Goal: Task Accomplishment & Management: Manage account settings

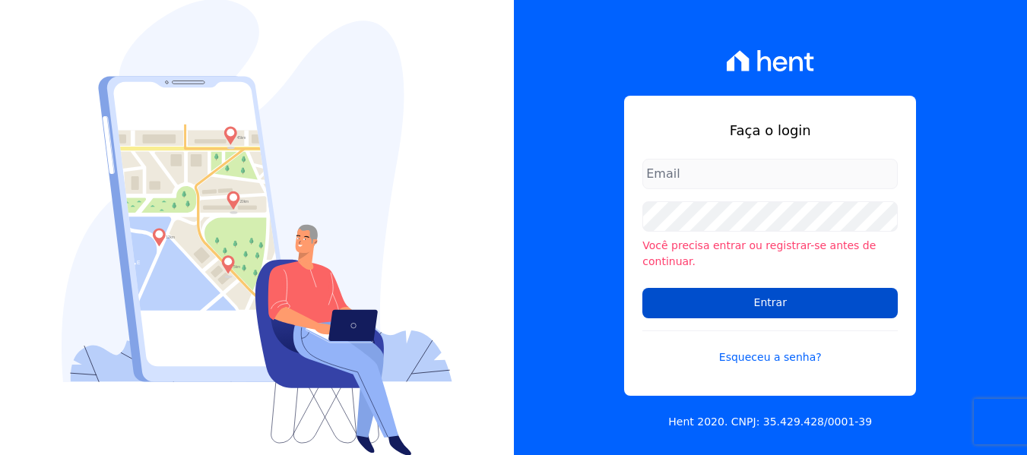
type input "iedabarbosa@salgadoempreendimentos.com"
click at [711, 293] on input "Entrar" at bounding box center [769, 303] width 255 height 30
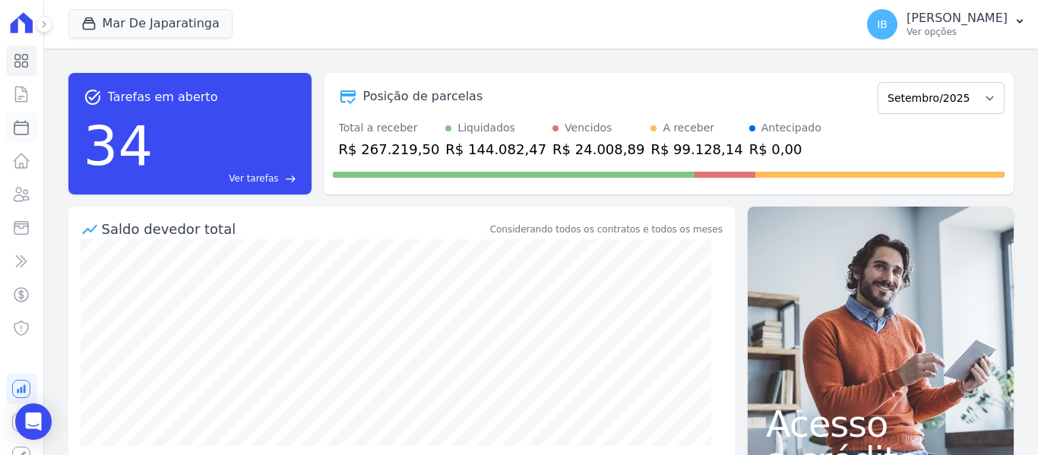
click at [15, 128] on icon at bounding box center [21, 128] width 18 height 18
select select
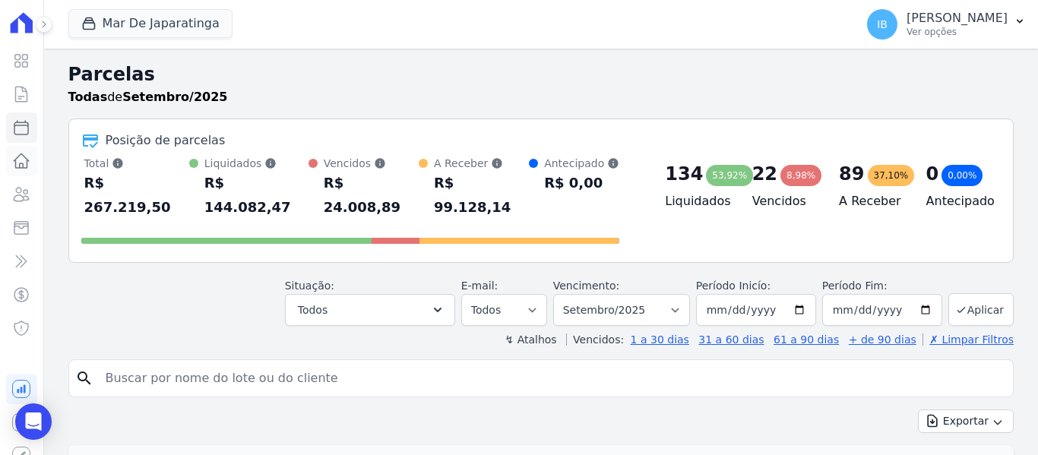
click at [17, 160] on icon at bounding box center [21, 161] width 18 height 18
click at [17, 160] on icon at bounding box center [21, 161] width 15 height 14
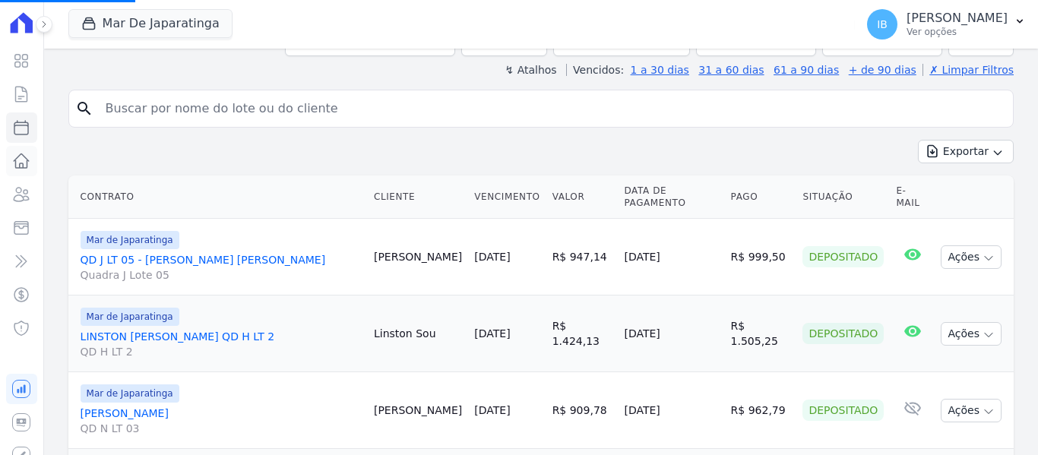
scroll to position [304, 0]
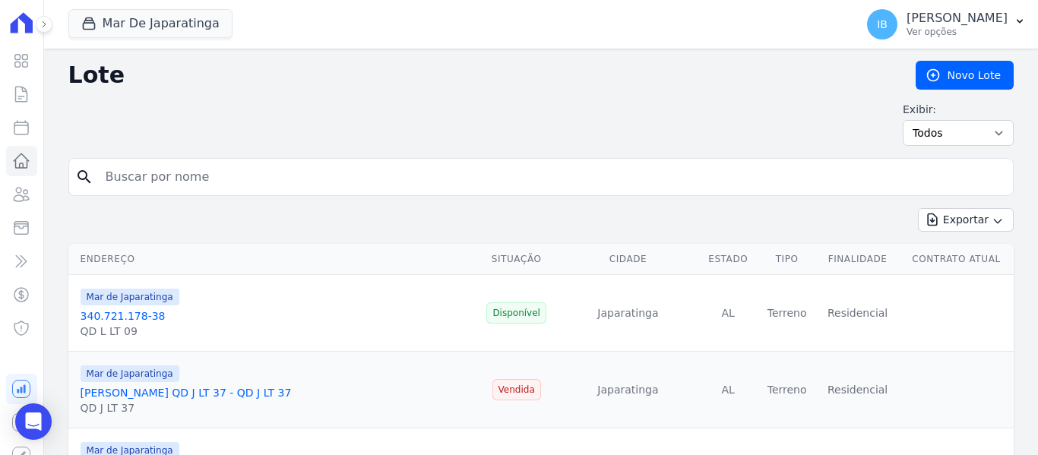
click at [178, 175] on input "search" at bounding box center [552, 177] width 910 height 30
type input "03174551412"
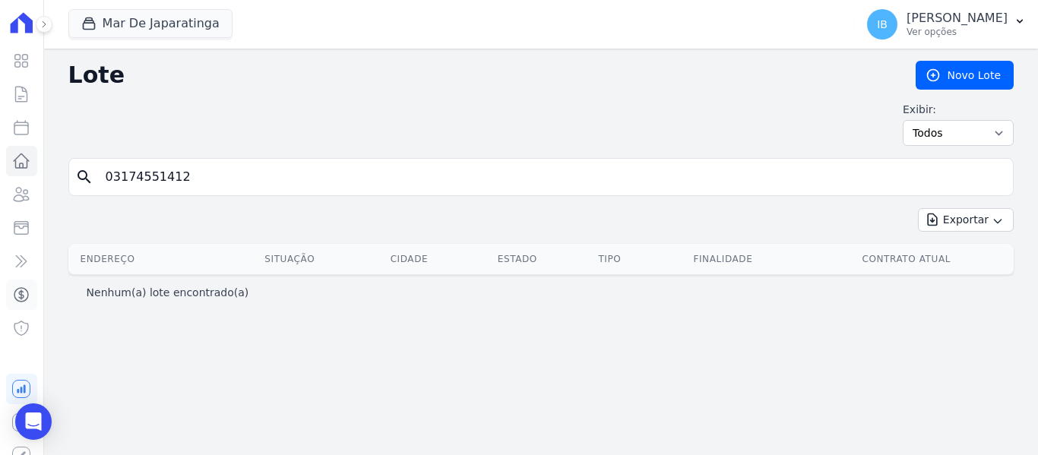
click at [16, 293] on icon at bounding box center [21, 295] width 18 height 18
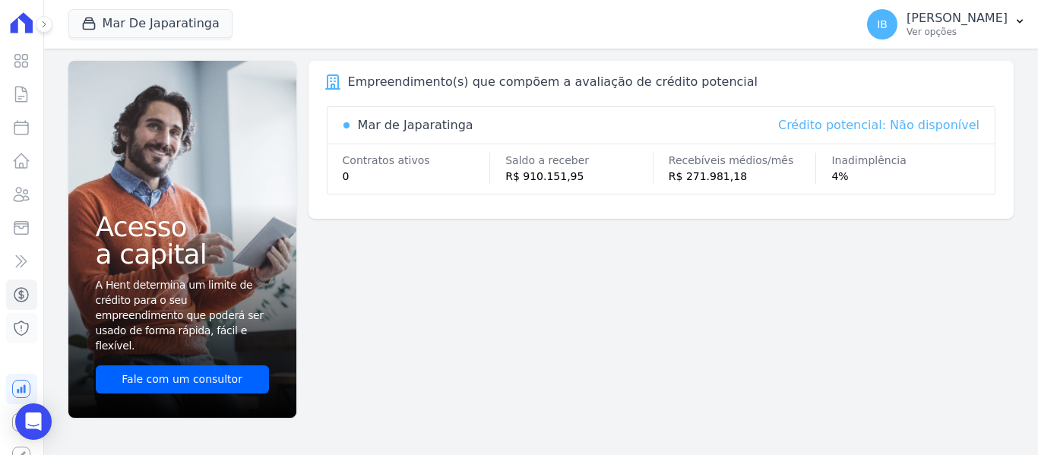
click at [14, 327] on icon at bounding box center [21, 328] width 18 height 18
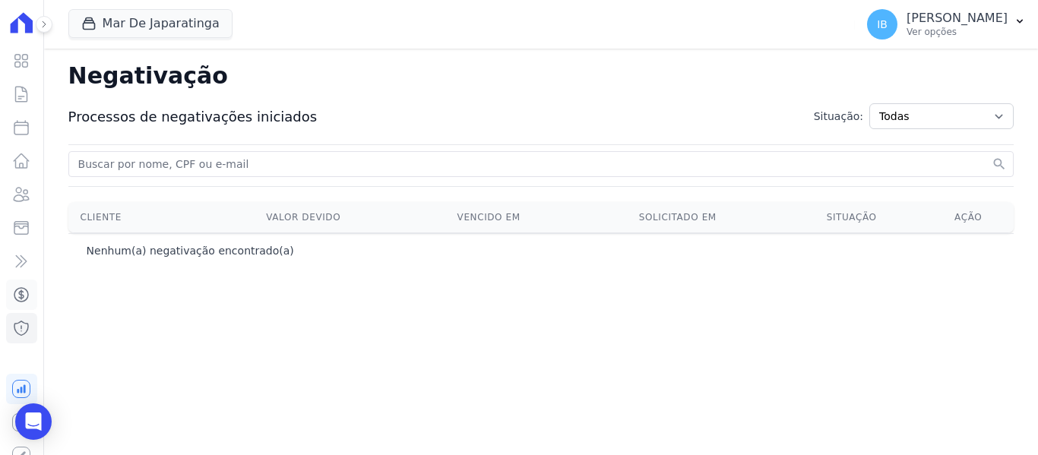
click at [14, 290] on icon at bounding box center [21, 295] width 18 height 18
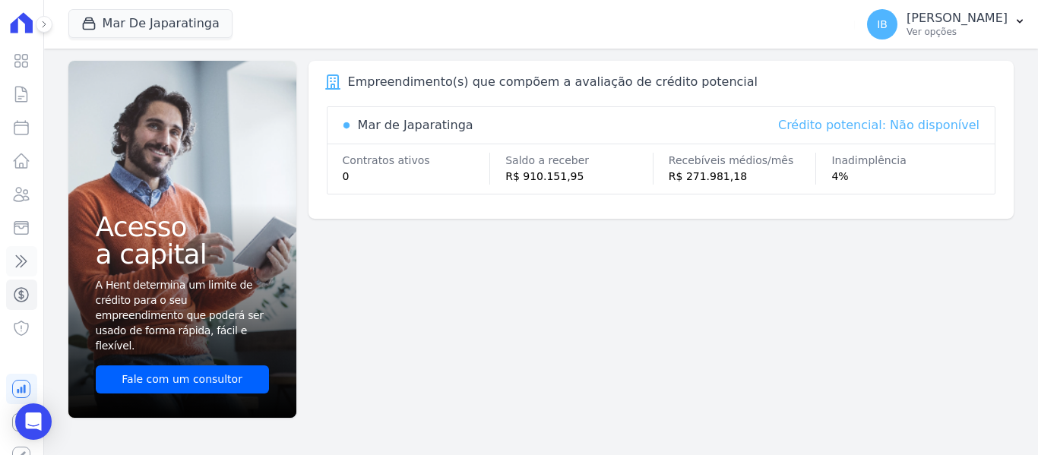
click at [17, 261] on icon at bounding box center [21, 261] width 18 height 18
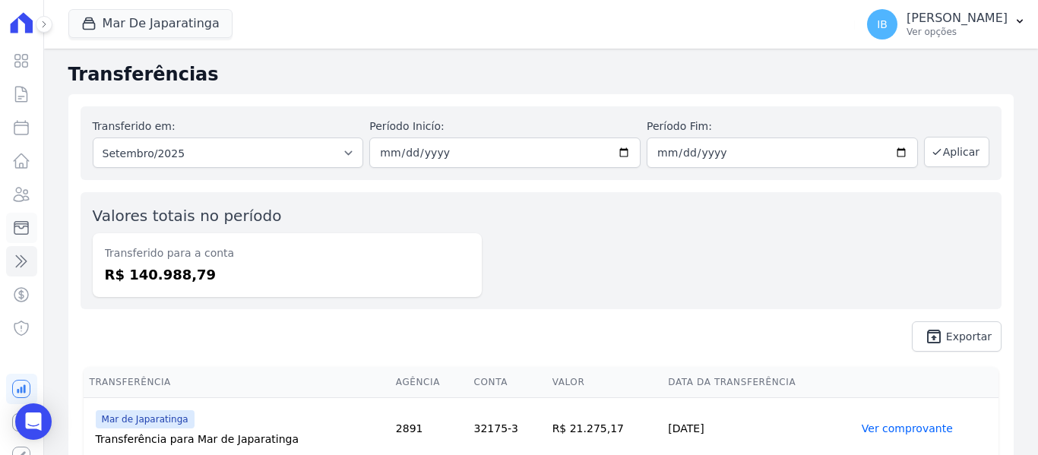
click at [10, 227] on link "Minha Carteira" at bounding box center [21, 228] width 31 height 30
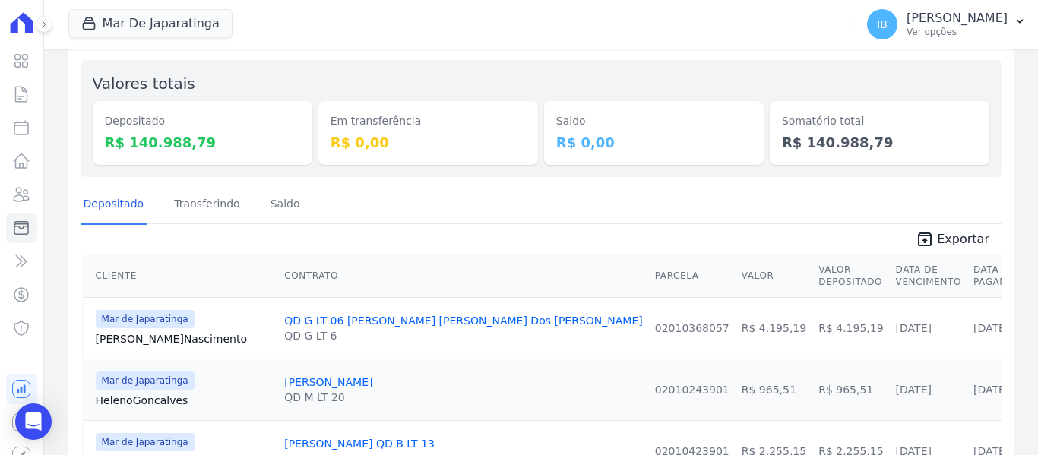
scroll to position [152, 0]
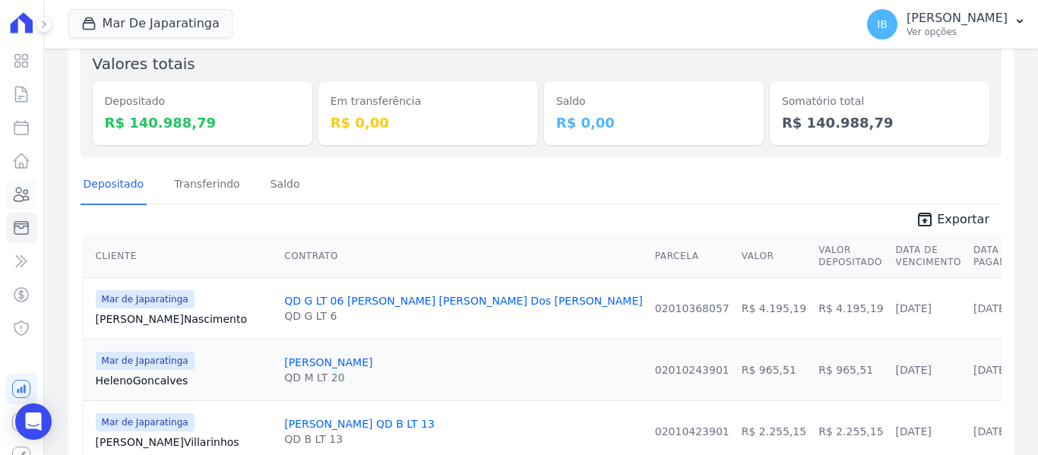
click at [6, 191] on link "Clientes" at bounding box center [21, 194] width 31 height 30
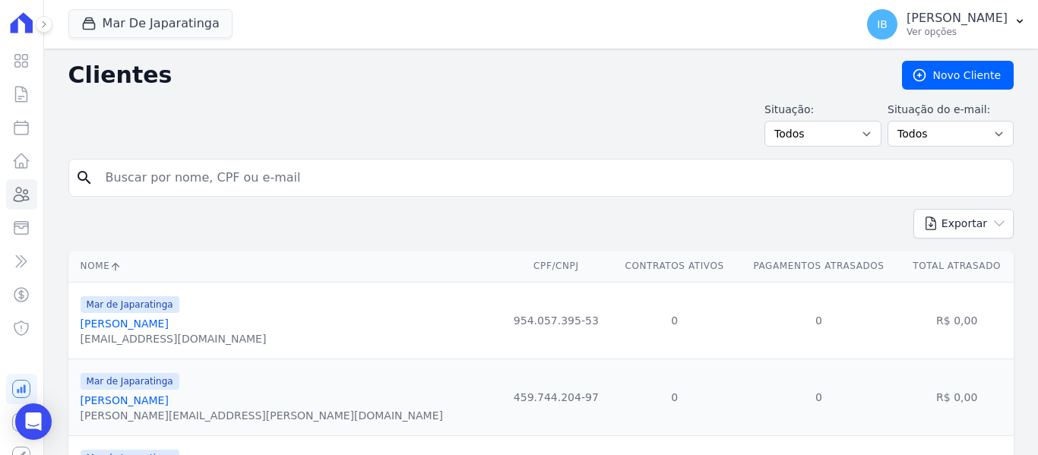
click at [180, 182] on input "search" at bounding box center [552, 178] width 910 height 30
type input "03174551412"
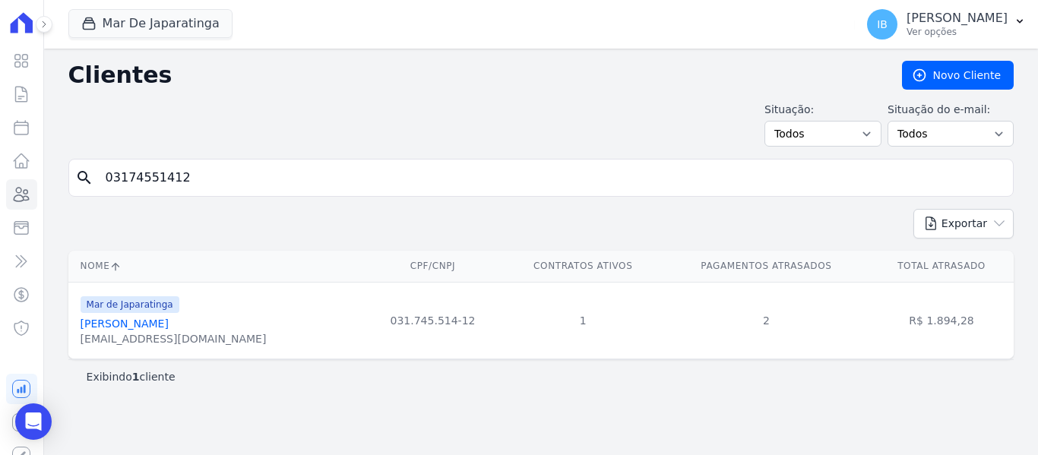
click at [169, 325] on link "Jose Olimpio Da Silva Filho" at bounding box center [125, 324] width 88 height 12
click at [122, 327] on link "Jose Olimpio Da Silva Filho" at bounding box center [125, 324] width 88 height 12
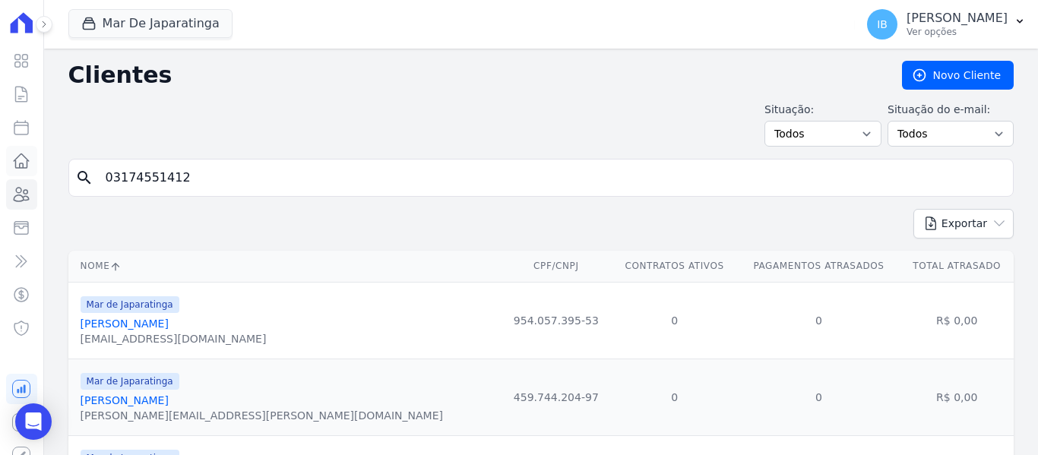
click at [16, 162] on icon at bounding box center [21, 161] width 15 height 14
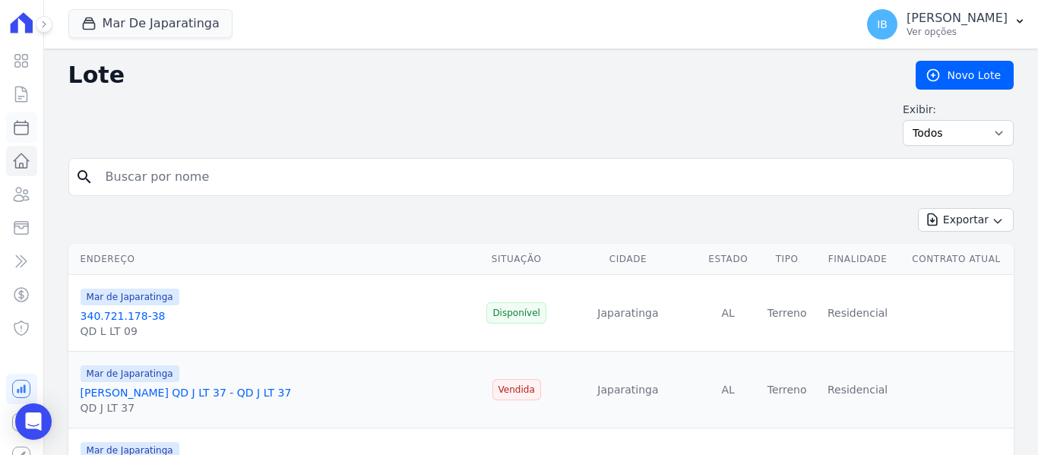
click at [19, 122] on icon at bounding box center [21, 128] width 18 height 18
select select
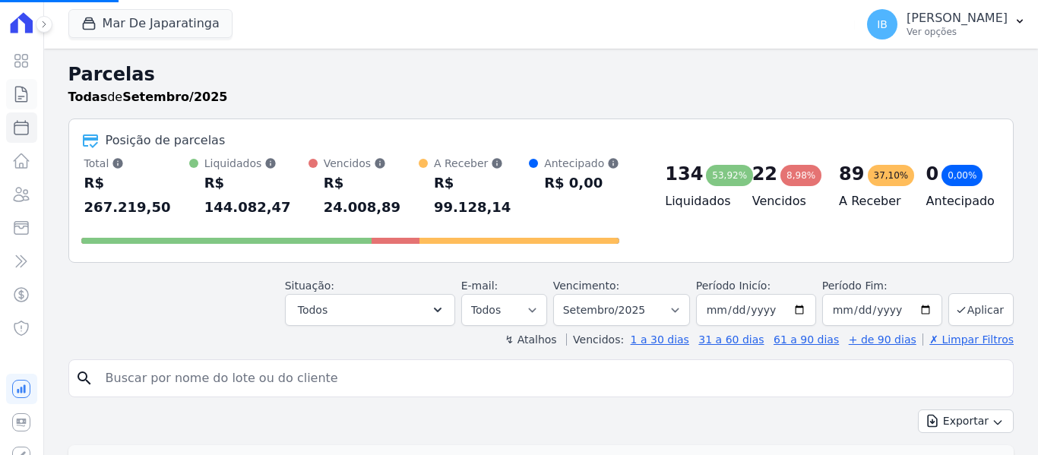
click at [18, 95] on icon at bounding box center [21, 94] width 11 height 15
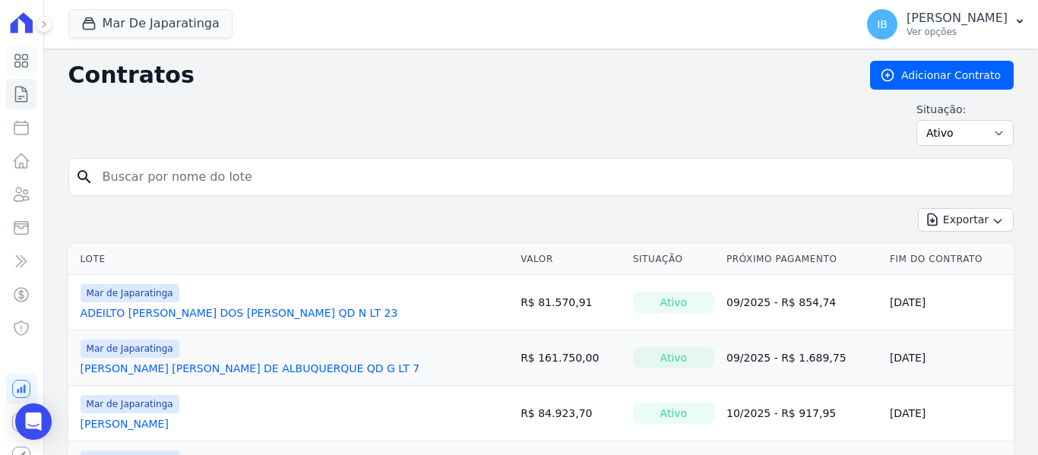
click at [9, 55] on link "Visão Geral" at bounding box center [21, 61] width 31 height 30
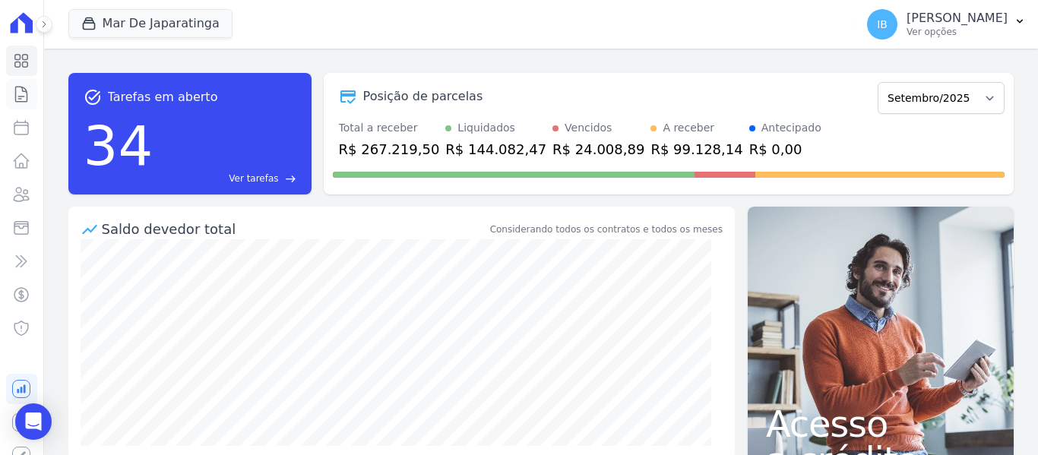
click at [17, 95] on icon at bounding box center [21, 94] width 11 height 15
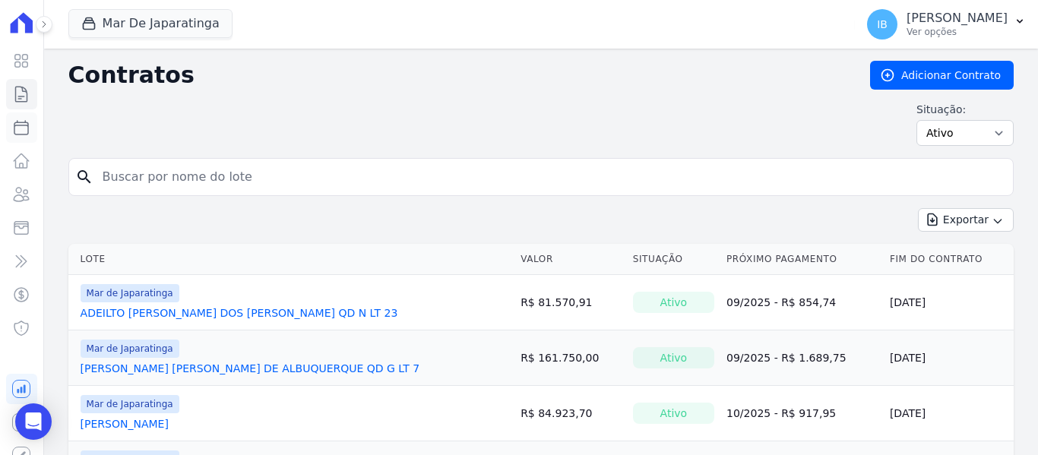
click at [15, 128] on icon at bounding box center [21, 128] width 18 height 18
select select
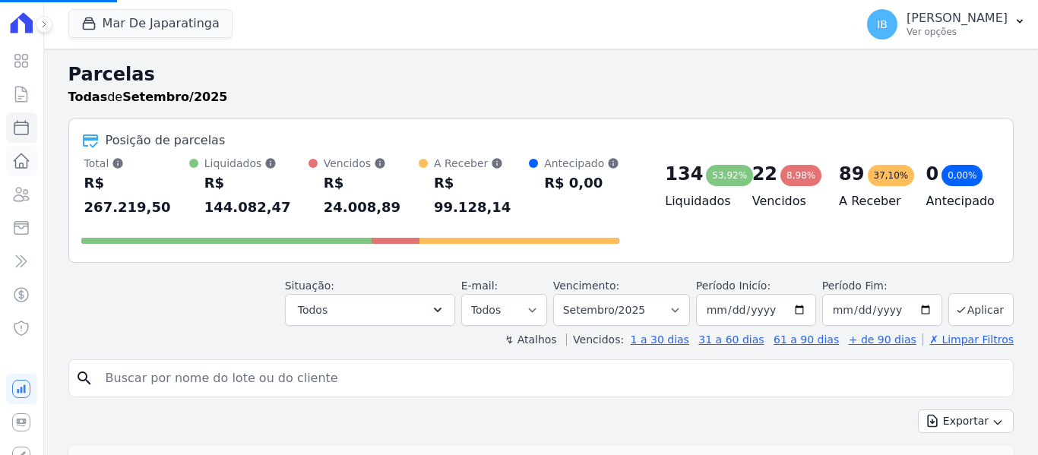
click at [16, 157] on icon at bounding box center [21, 161] width 18 height 18
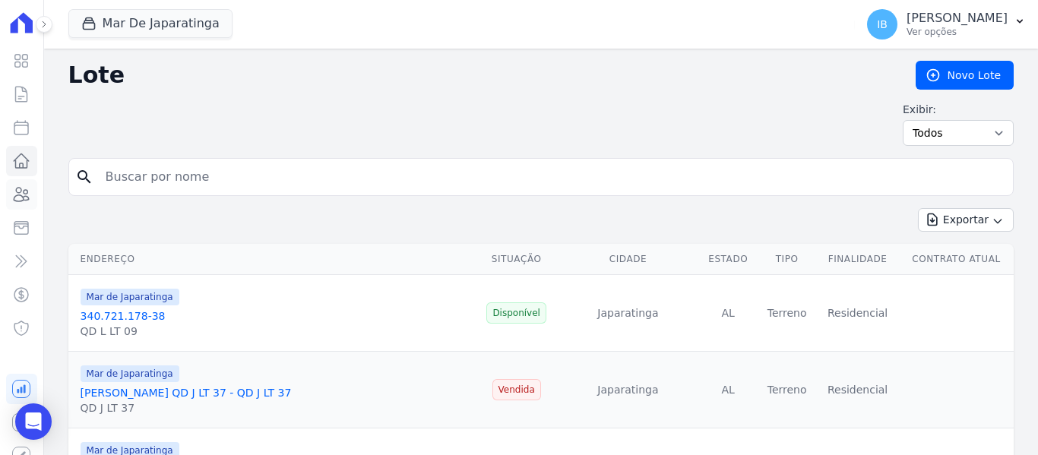
click at [15, 195] on icon at bounding box center [21, 195] width 15 height 14
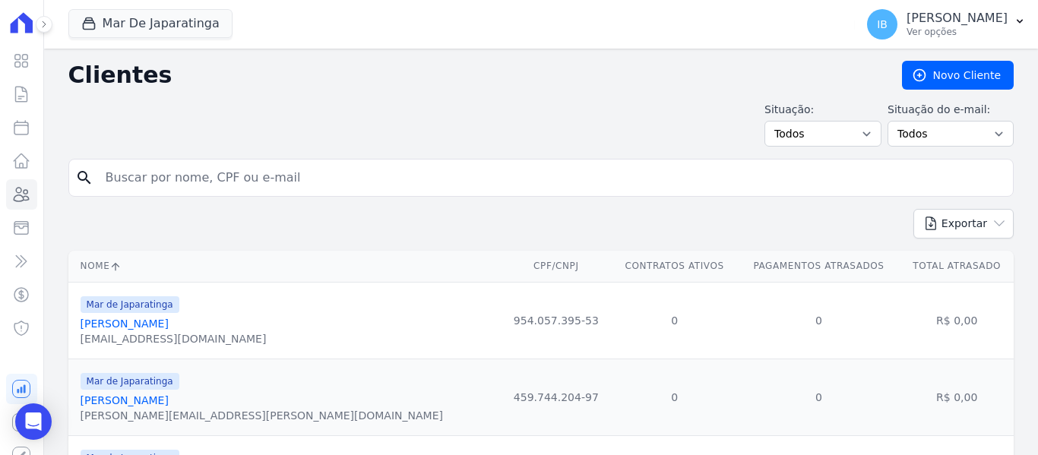
click at [128, 185] on input "search" at bounding box center [552, 178] width 910 height 30
click at [84, 179] on icon "search" at bounding box center [84, 178] width 18 height 18
click at [202, 173] on input "03174551412" at bounding box center [552, 178] width 910 height 30
type input "0"
type input "[PERSON_NAME]"
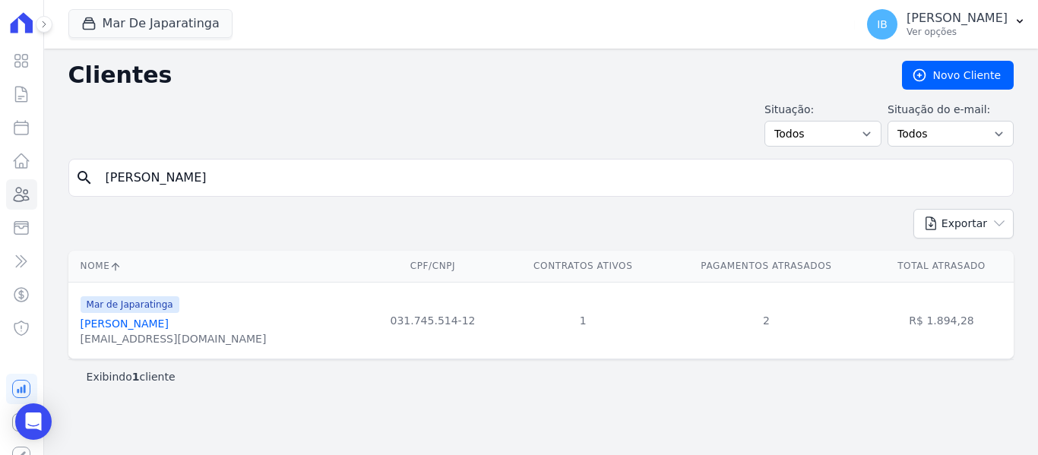
click at [134, 322] on link "Jose Olimpio Da Silva Filho" at bounding box center [125, 324] width 88 height 12
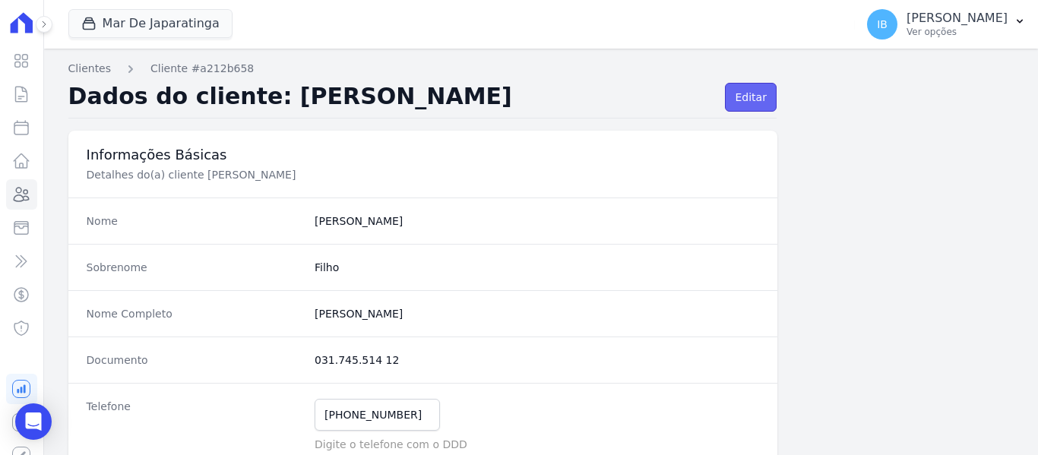
click at [736, 92] on link "Editar" at bounding box center [750, 97] width 51 height 29
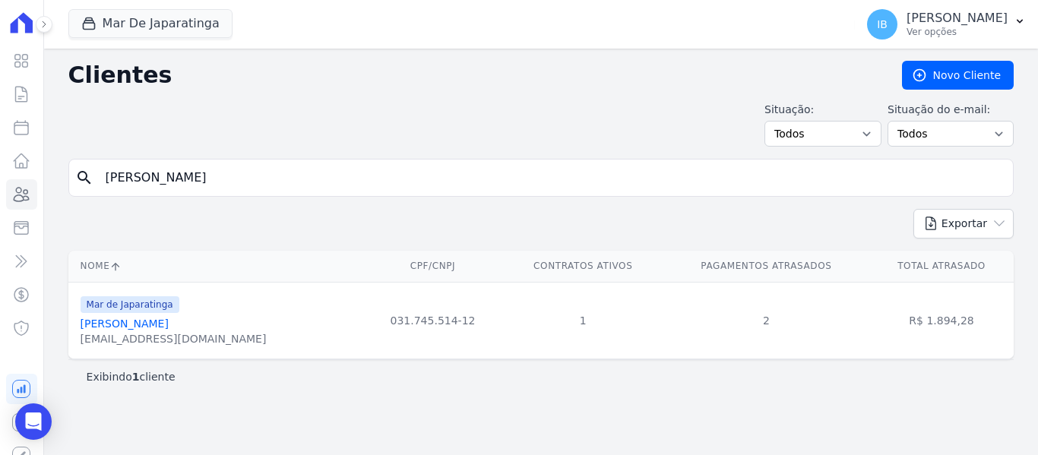
click at [157, 324] on link "Jose Olimpio Da Silva Filho" at bounding box center [125, 324] width 88 height 12
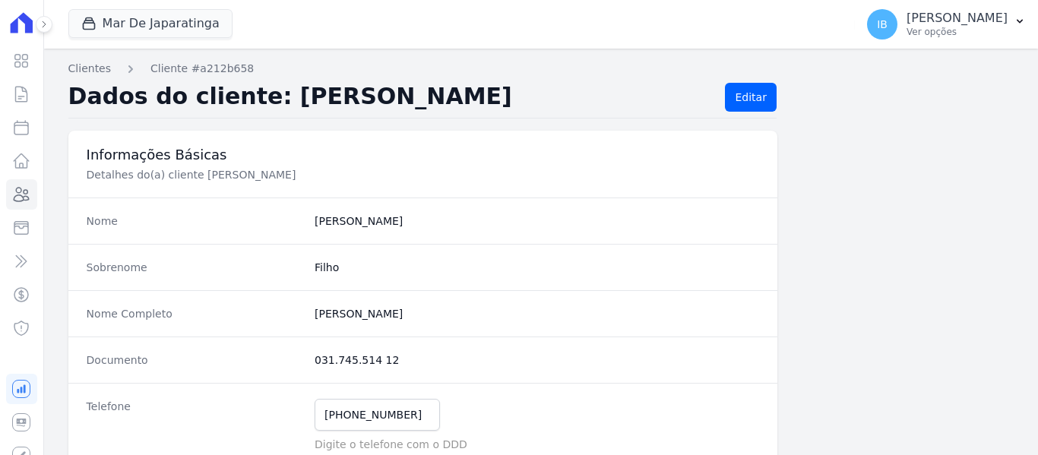
click at [157, 324] on div "Nome Completo Jose Olimpio Da Silva Filho" at bounding box center [422, 313] width 709 height 46
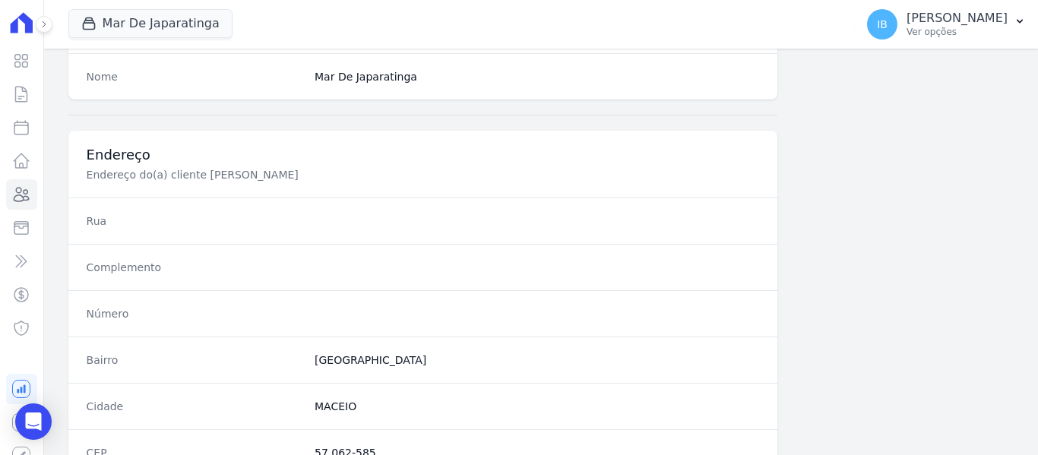
scroll to position [967, 0]
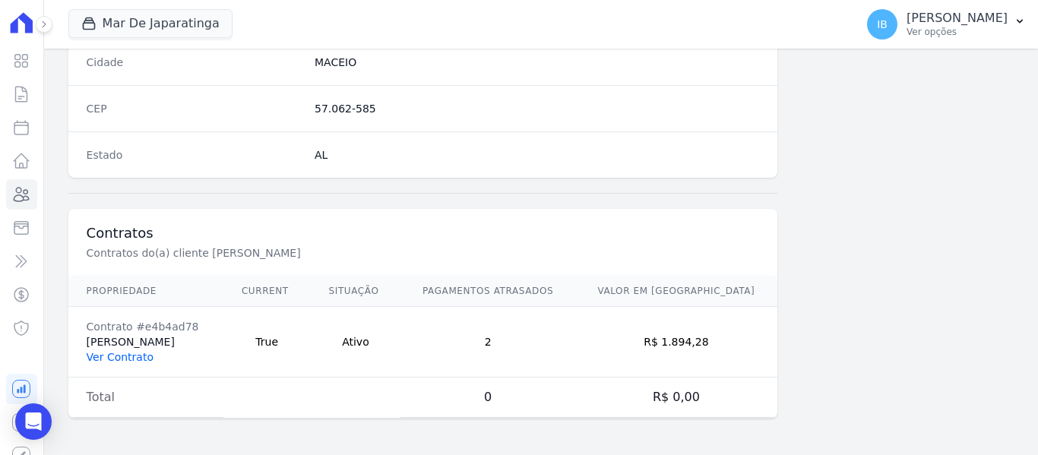
click at [135, 358] on link "Ver Contrato" at bounding box center [120, 357] width 67 height 12
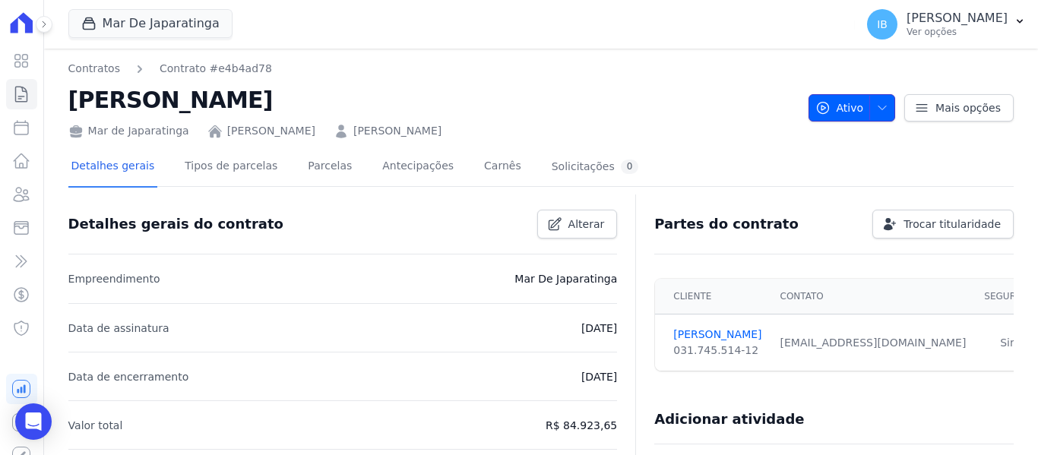
click at [879, 104] on icon "button" at bounding box center [882, 108] width 12 height 12
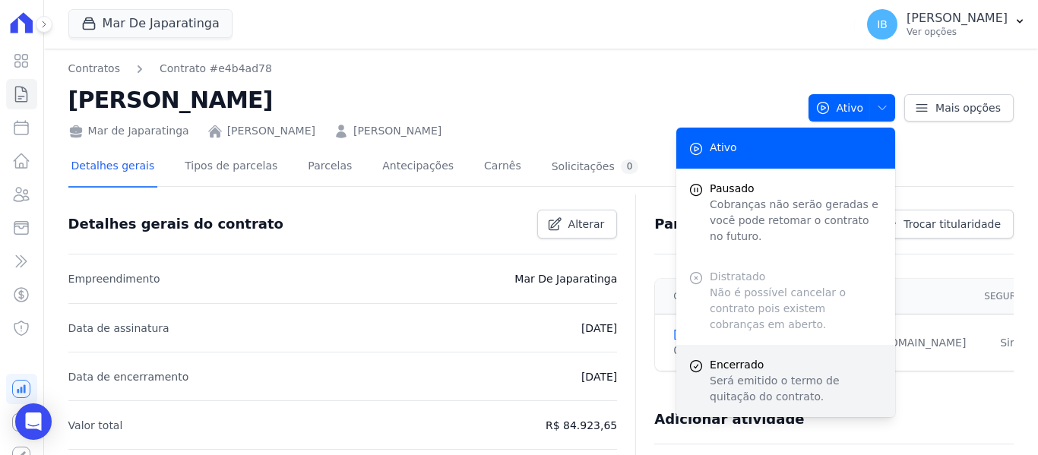
click at [764, 373] on p "Será emitido o termo de quitação do contrato." at bounding box center [796, 389] width 173 height 32
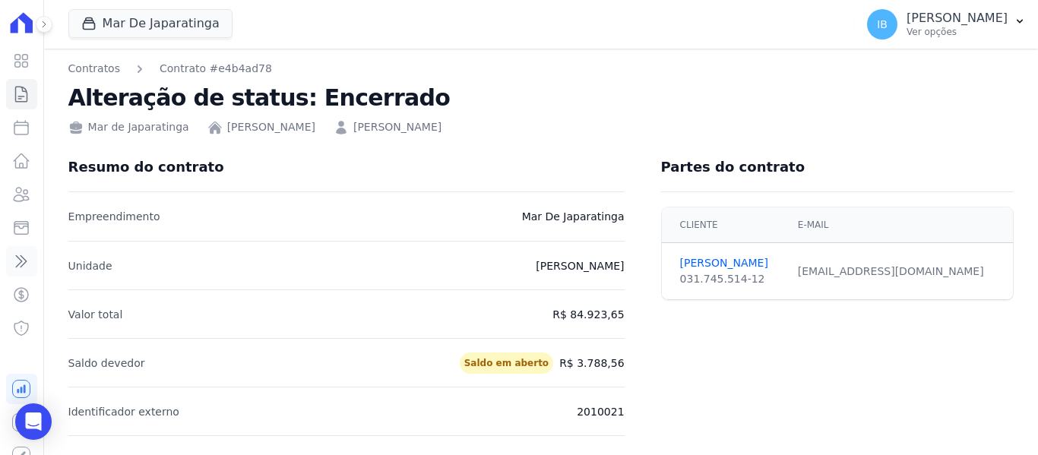
click at [14, 261] on icon at bounding box center [21, 261] width 18 height 18
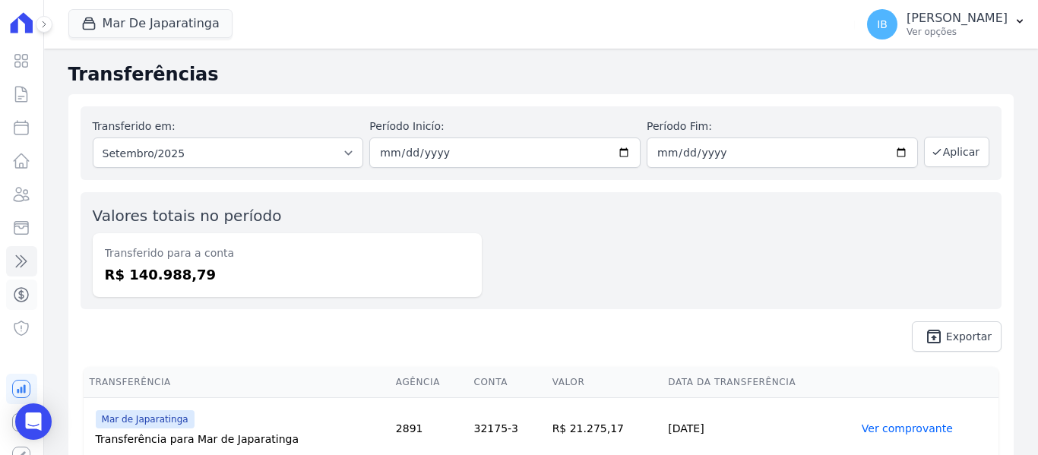
click at [17, 290] on icon at bounding box center [21, 295] width 18 height 18
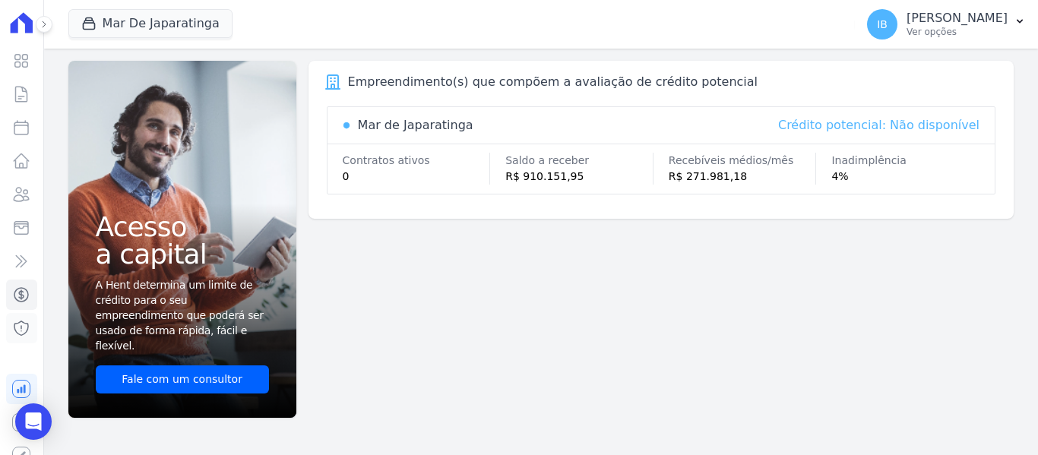
click at [17, 329] on icon at bounding box center [21, 328] width 18 height 18
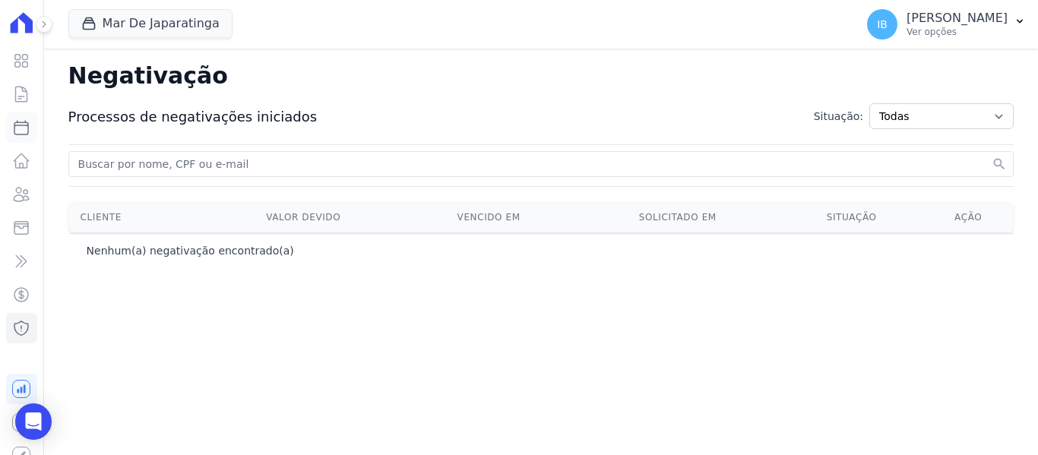
click at [14, 127] on icon at bounding box center [21, 128] width 14 height 14
select select
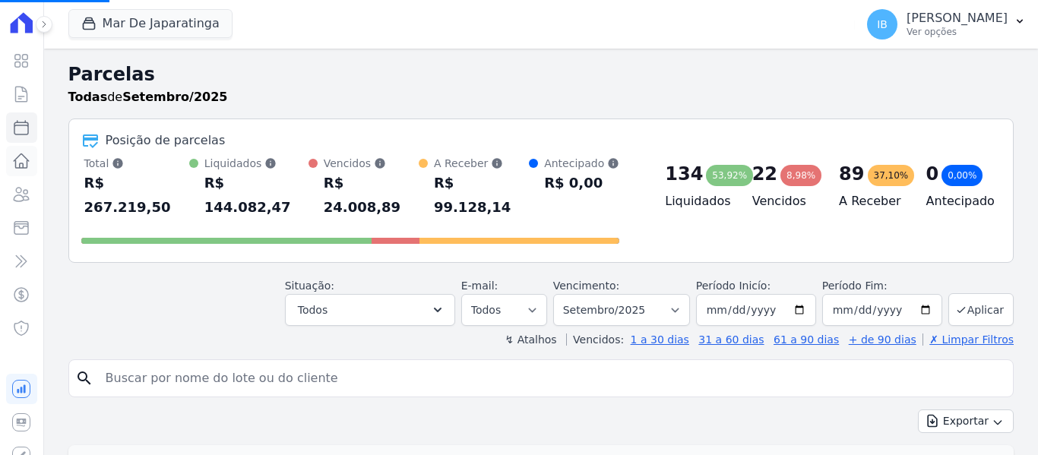
click at [14, 168] on icon at bounding box center [21, 161] width 18 height 18
select select
click at [12, 161] on icon at bounding box center [21, 161] width 18 height 18
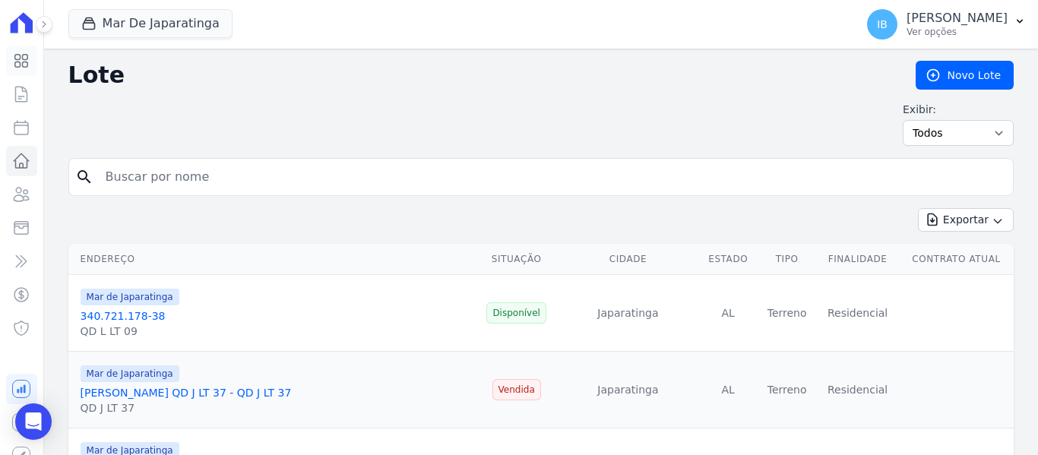
click at [11, 59] on link "Visão Geral" at bounding box center [21, 61] width 31 height 30
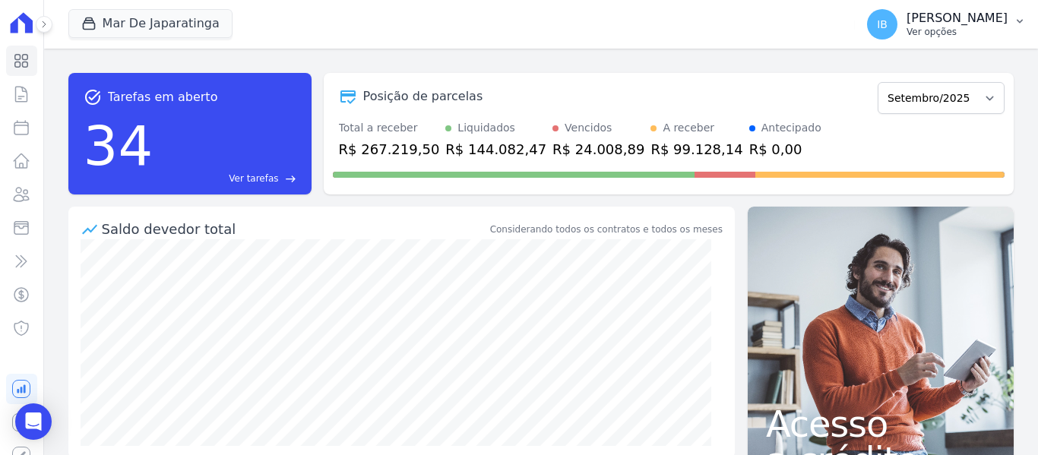
click at [1019, 23] on icon "button" at bounding box center [1020, 21] width 12 height 12
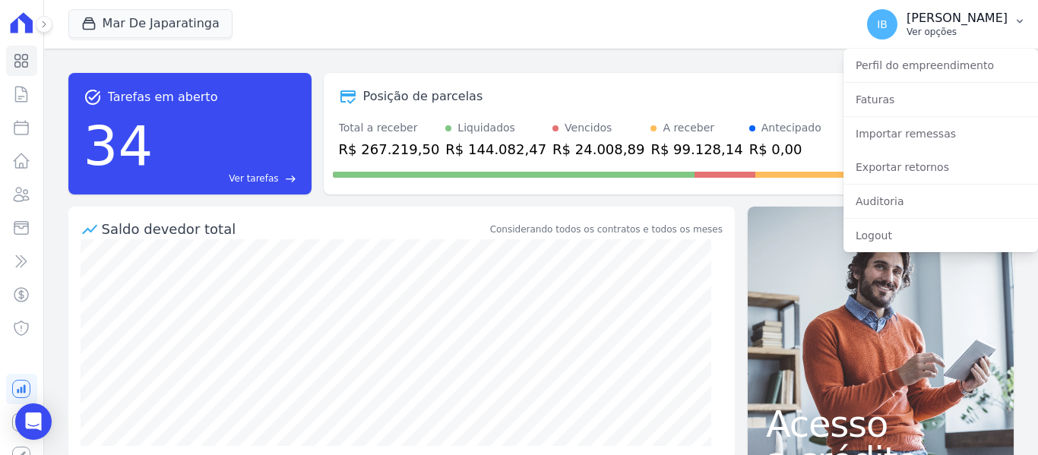
click at [971, 29] on p "Ver opções" at bounding box center [957, 32] width 101 height 12
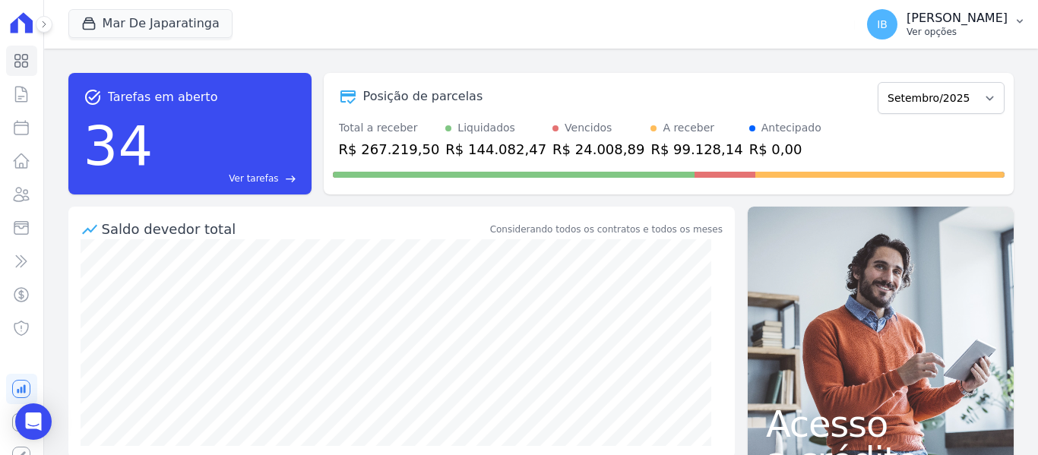
click at [971, 29] on p "Ver opções" at bounding box center [957, 32] width 101 height 12
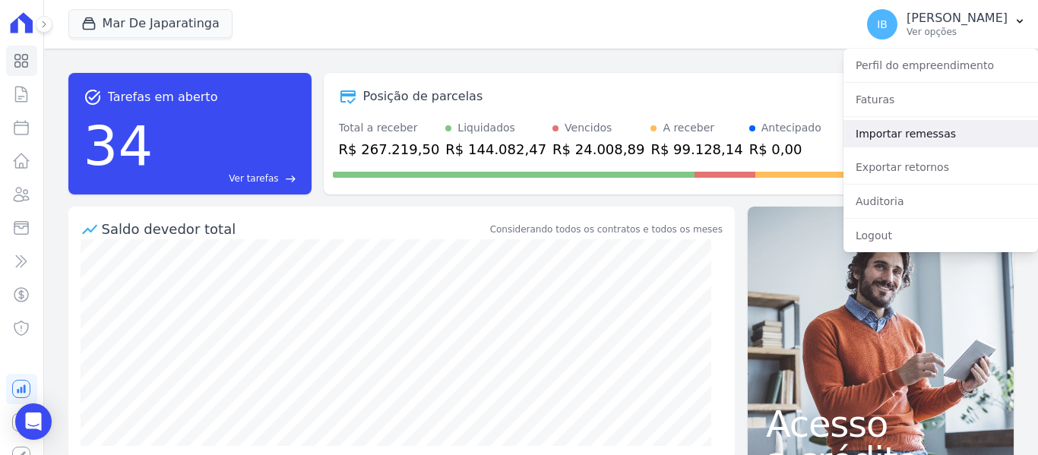
click at [920, 136] on link "Importar remessas" at bounding box center [941, 133] width 195 height 27
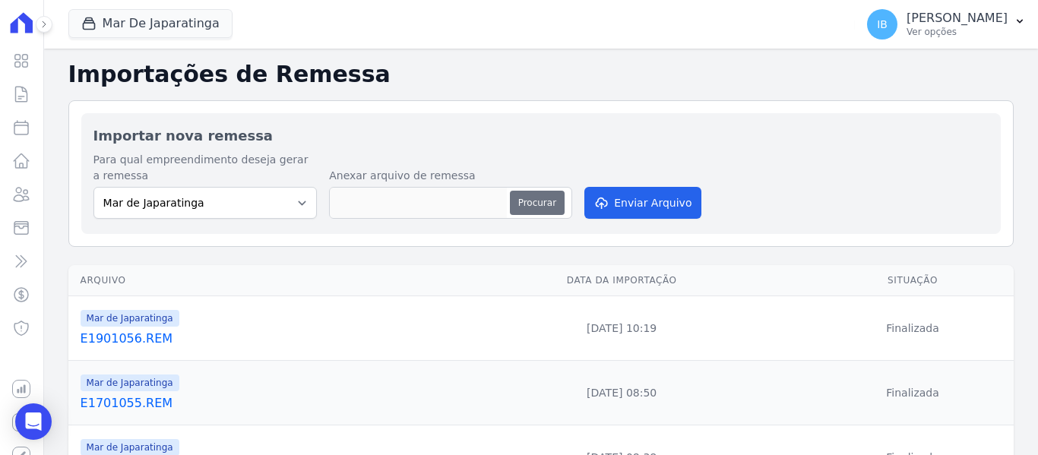
click at [547, 201] on button "Procurar" at bounding box center [537, 203] width 55 height 24
type input "E2301057.REM"
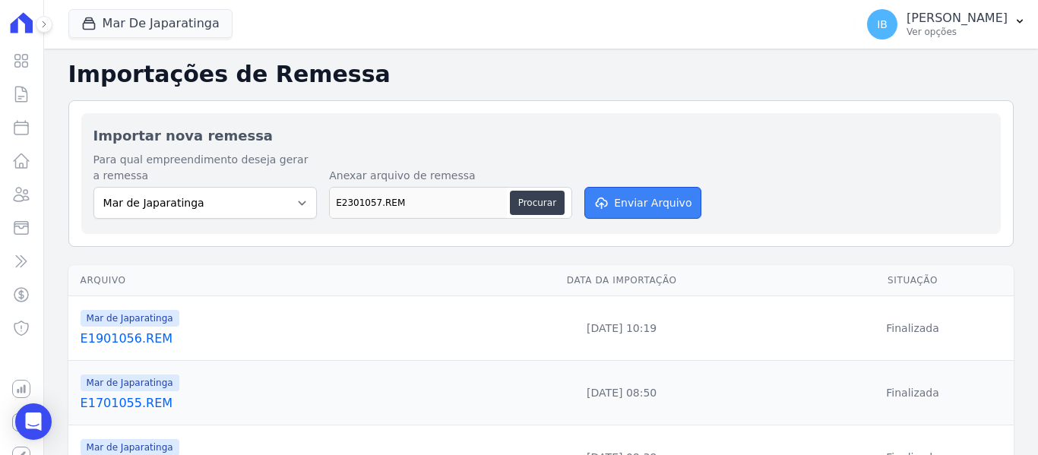
click at [625, 205] on button "Enviar Arquivo" at bounding box center [642, 203] width 117 height 32
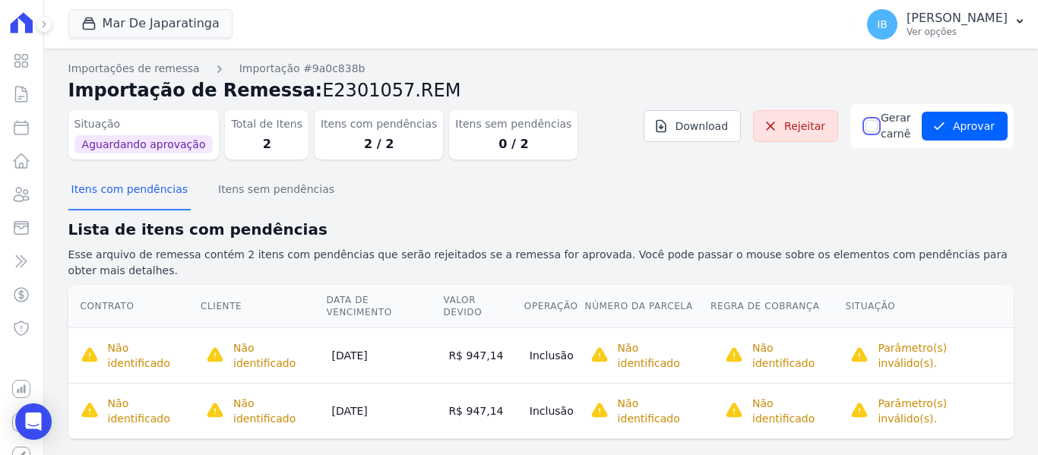
click at [866, 125] on input "Gerar carnê" at bounding box center [872, 126] width 12 height 12
checkbox input "true"
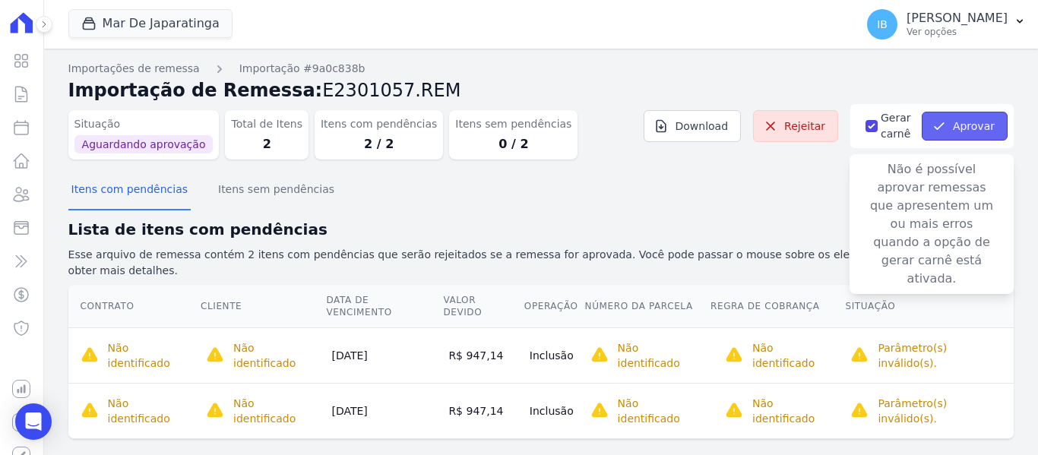
click at [971, 135] on button "Aprovar" at bounding box center [965, 126] width 86 height 29
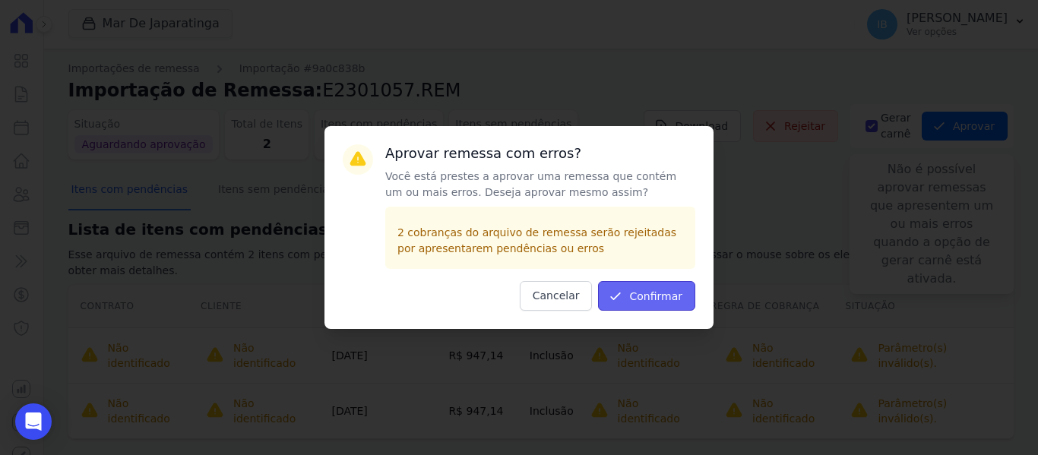
click at [654, 297] on button "Confirmar" at bounding box center [646, 296] width 97 height 30
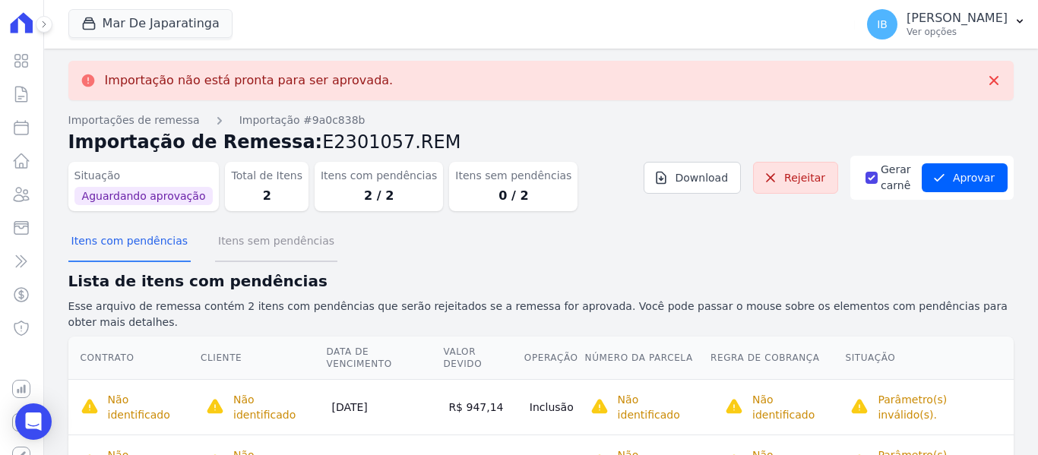
click at [282, 243] on button "Itens sem pendências" at bounding box center [276, 243] width 122 height 40
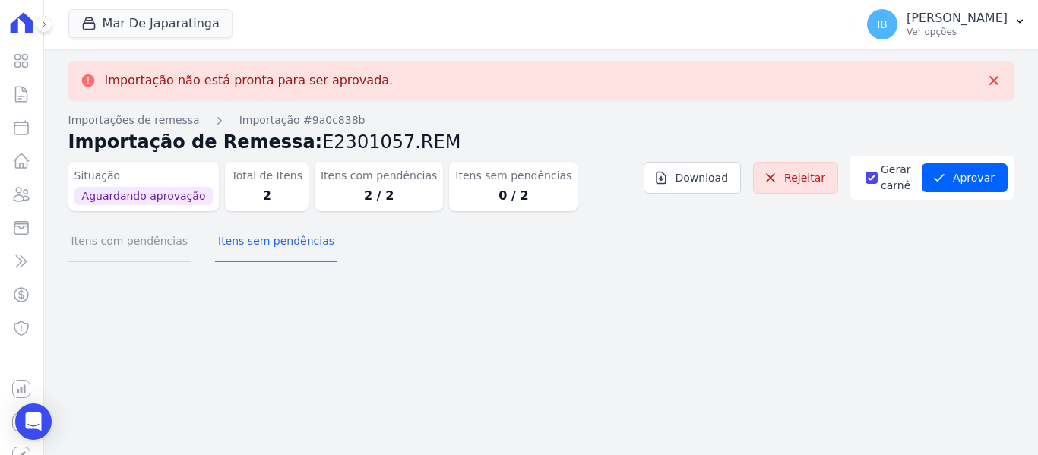
click at [124, 240] on button "Itens com pendências" at bounding box center [129, 243] width 122 height 40
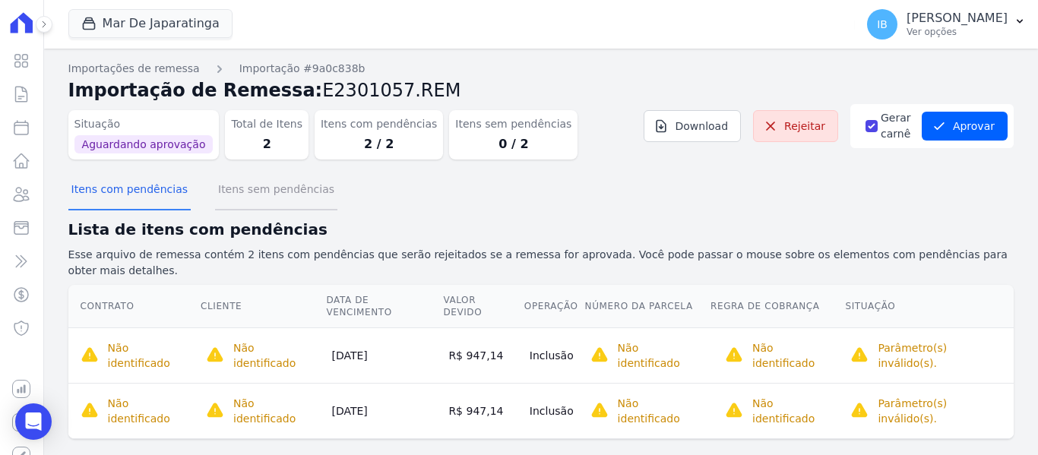
click at [272, 184] on button "Itens sem pendências" at bounding box center [276, 191] width 122 height 40
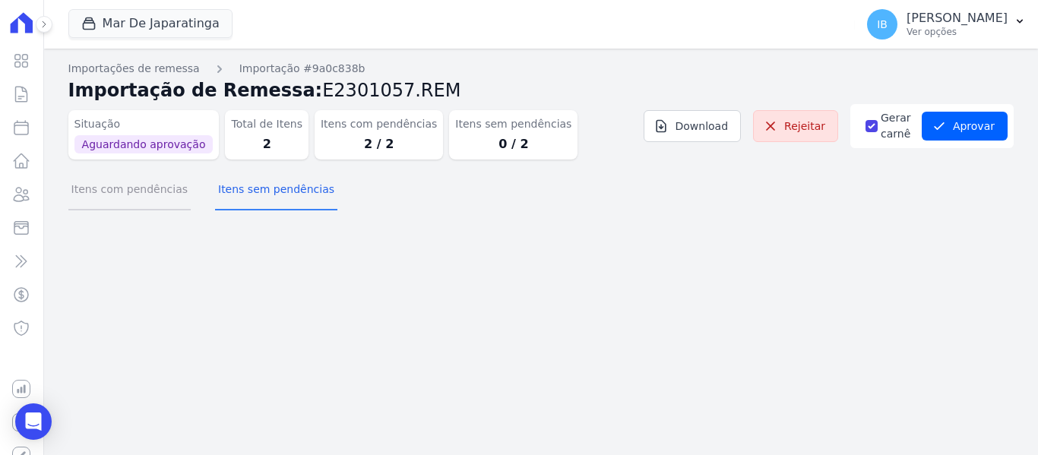
click at [146, 186] on button "Itens com pendências" at bounding box center [129, 191] width 122 height 40
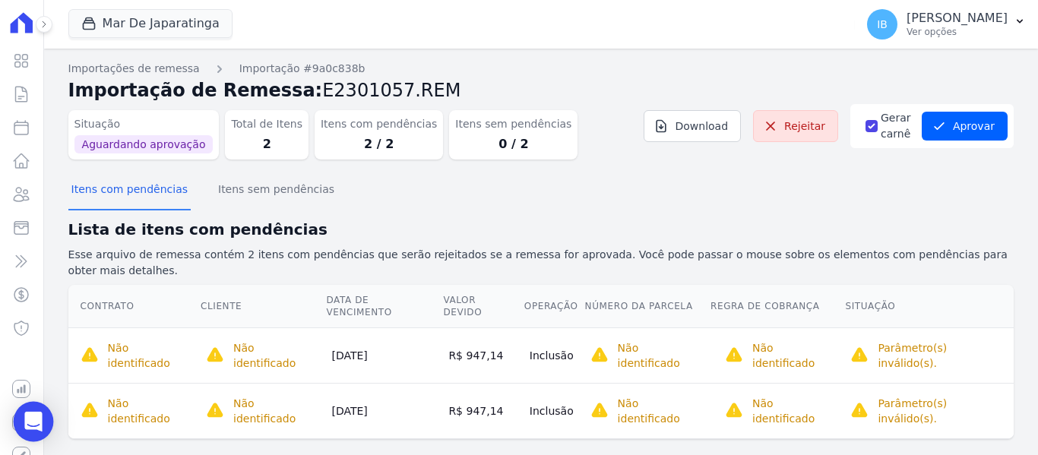
click at [30, 419] on icon "Open Intercom Messenger" at bounding box center [32, 422] width 17 height 20
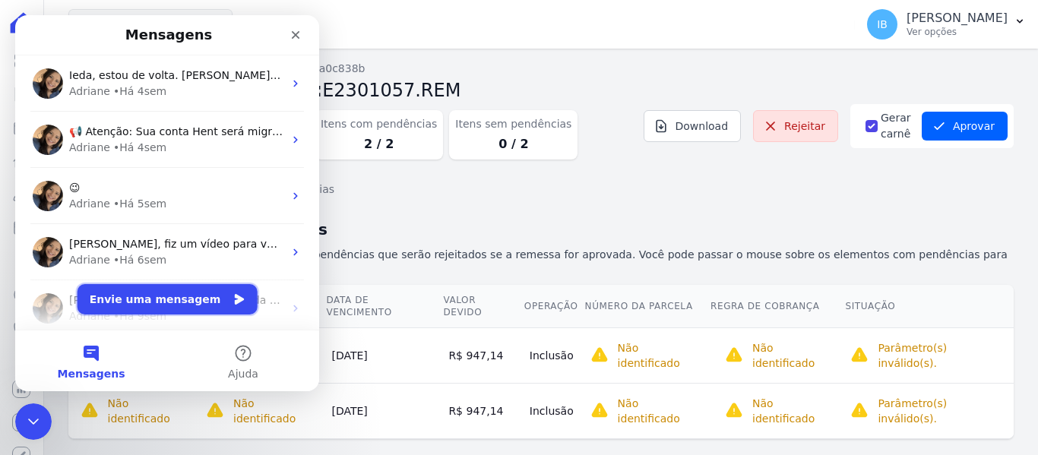
click at [124, 310] on button "Envie uma mensagem" at bounding box center [168, 299] width 180 height 30
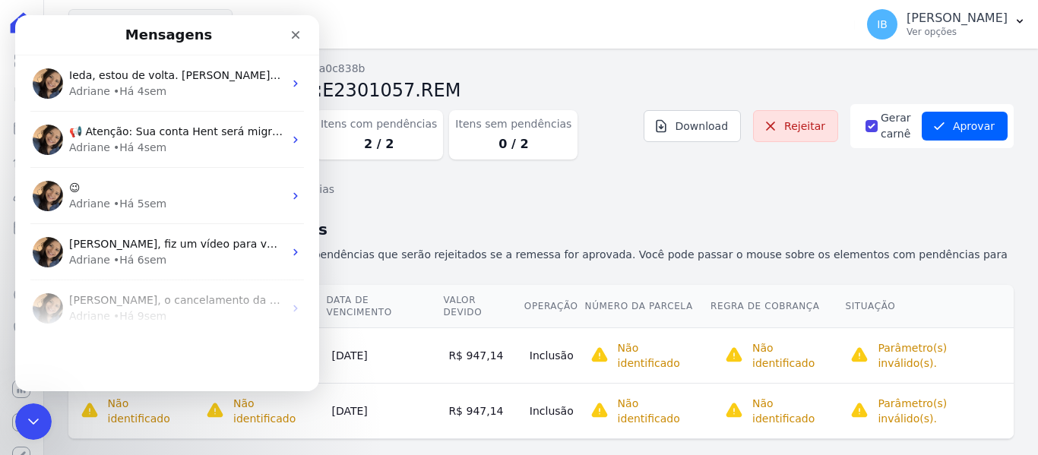
click at [125, 304] on button "Envie uma mensagem" at bounding box center [168, 299] width 180 height 30
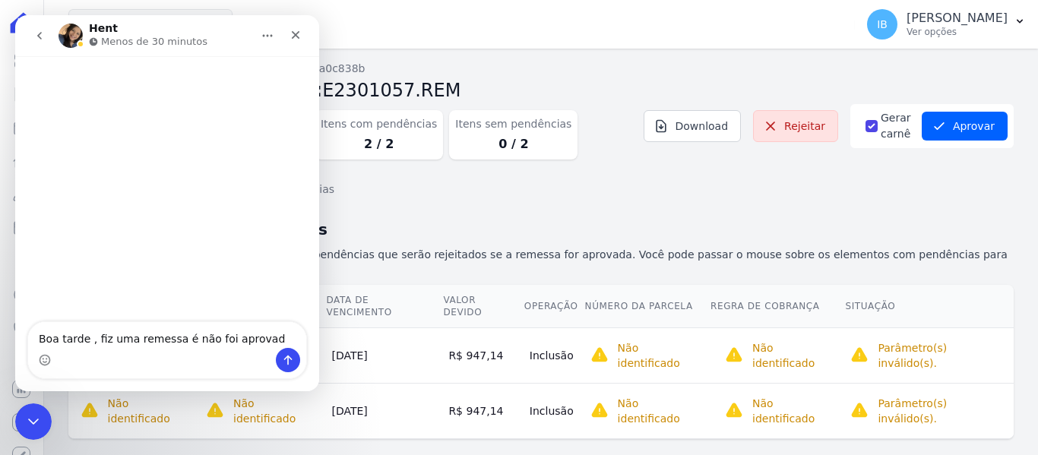
type textarea "Boa tarde , fiz uma remessa é não foi aprovada"
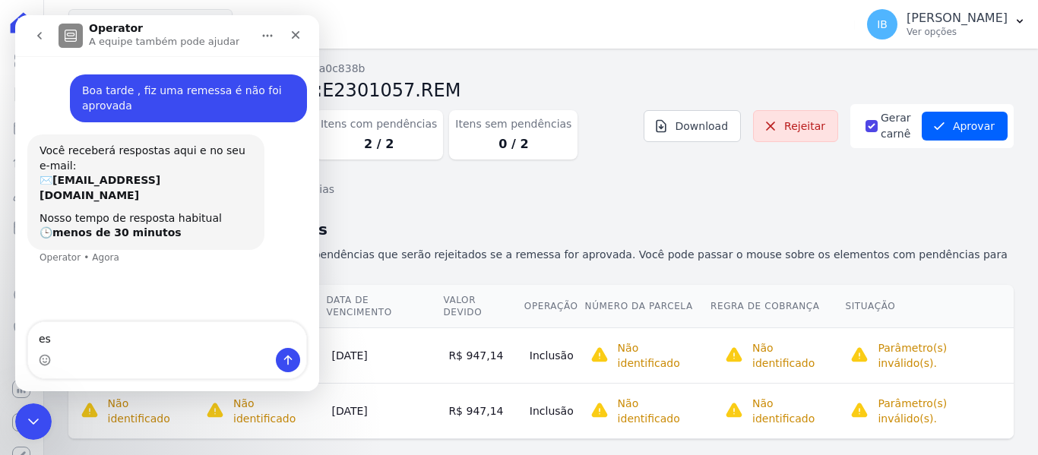
type textarea "e"
type textarea "essa remesa é de uma nova cliente"
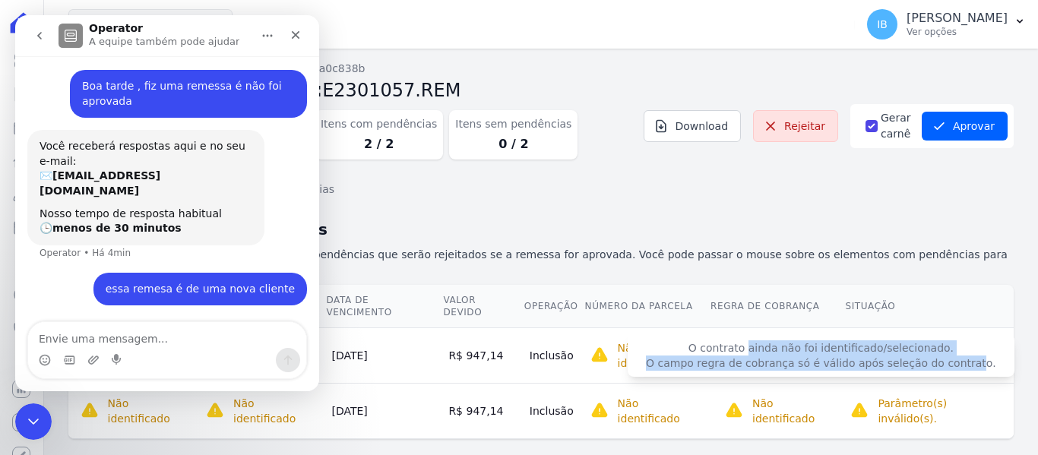
drag, startPoint x: 689, startPoint y: 306, endPoint x: 957, endPoint y: 325, distance: 268.2
click at [952, 334] on span "O contrato ainda não foi identificado/selecionado. O campo regra de cobrança só…" at bounding box center [821, 355] width 387 height 43
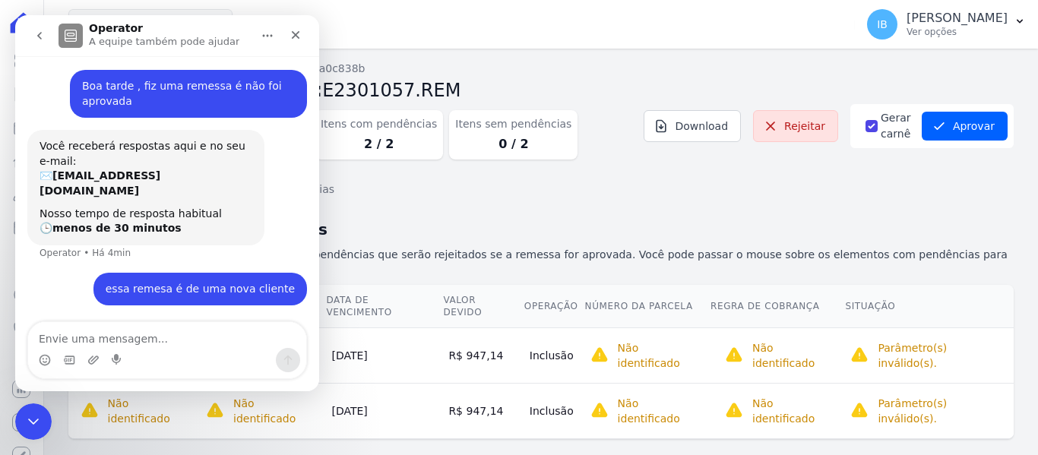
click at [954, 285] on th "Situação" at bounding box center [928, 306] width 169 height 43
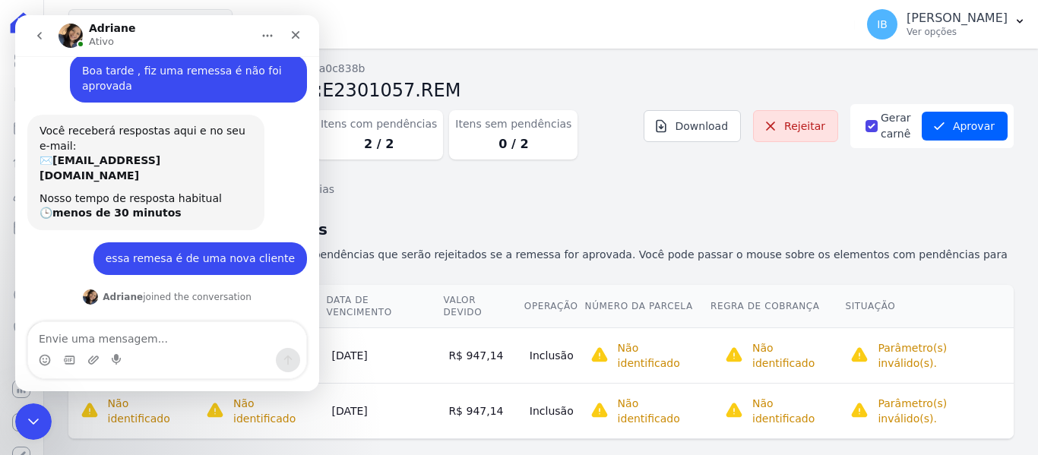
scroll to position [100, 0]
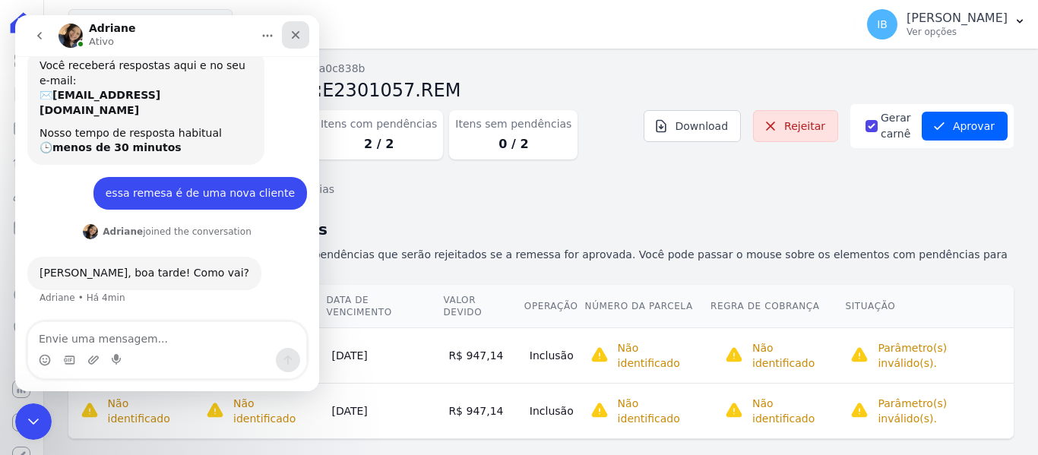
click at [293, 33] on icon "Fechar" at bounding box center [296, 35] width 8 height 8
click at [293, 33] on div "Mar De Japaratinga Você possui apenas um empreendimento Aplicar" at bounding box center [458, 24] width 781 height 50
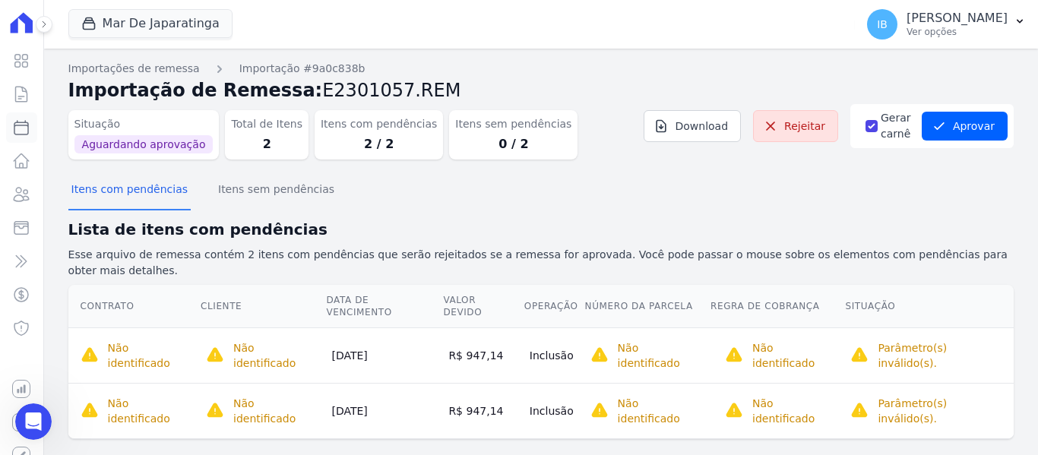
click at [14, 126] on icon at bounding box center [21, 128] width 14 height 14
select select
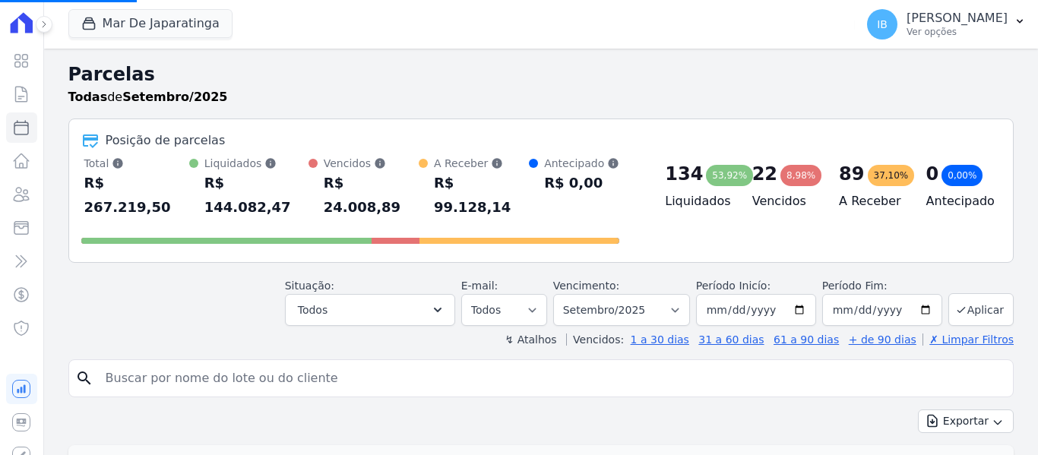
select select
click at [14, 93] on icon at bounding box center [21, 94] width 18 height 18
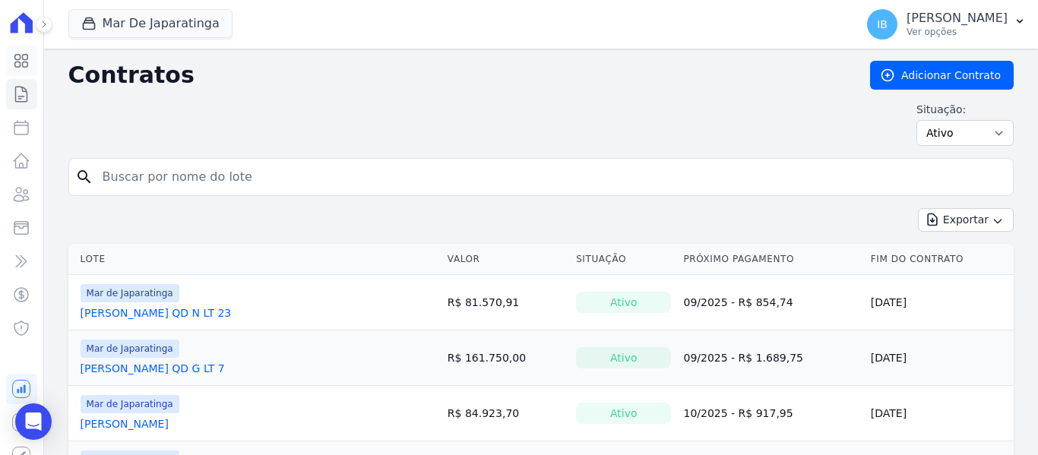
click at [21, 62] on link "Visão Geral" at bounding box center [21, 61] width 31 height 30
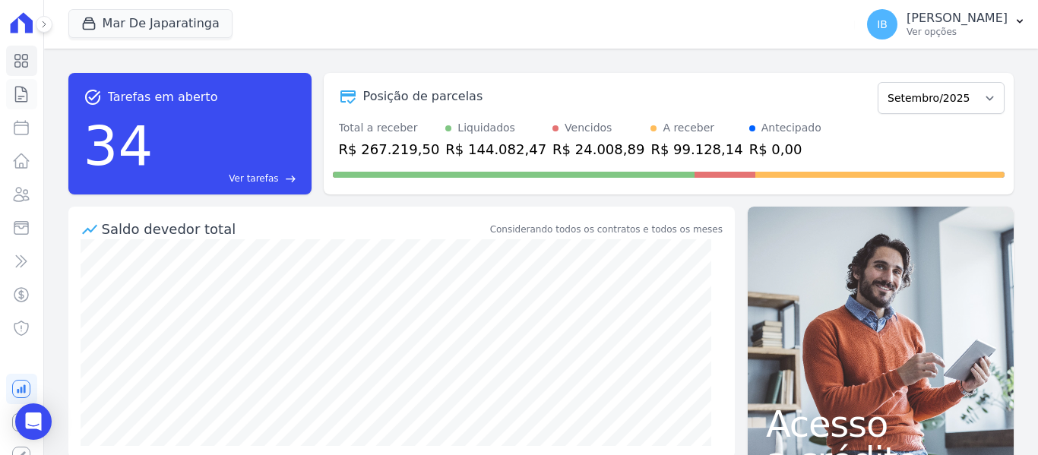
click at [16, 92] on icon at bounding box center [21, 94] width 18 height 18
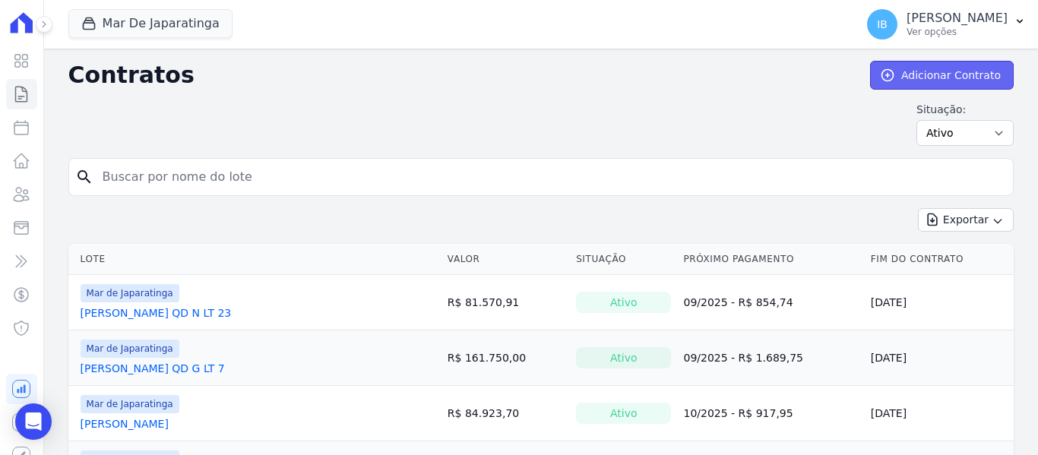
click at [897, 75] on link "Adicionar Contrato" at bounding box center [942, 75] width 144 height 29
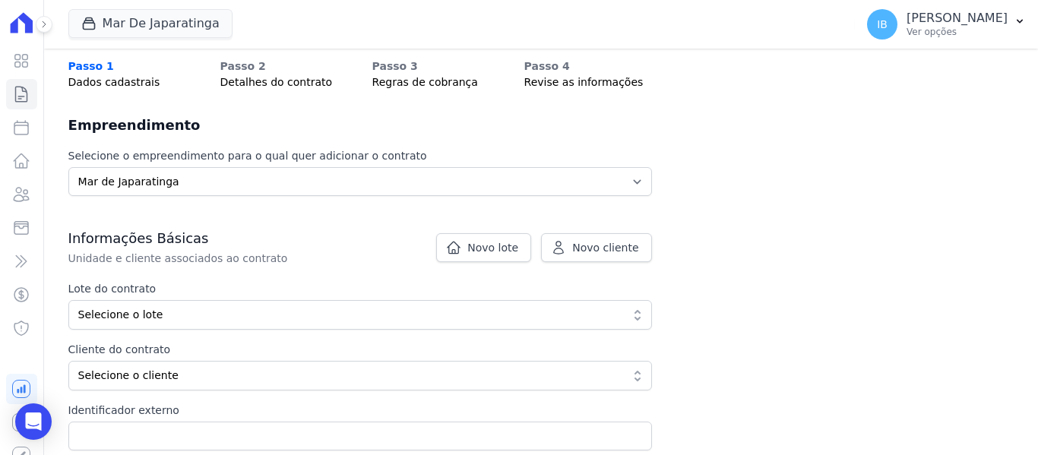
scroll to position [152, 0]
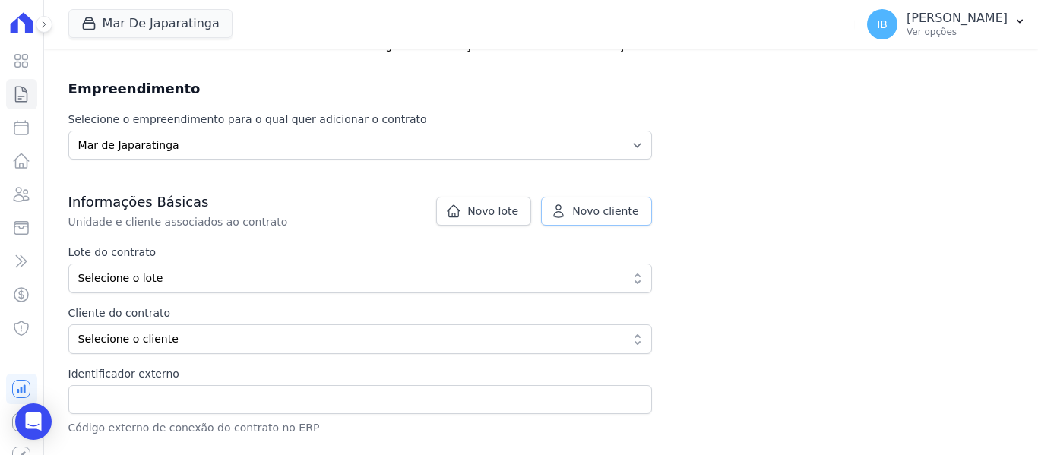
click at [618, 211] on span "Novo cliente" at bounding box center [605, 211] width 66 height 15
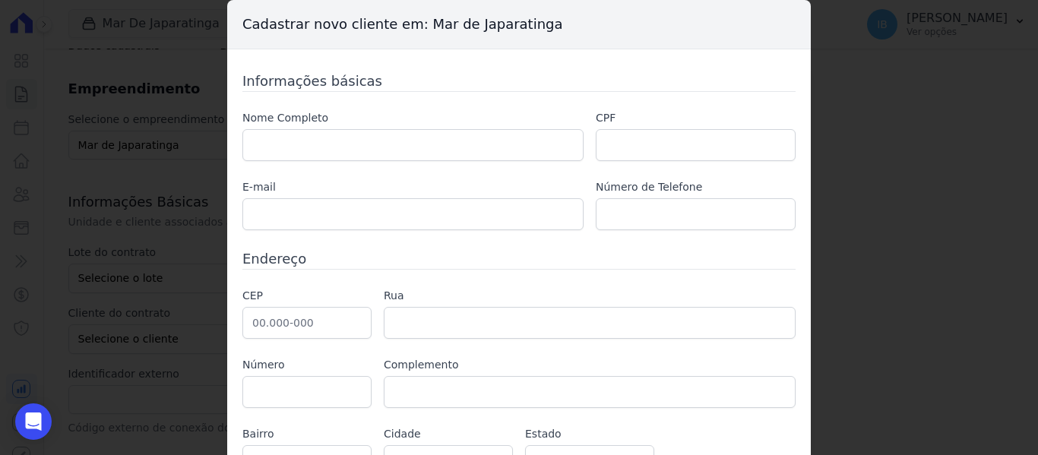
click at [881, 187] on div "Cadastrar novo cliente em: Mar de Japaratinga Informações básicas Nome Completo…" at bounding box center [519, 227] width 1038 height 455
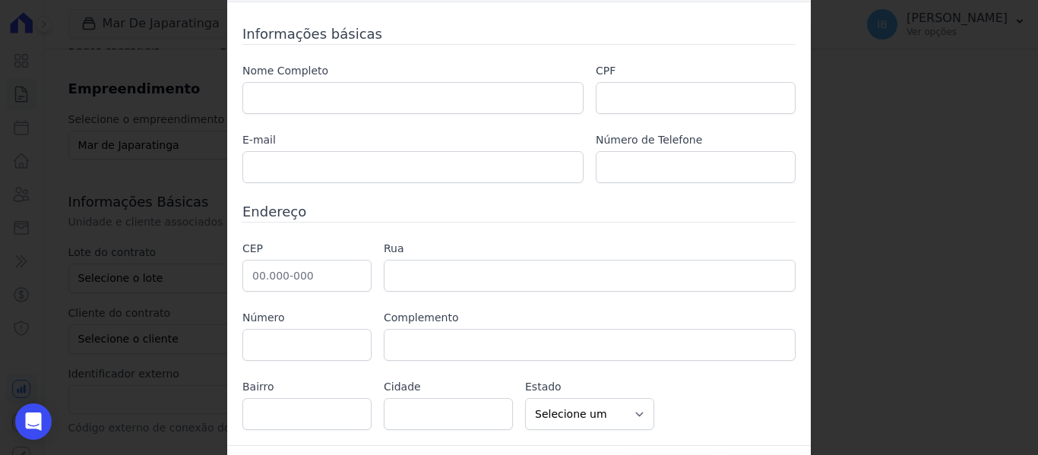
scroll to position [85, 0]
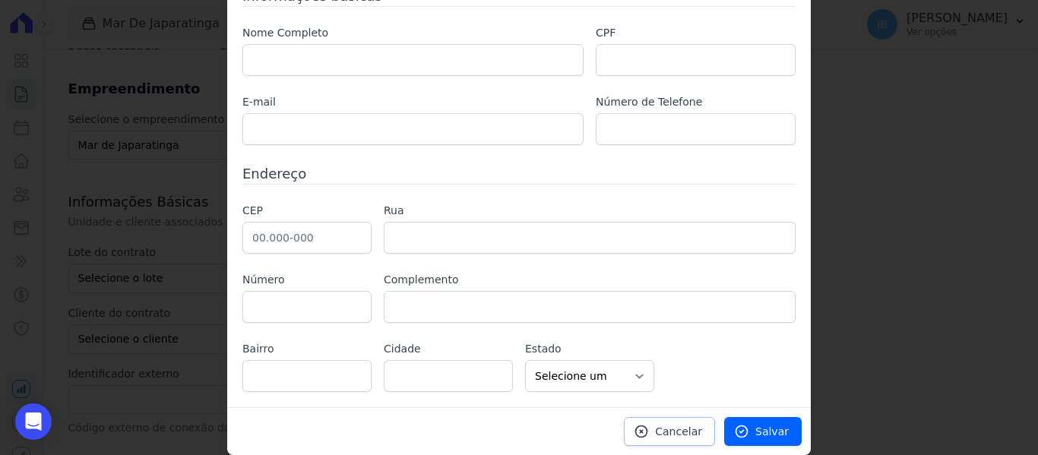
click at [672, 429] on span "Cancelar" at bounding box center [678, 431] width 47 height 15
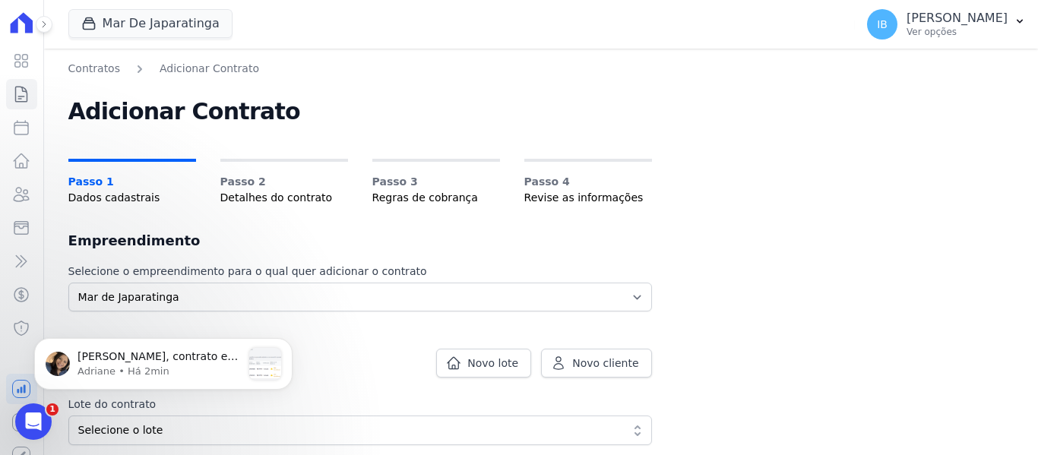
scroll to position [0, 0]
click at [125, 356] on p "Ieda, contrato e cliente não foram encontrados cadastrados na Hent." at bounding box center [160, 357] width 164 height 15
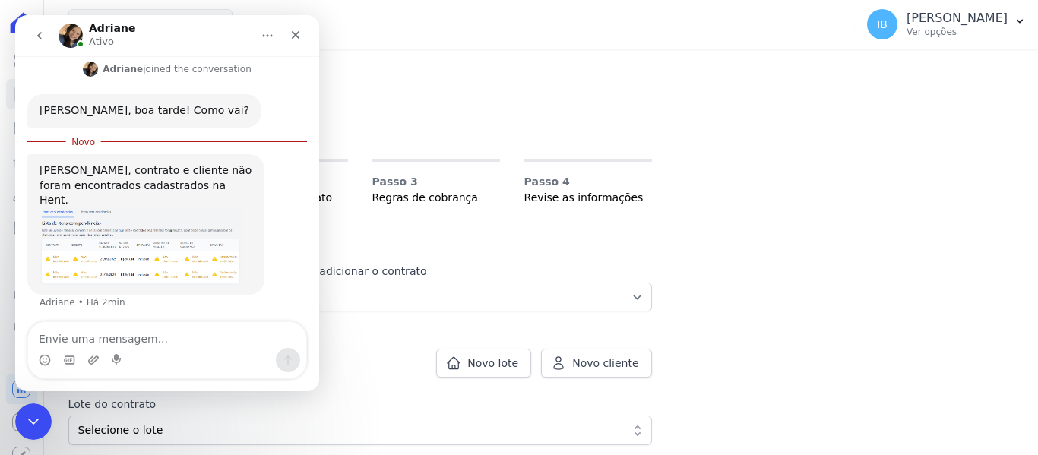
scroll to position [252, 0]
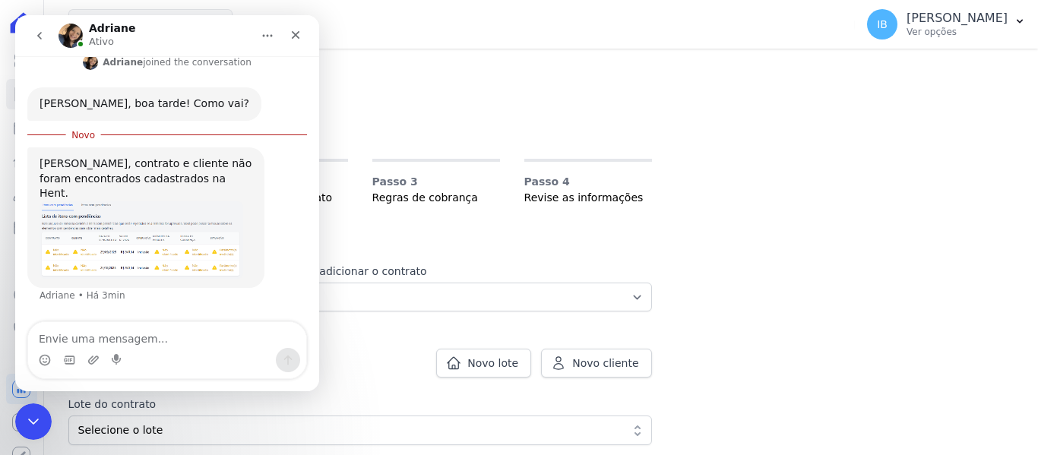
click at [108, 340] on textarea "Envie uma mensagem..." at bounding box center [167, 335] width 278 height 26
type textarea "isso eu entendi"
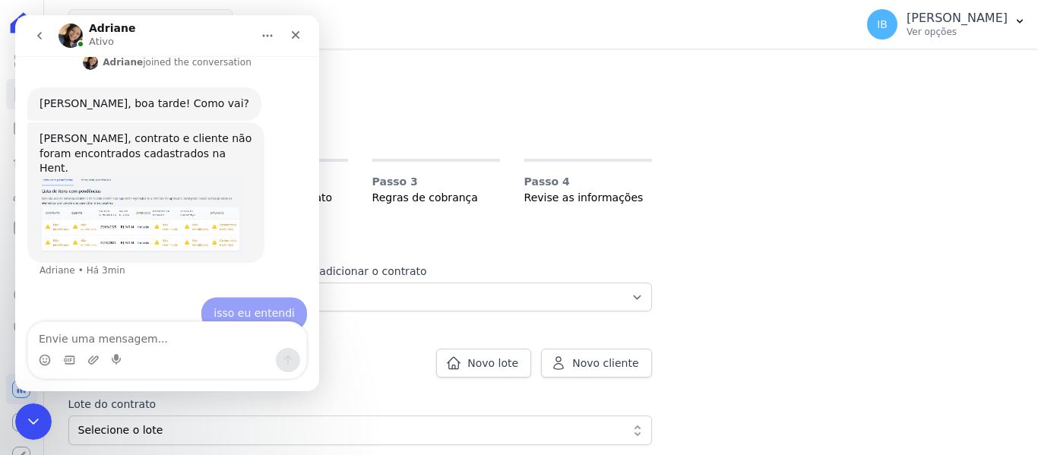
scroll to position [273, 0]
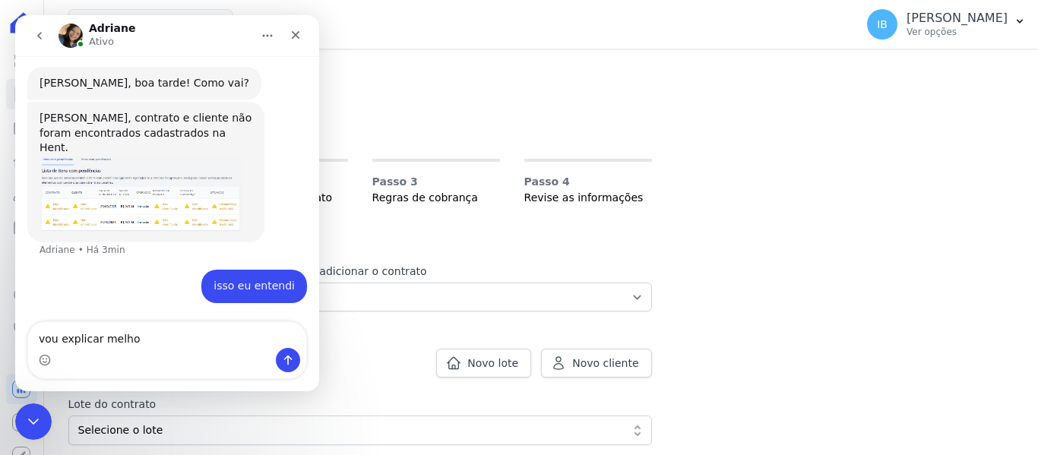
type textarea "vou explicar melhor"
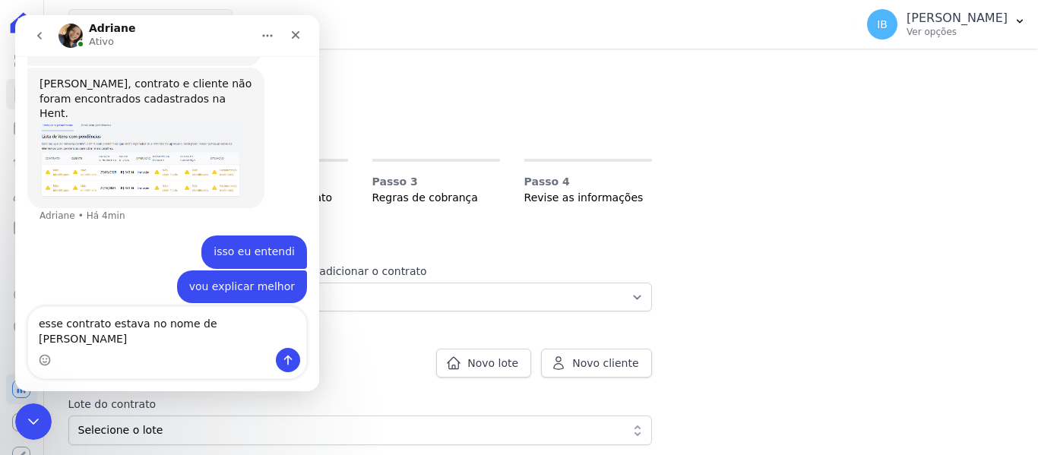
scroll to position [322, 0]
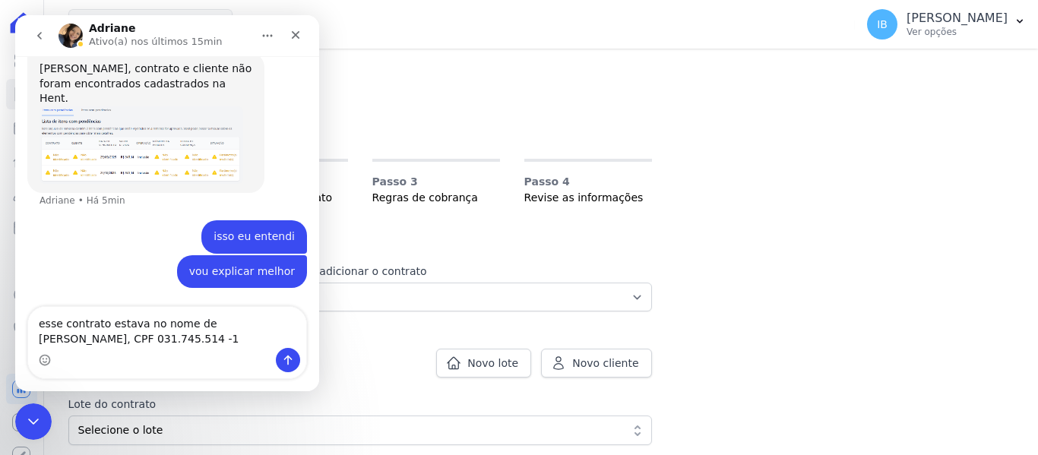
type textarea "esse contrato estava no nome de José Olimpio da Silva Filho, CPF 031.745.514 -12"
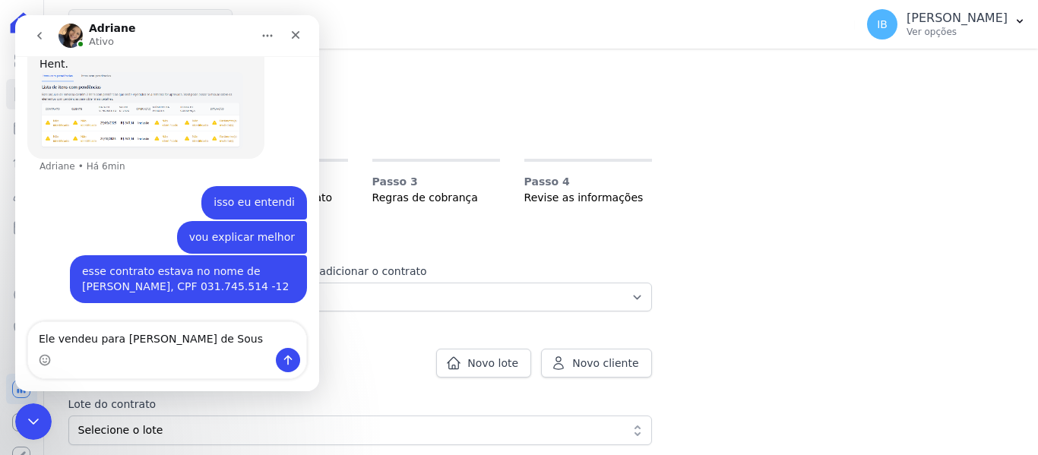
type textarea "Ele vendeu para Camila Ribeiro de Sousa"
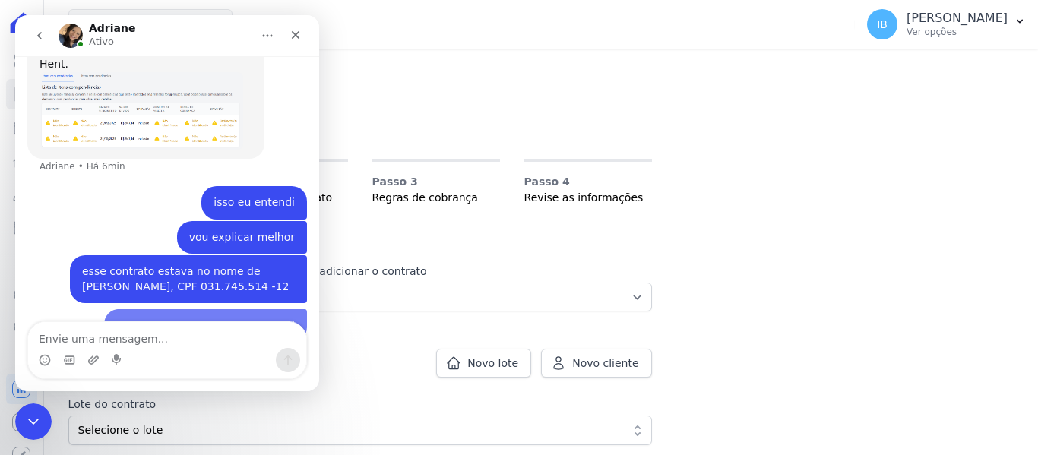
scroll to position [391, 0]
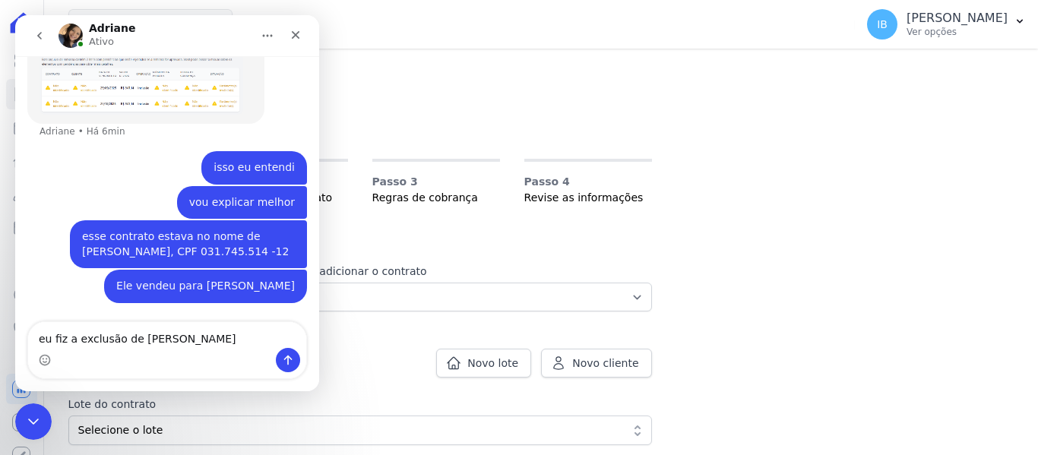
type textarea "eu fiz a exclusão de José Olímpio"
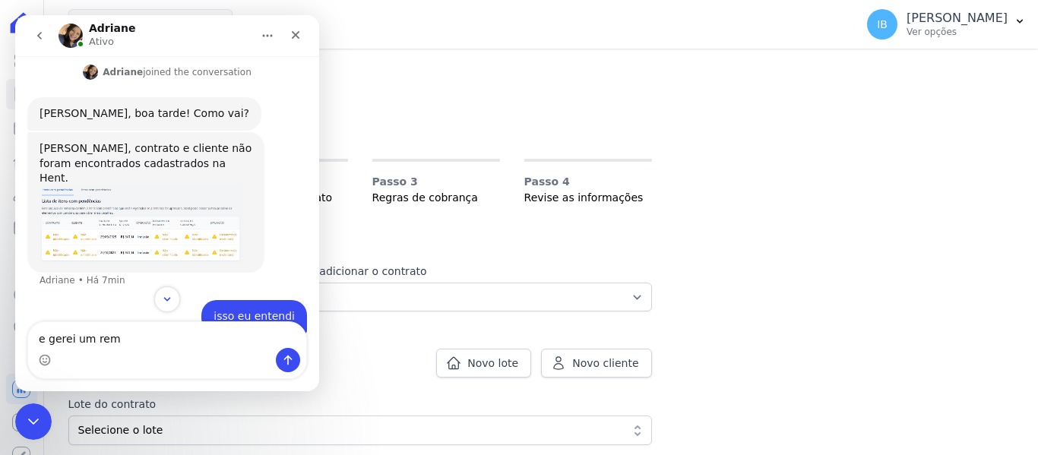
scroll to position [274, 0]
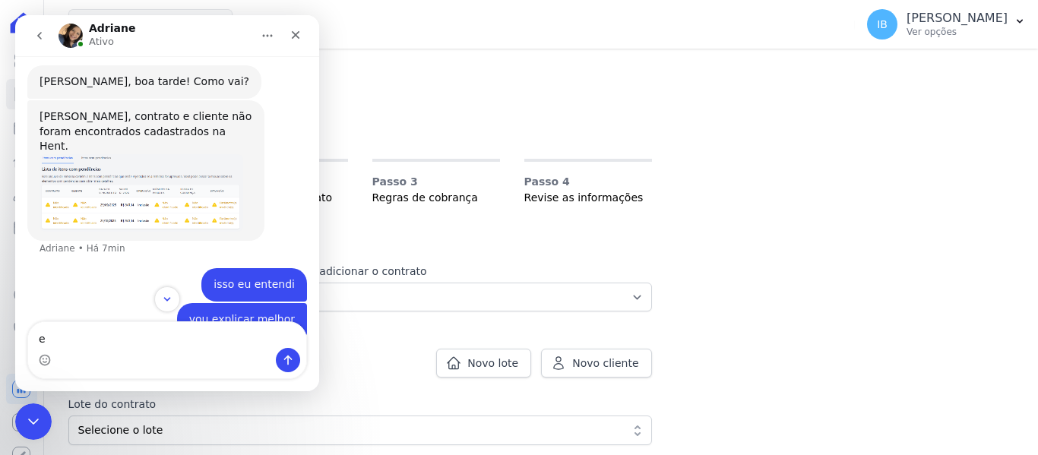
type textarea "e"
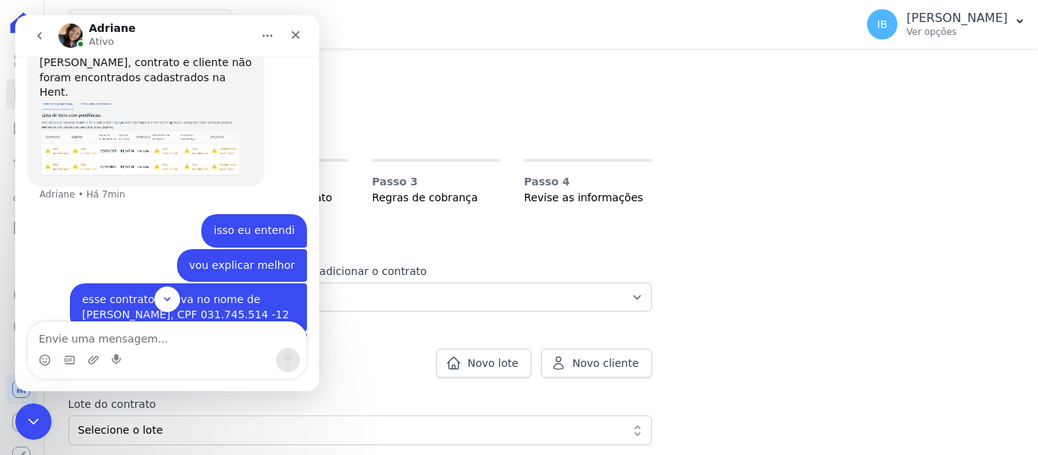
scroll to position [426, 0]
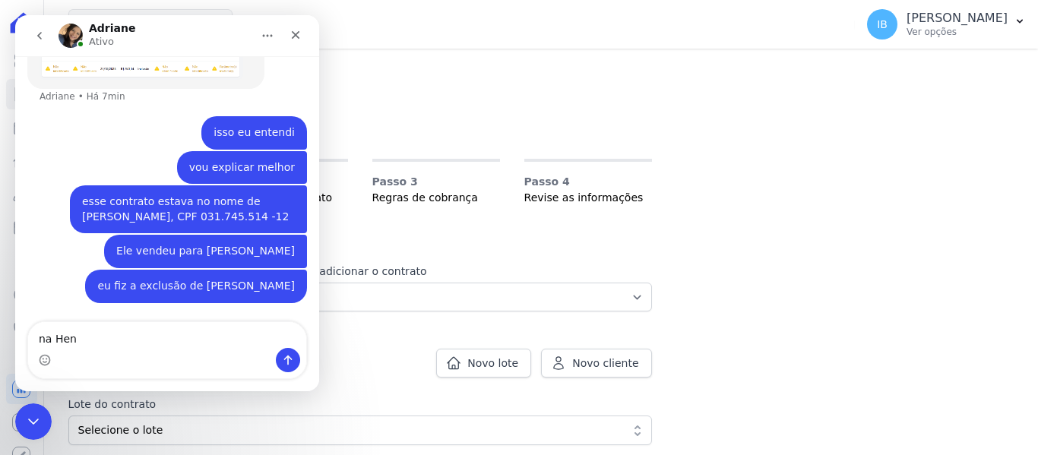
type textarea "na Hent"
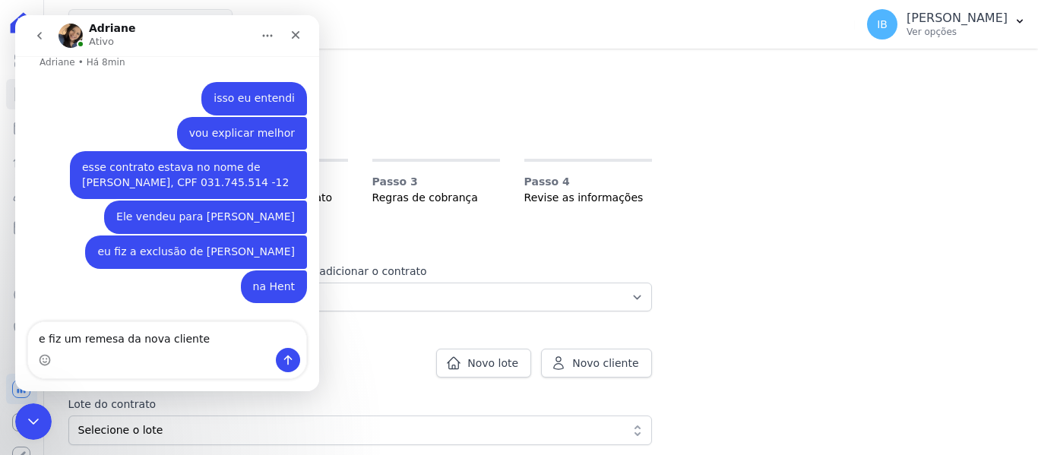
type textarea "e fiz um remesa da nova cliente"
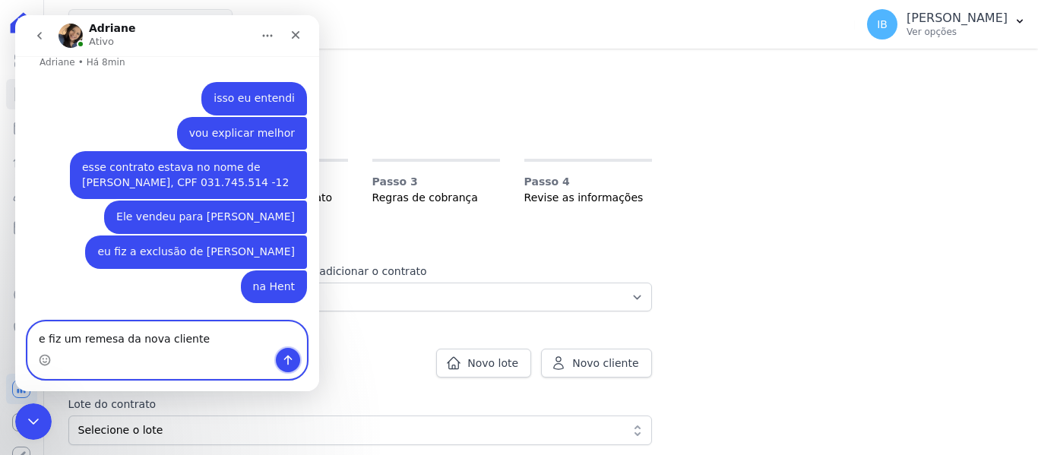
click at [289, 358] on icon "Enviar uma mensagem" at bounding box center [288, 360] width 12 height 12
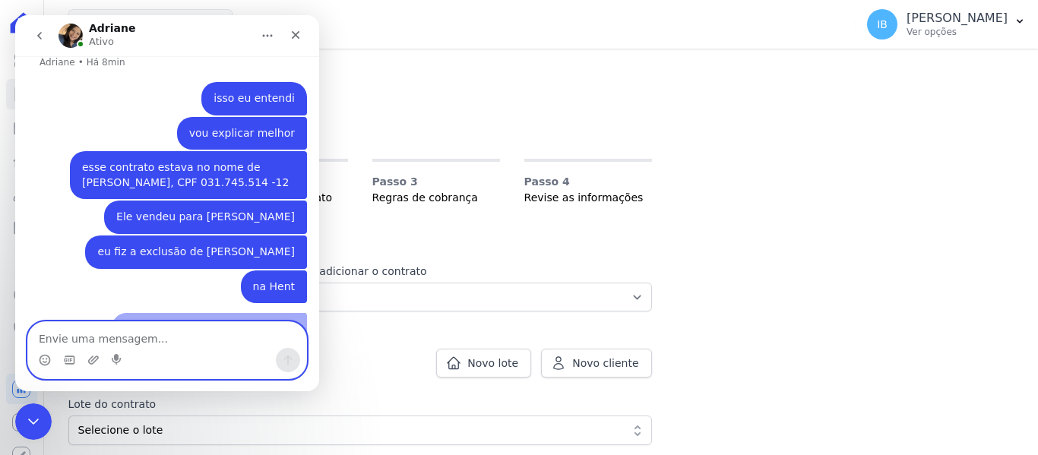
scroll to position [495, 0]
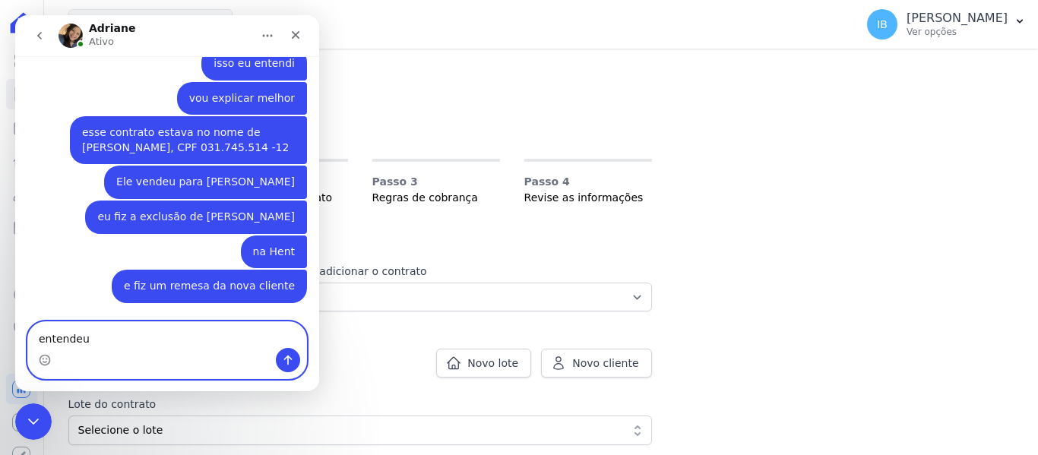
type textarea "entendeu ?"
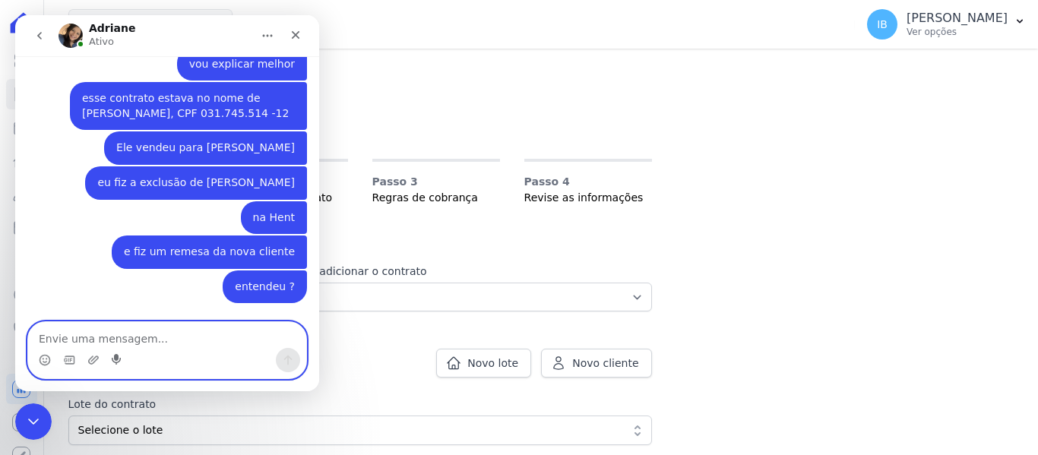
click at [119, 360] on icon "Start recording" at bounding box center [118, 360] width 12 height 12
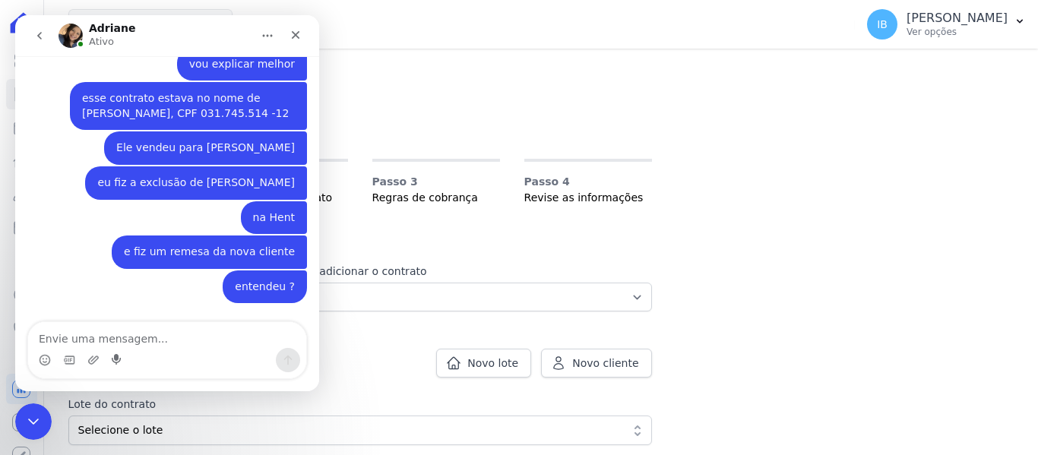
click at [119, 360] on icon "Start recording" at bounding box center [118, 360] width 12 height 12
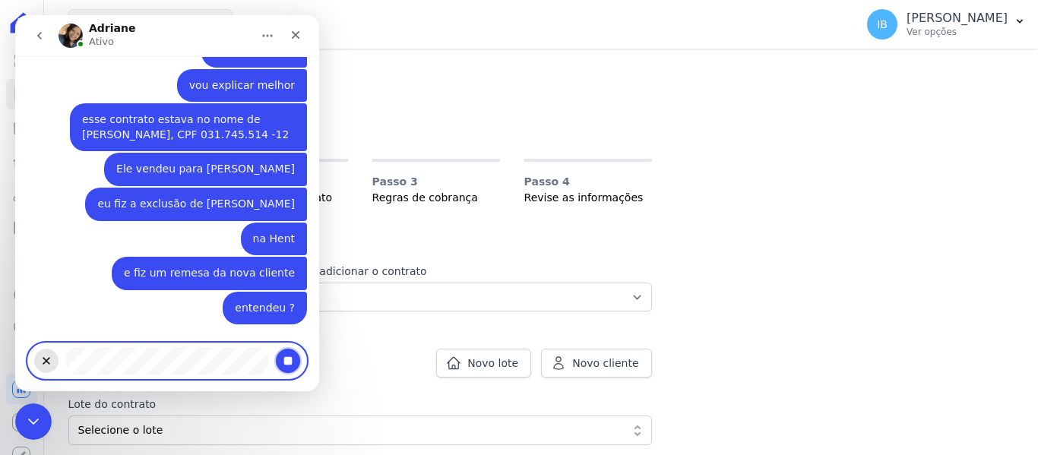
click at [279, 359] on button "Stop recording" at bounding box center [288, 361] width 24 height 24
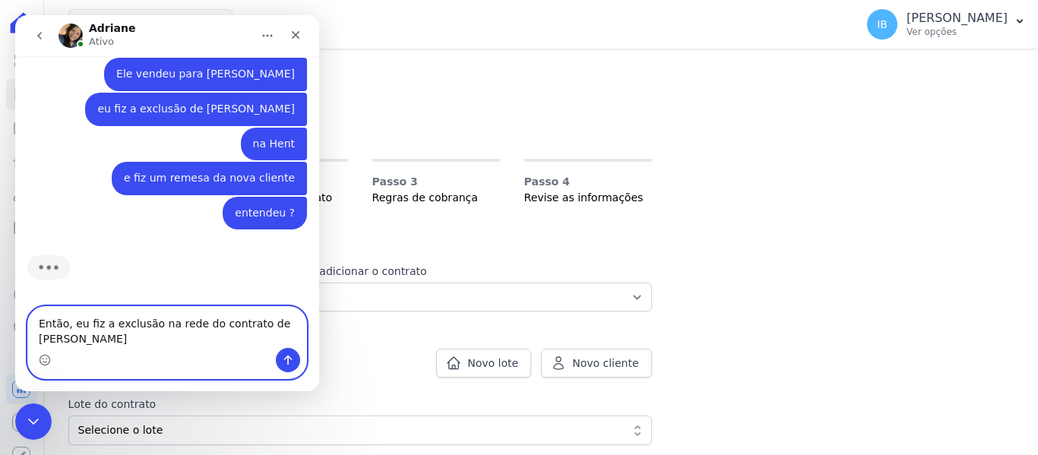
scroll to position [588, 0]
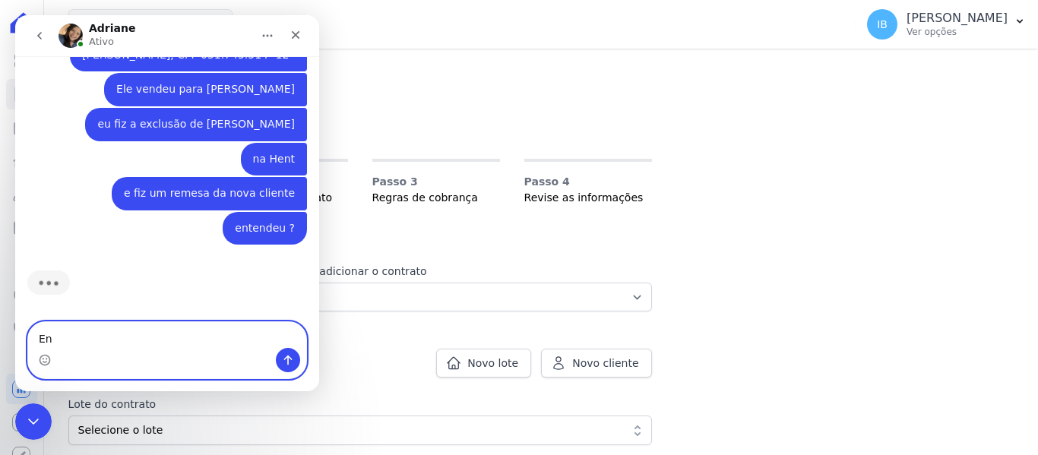
type textarea "E"
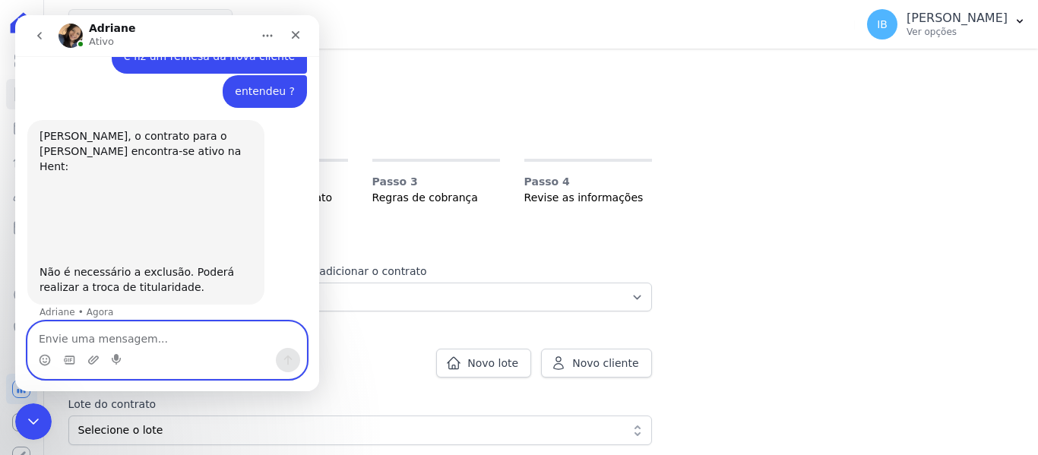
scroll to position [711, 0]
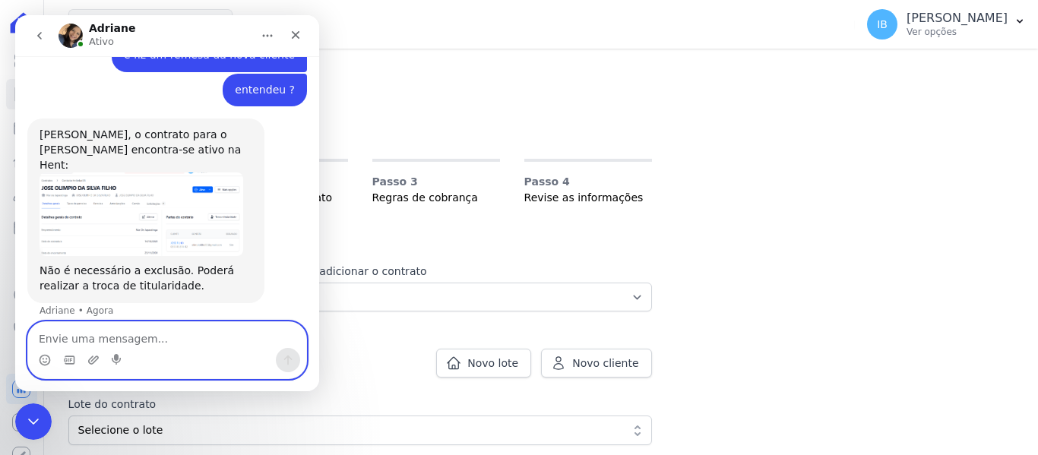
click at [62, 337] on textarea "Envie uma mensagem..." at bounding box center [167, 335] width 278 height 26
type textarea "Eu não sabia desse procedimento"
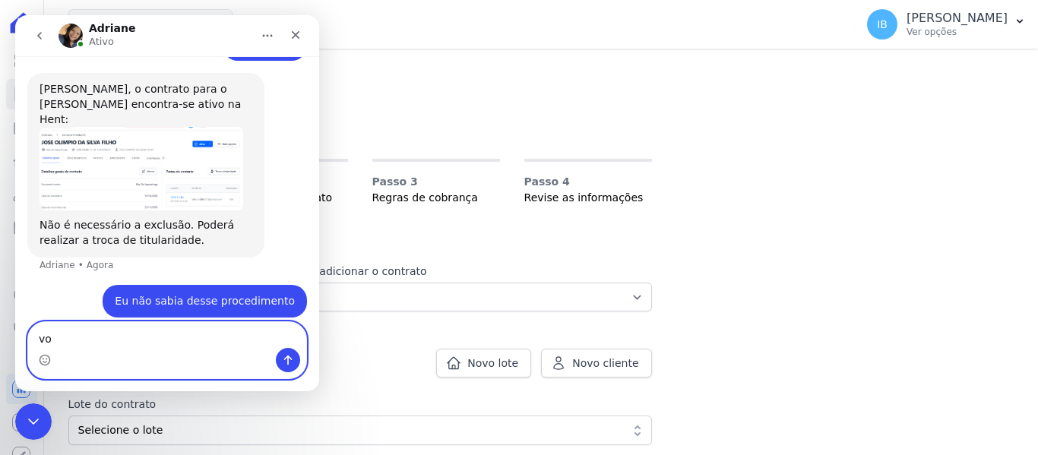
type textarea "v"
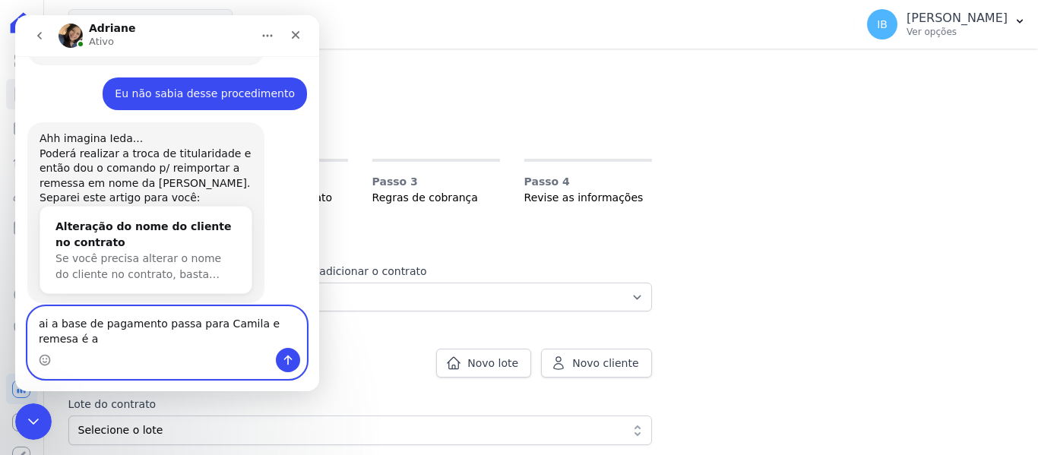
scroll to position [964, 0]
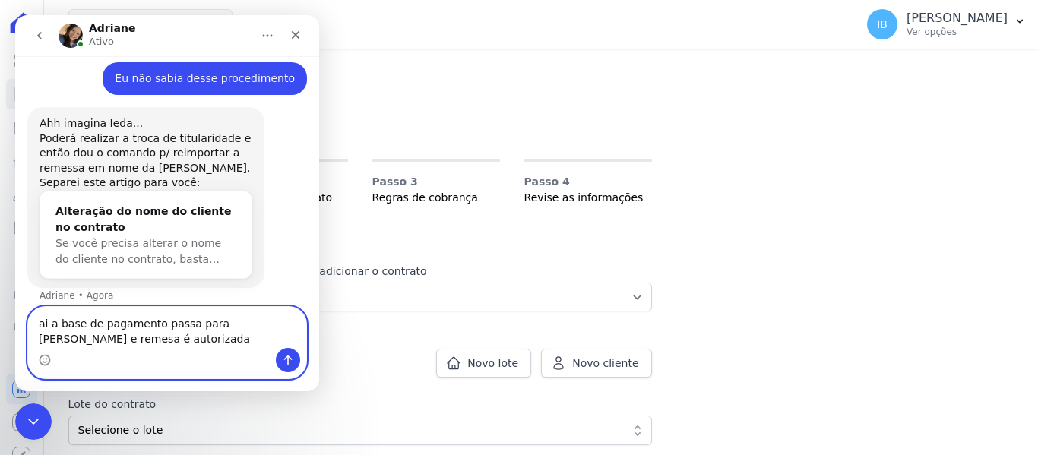
type textarea "ai a base de pagamento passa para Camila e remesa é autorizada ?"
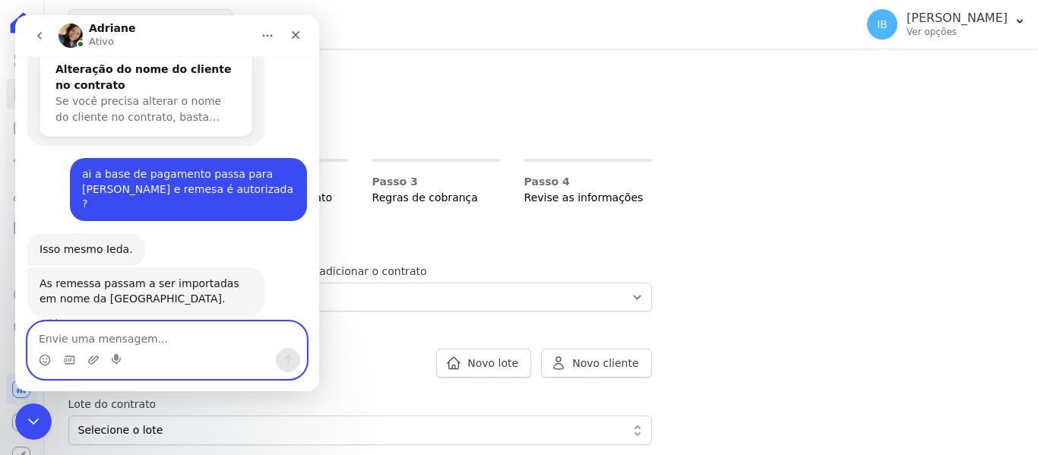
scroll to position [1104, 0]
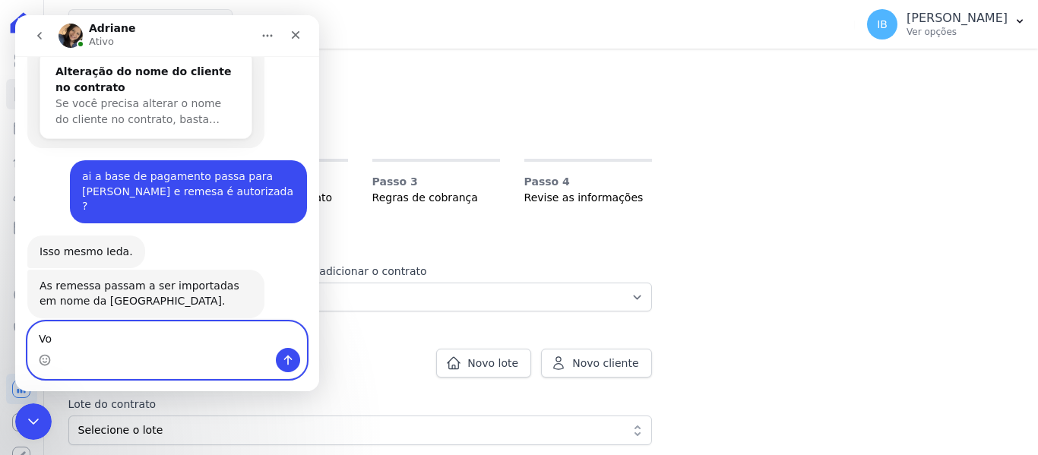
type textarea "V"
type textarea "Ok , vou fazer alteração"
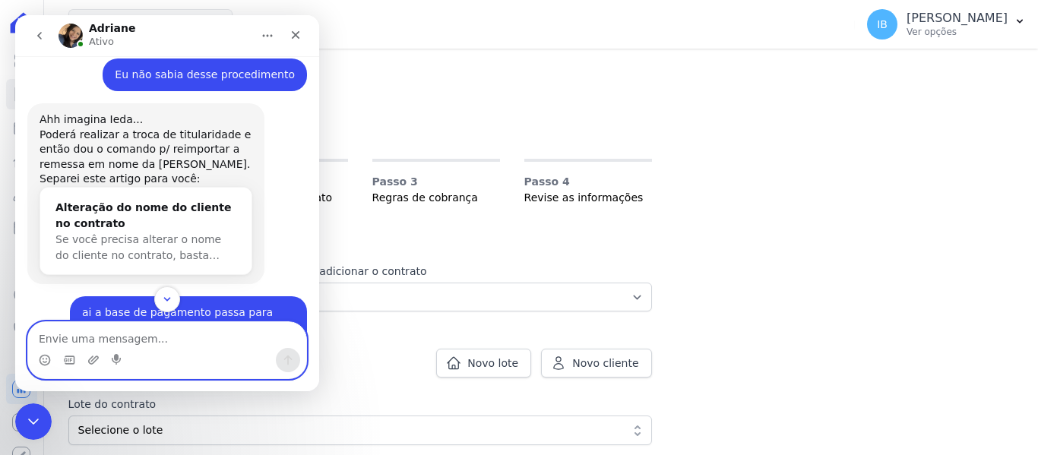
scroll to position [922, 0]
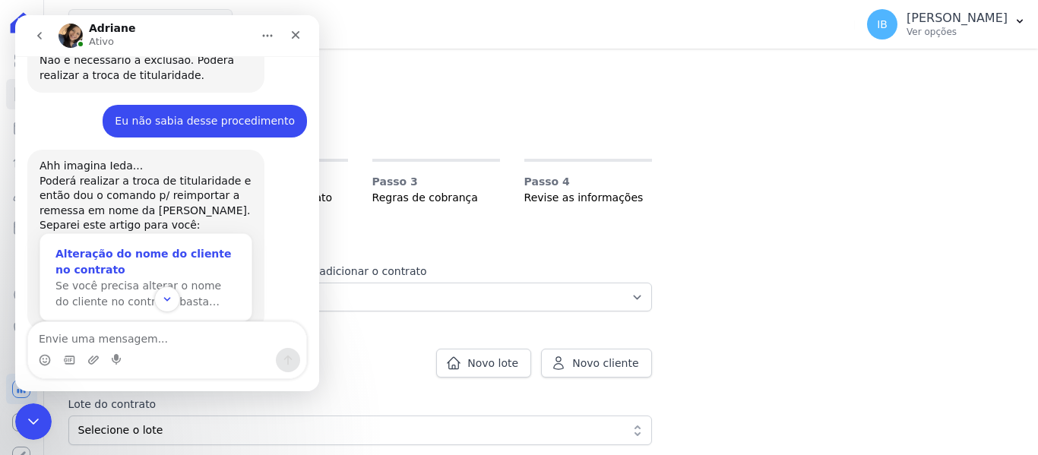
click at [124, 246] on div "Alteração do nome do cliente no contrato" at bounding box center [145, 262] width 181 height 32
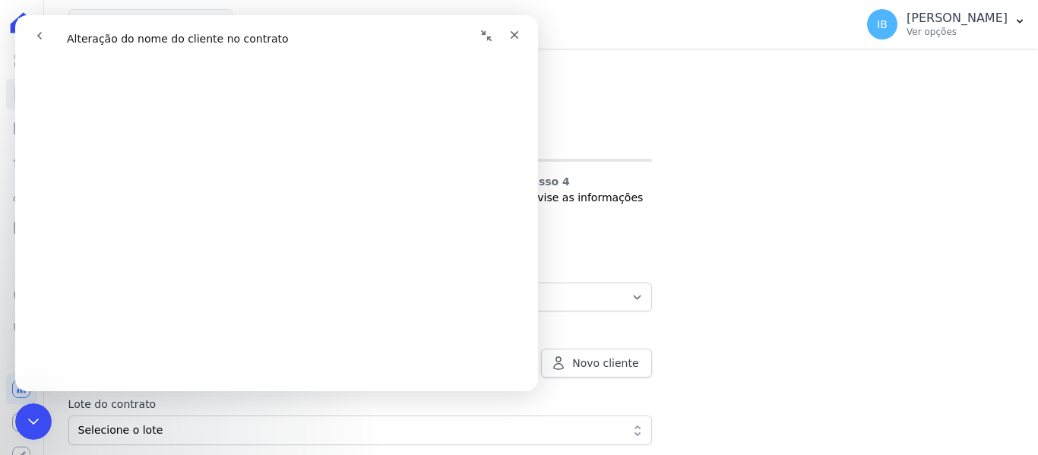
scroll to position [228, 0]
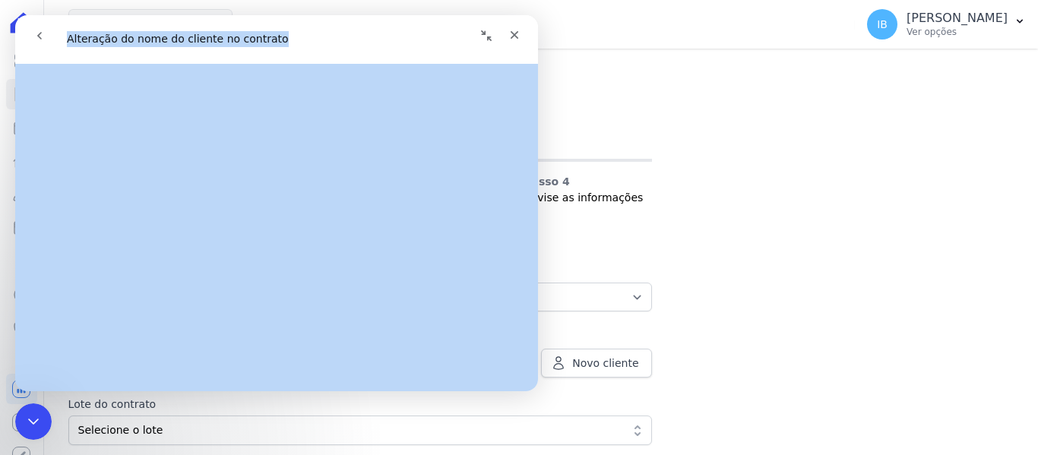
drag, startPoint x: 246, startPoint y: 40, endPoint x: 311, endPoint y: 64, distance: 68.8
click at [311, 64] on div "Alteração do nome do cliente no contrato Alteração do nome do cliente no contra…" at bounding box center [276, 203] width 523 height 376
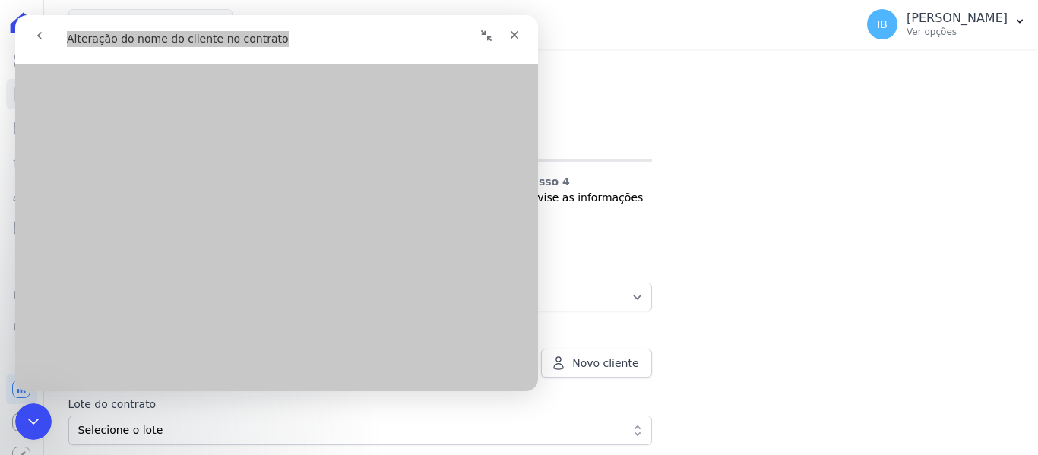
click at [652, 173] on div "Contratos Adicionar Contrato Adicionar Contrato Passo 1 Dados cadastrais Passo …" at bounding box center [541, 354] width 994 height 611
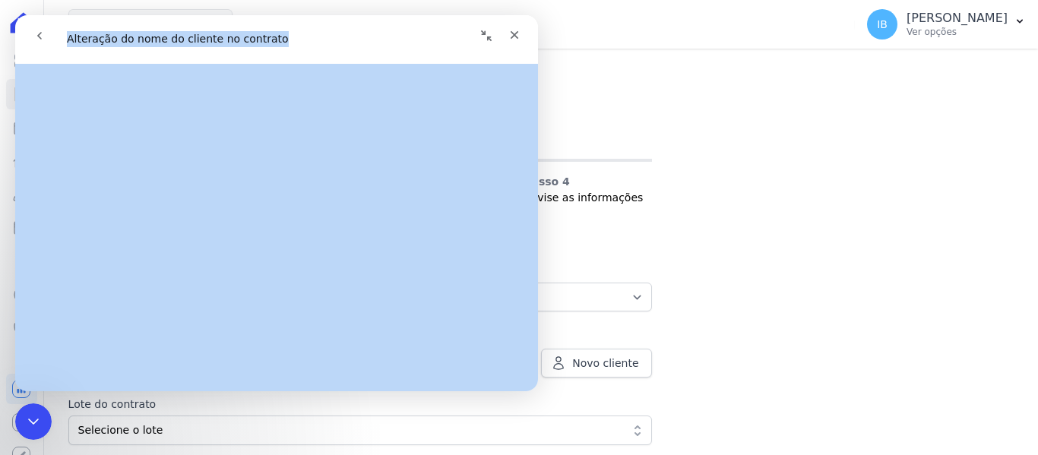
click at [332, 41] on div "Messenger da Intercom" at bounding box center [405, 35] width 245 height 29
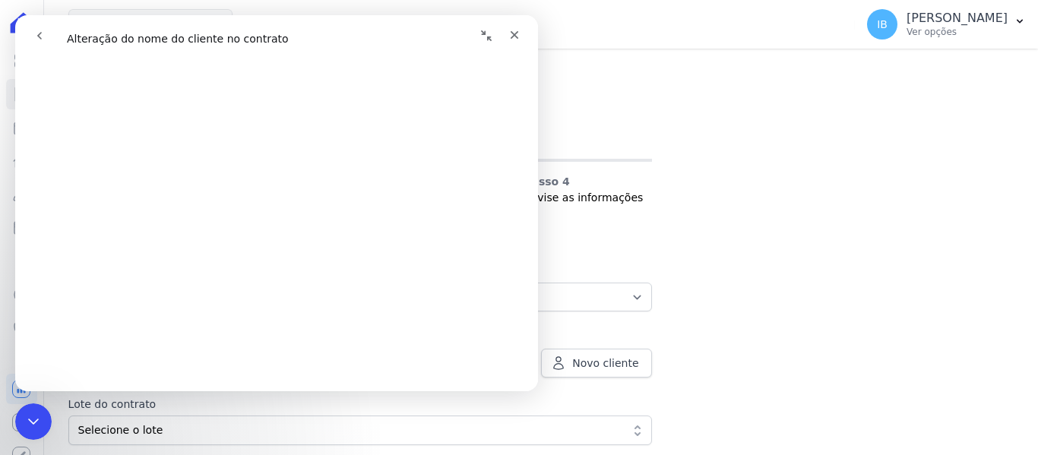
click at [483, 38] on icon "Recolher janela" at bounding box center [486, 36] width 12 height 12
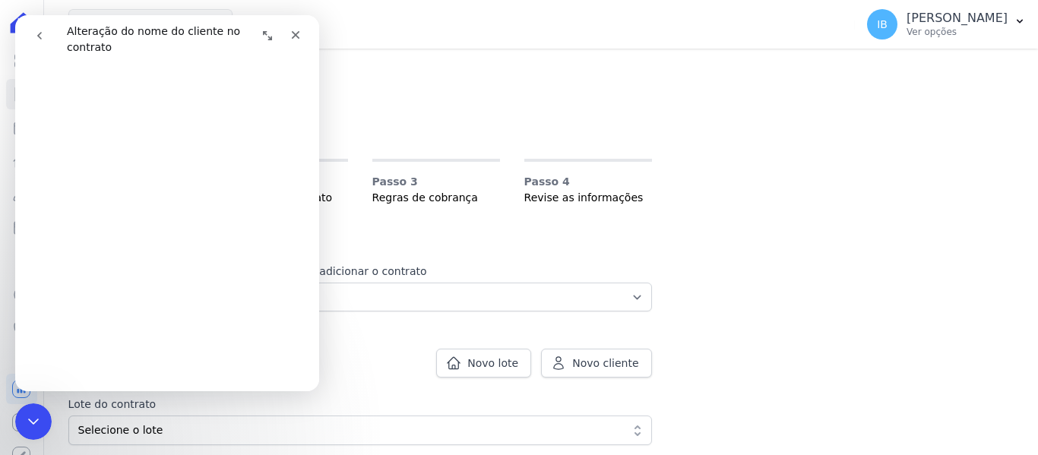
scroll to position [701, 0]
click at [263, 32] on icon "Expandir janela" at bounding box center [267, 35] width 9 height 9
click at [263, 32] on div "Messenger da Intercom" at bounding box center [241, 35] width 136 height 29
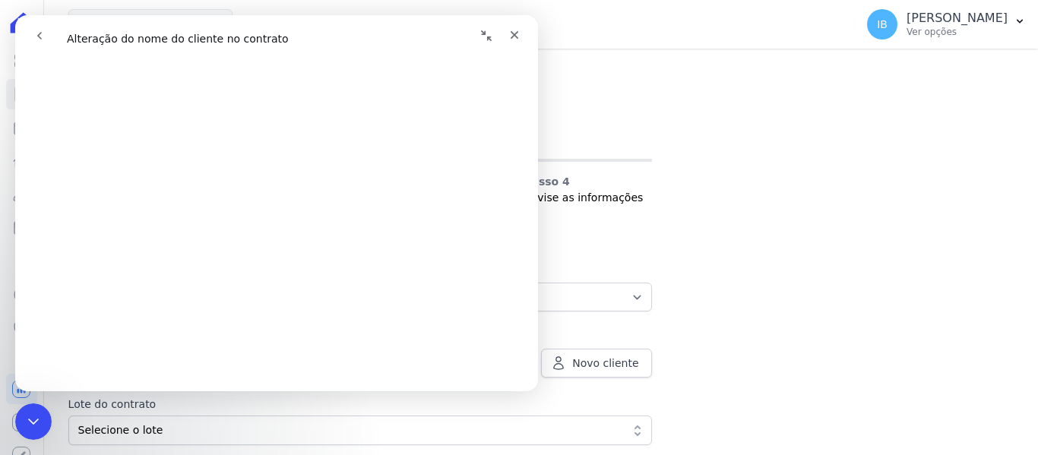
scroll to position [608, 0]
click at [852, 226] on div "Contratos Adicionar Contrato Adicionar Contrato Passo 1 Dados cadastrais Passo …" at bounding box center [541, 354] width 994 height 611
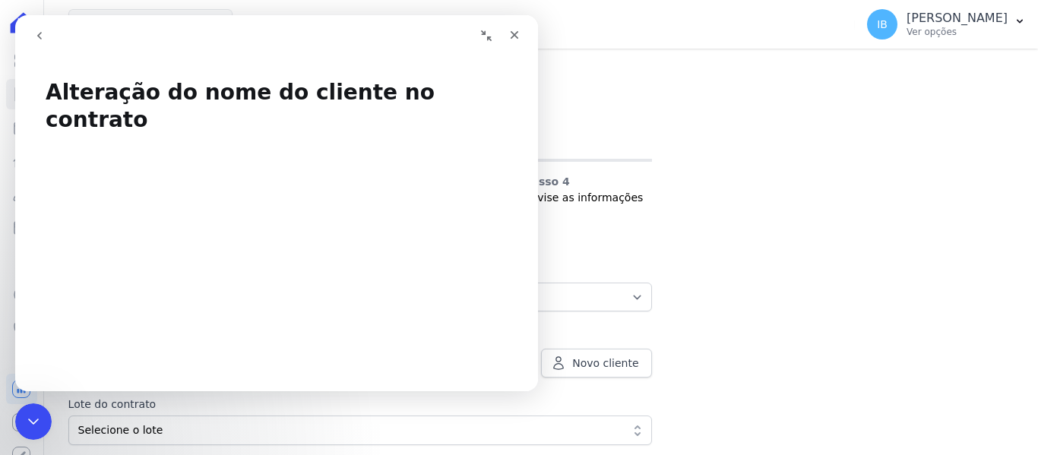
click at [36, 31] on icon "go back" at bounding box center [39, 36] width 12 height 12
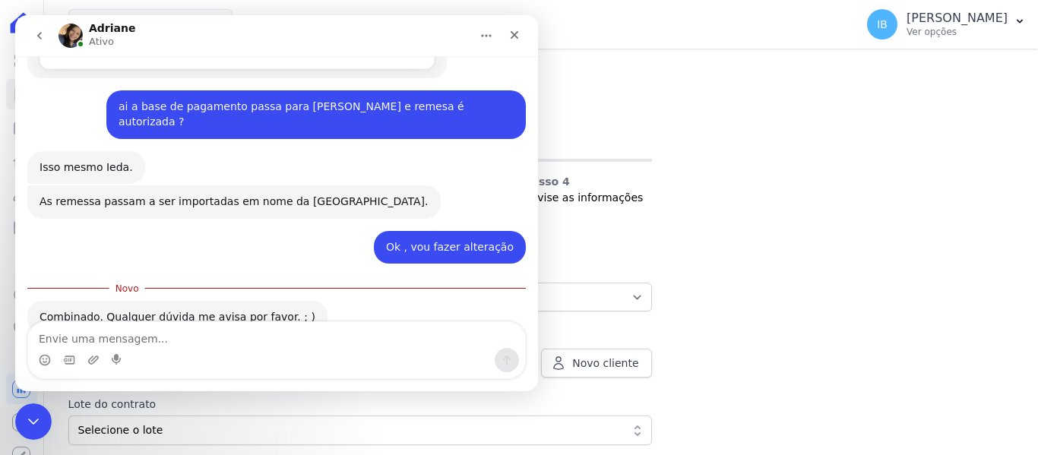
scroll to position [1024, 0]
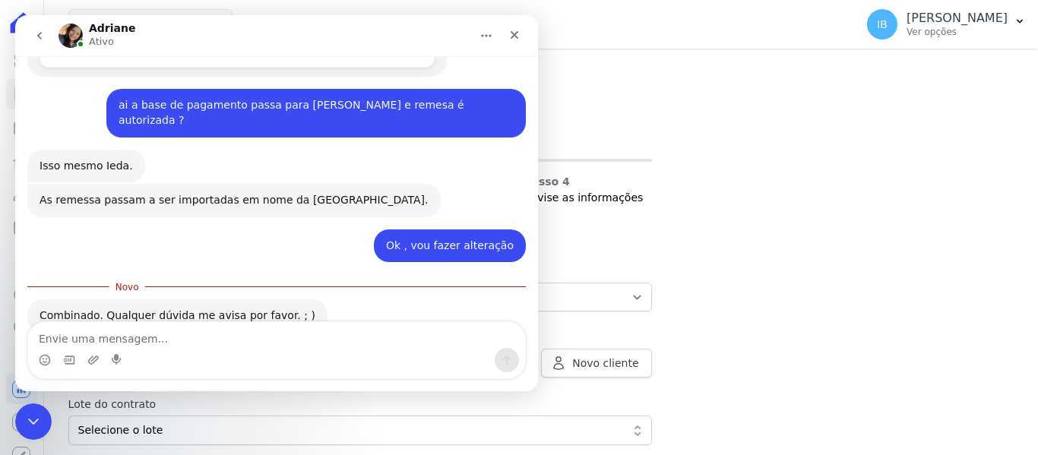
click at [134, 339] on textarea "Envie uma mensagem..." at bounding box center [276, 335] width 497 height 26
type textarea "certo , obrigada"
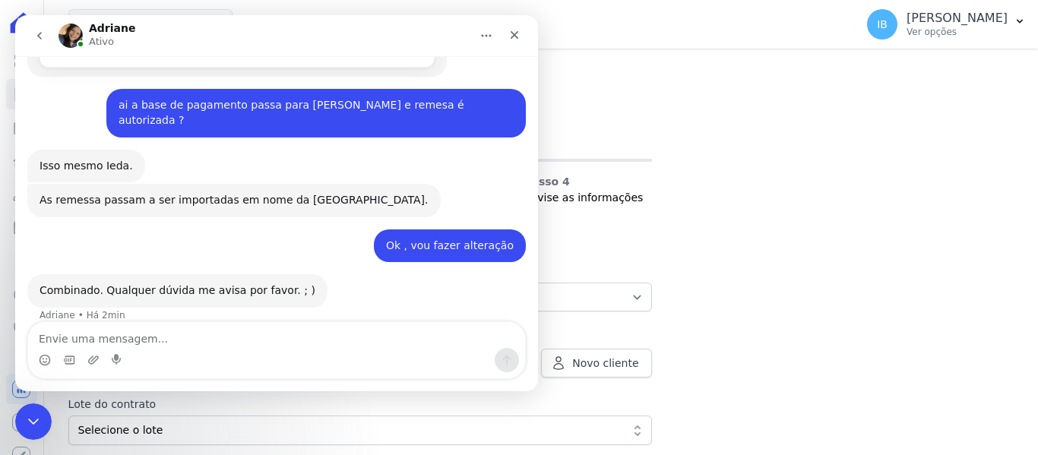
scroll to position [1045, 0]
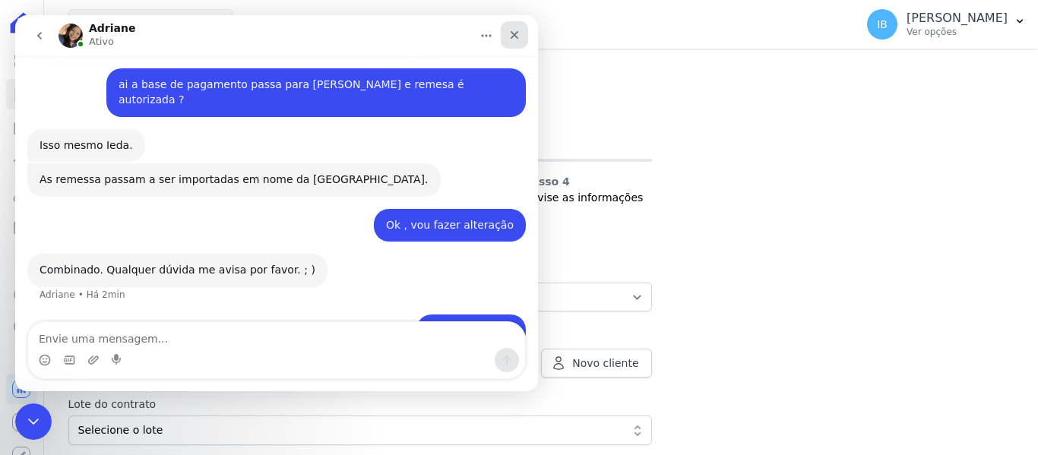
click at [517, 33] on icon "Fechar" at bounding box center [515, 35] width 8 height 8
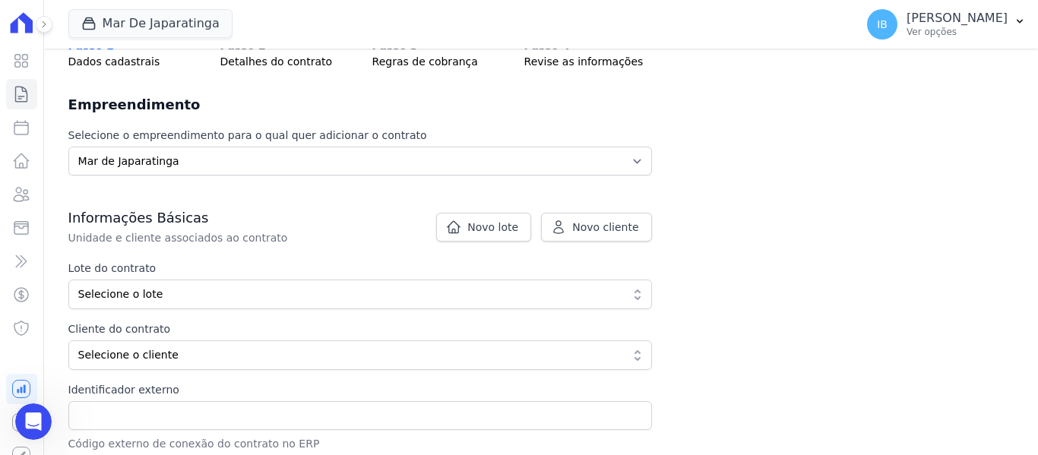
scroll to position [152, 0]
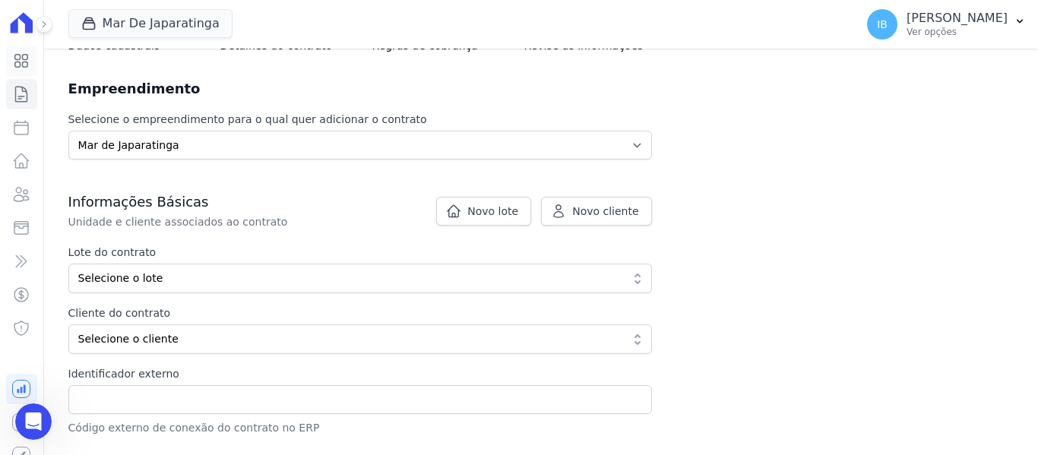
click at [15, 55] on icon at bounding box center [21, 61] width 18 height 18
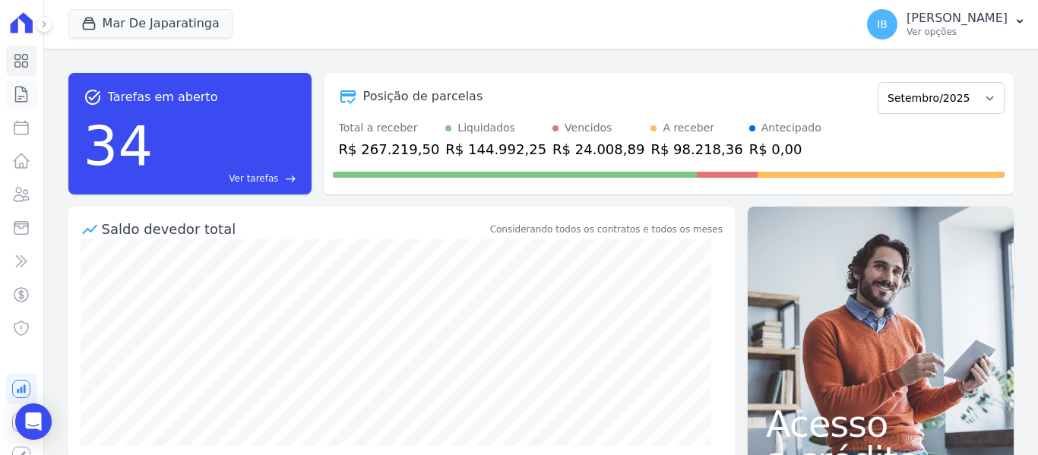
click at [17, 99] on icon at bounding box center [21, 94] width 18 height 18
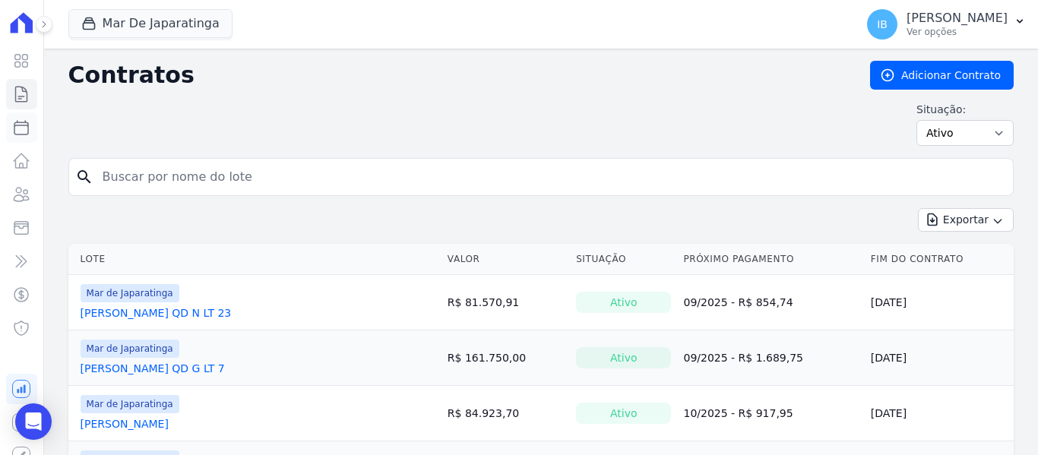
click at [17, 129] on icon at bounding box center [21, 128] width 18 height 18
select select
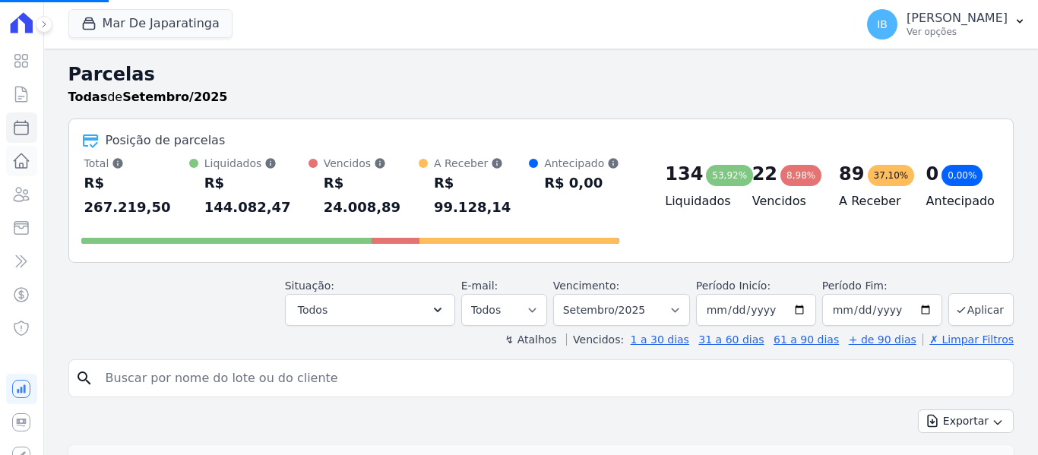
click at [14, 160] on icon at bounding box center [21, 161] width 18 height 18
select select
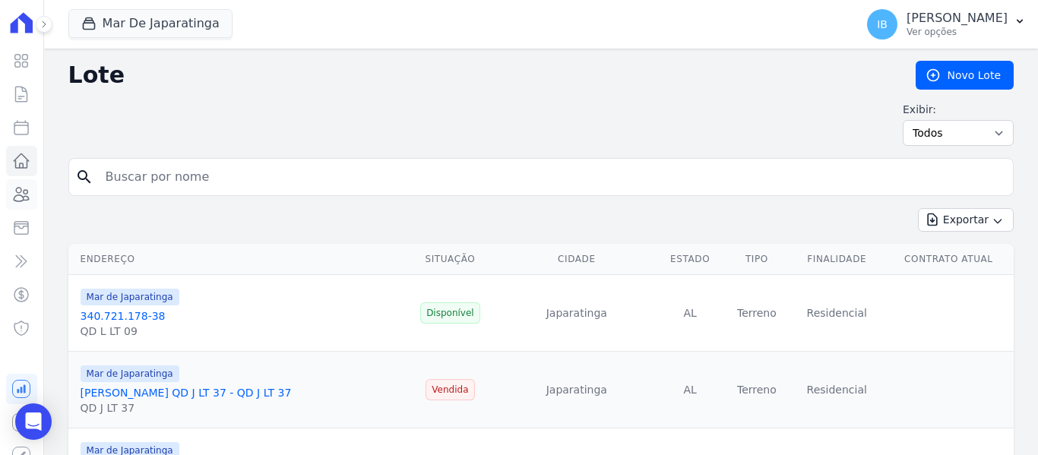
click at [15, 194] on icon at bounding box center [21, 195] width 15 height 14
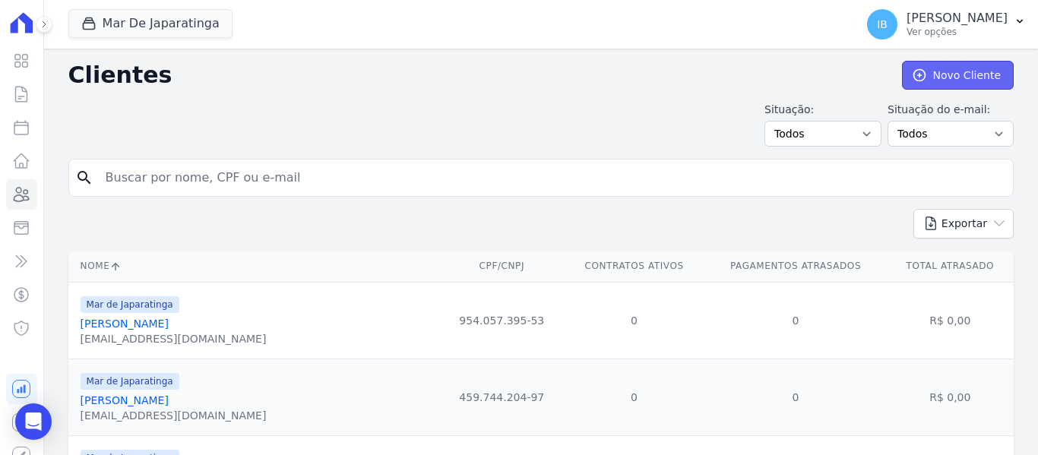
click at [948, 80] on link "Novo Cliente" at bounding box center [958, 75] width 112 height 29
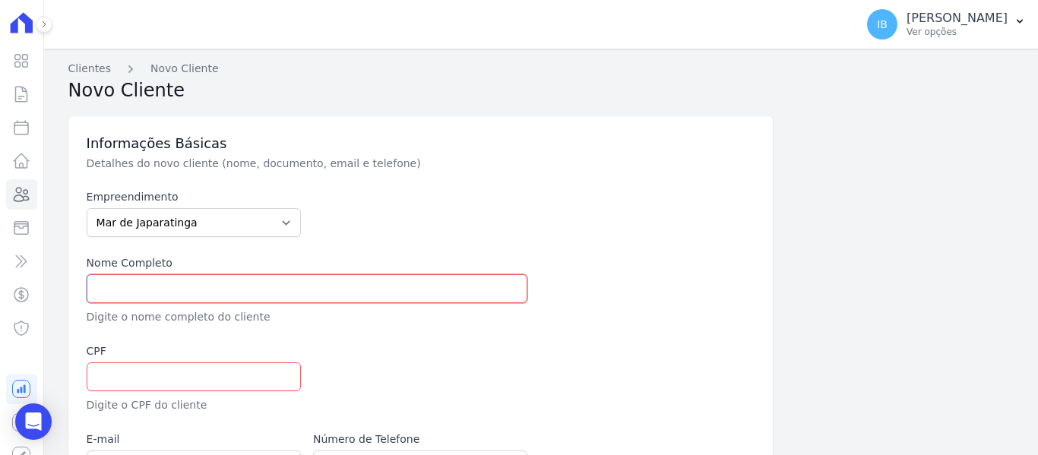
click at [225, 283] on input "text" at bounding box center [308, 288] width 442 height 29
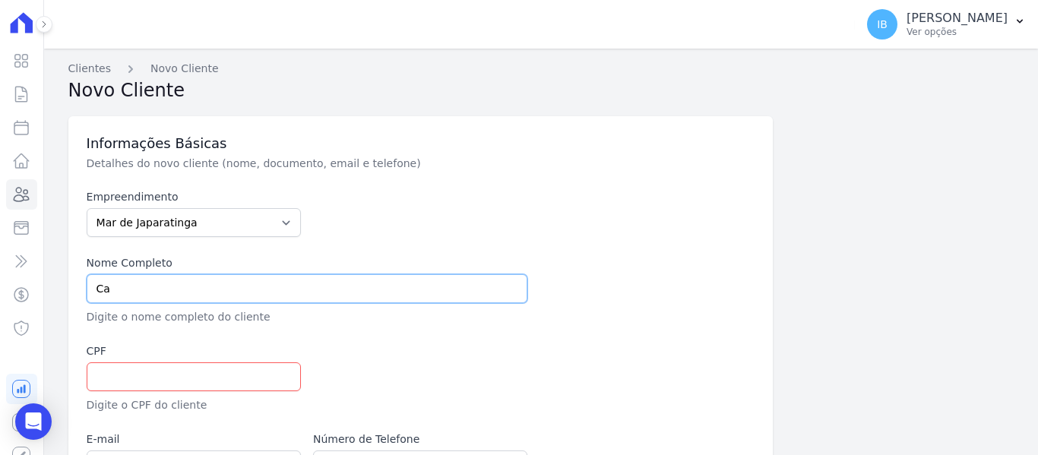
type input "C"
type input "CAMILA RIBEIRO DE SOUZA"
click at [105, 375] on input "text" at bounding box center [194, 376] width 214 height 29
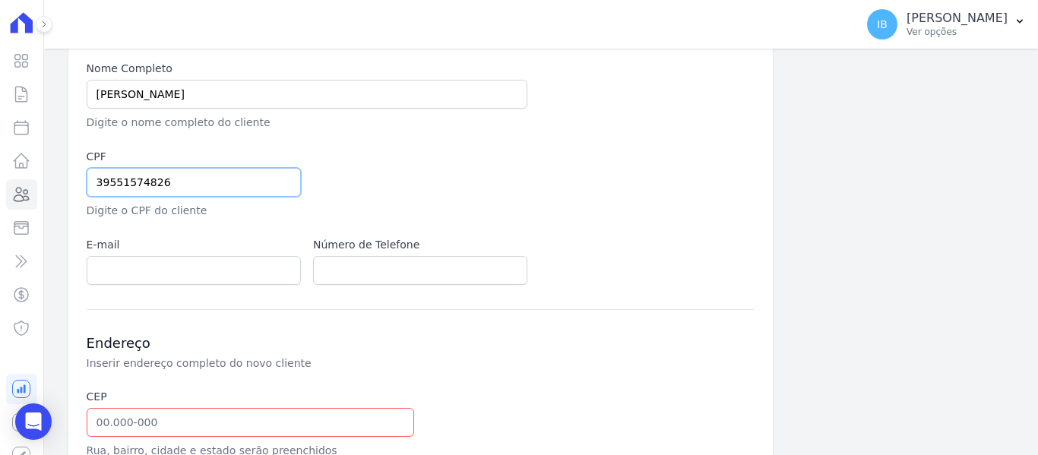
scroll to position [228, 0]
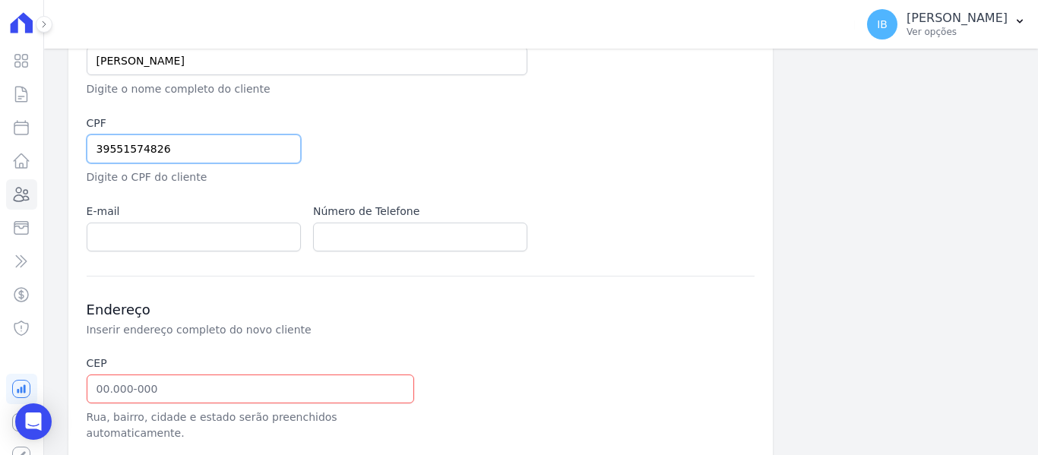
type input "39551574826"
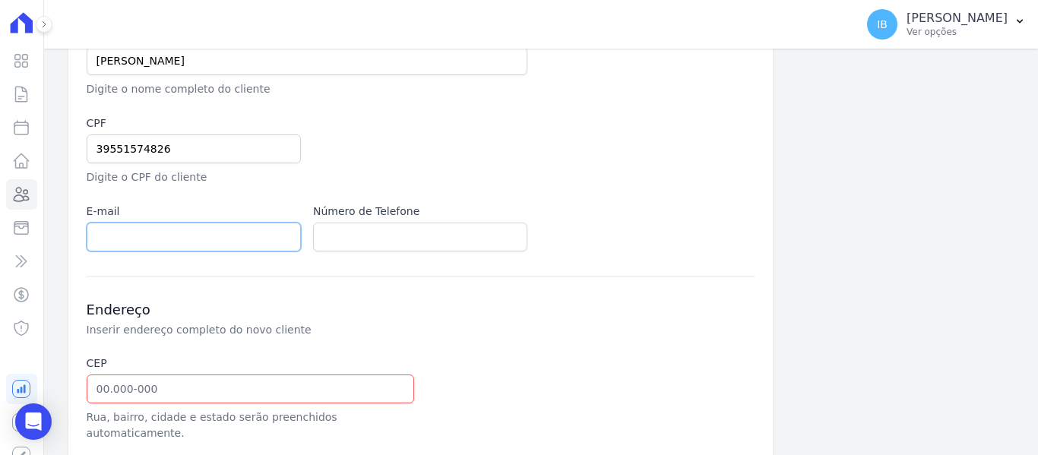
click at [190, 237] on input "email" at bounding box center [194, 237] width 214 height 29
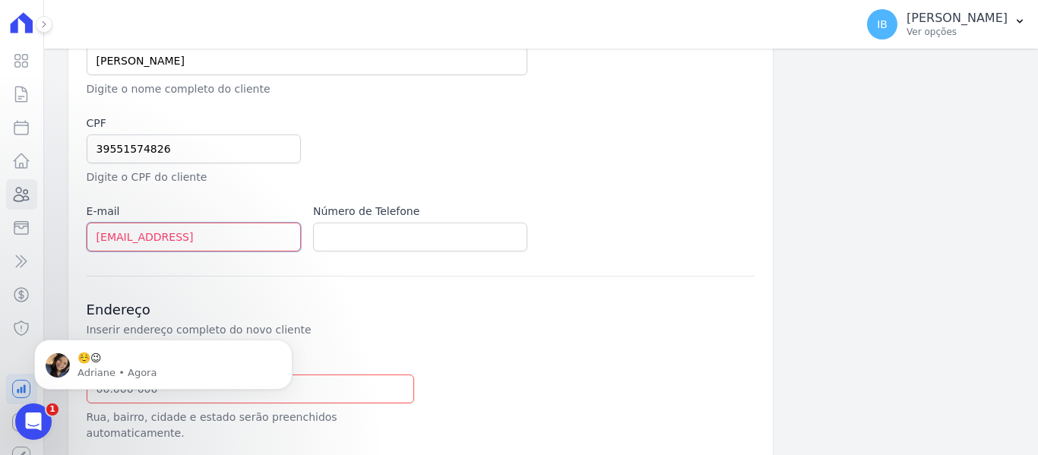
scroll to position [0, 0]
type input "CAMILA.RDES@YAHOO.CO.BR"
click at [362, 236] on input "text" at bounding box center [420, 237] width 214 height 29
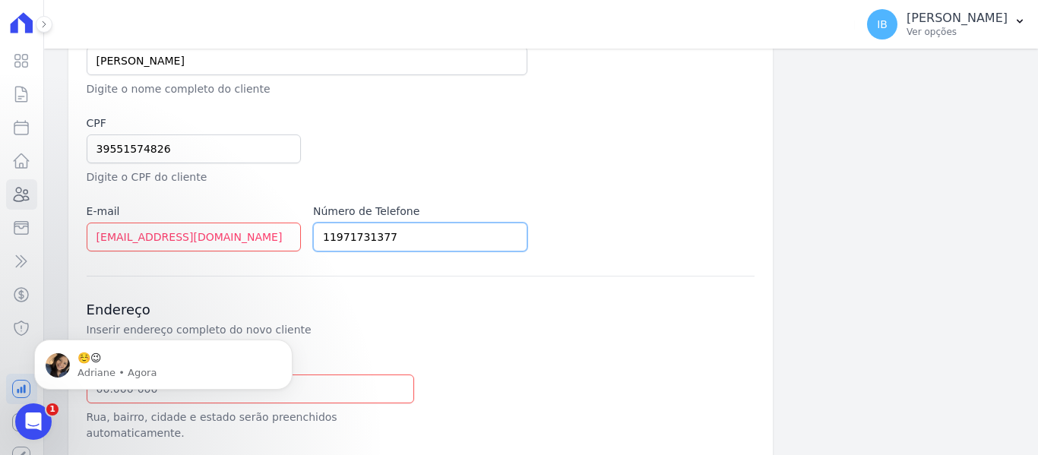
type input "11971731377"
click at [379, 309] on h3 "Endereço" at bounding box center [421, 310] width 668 height 18
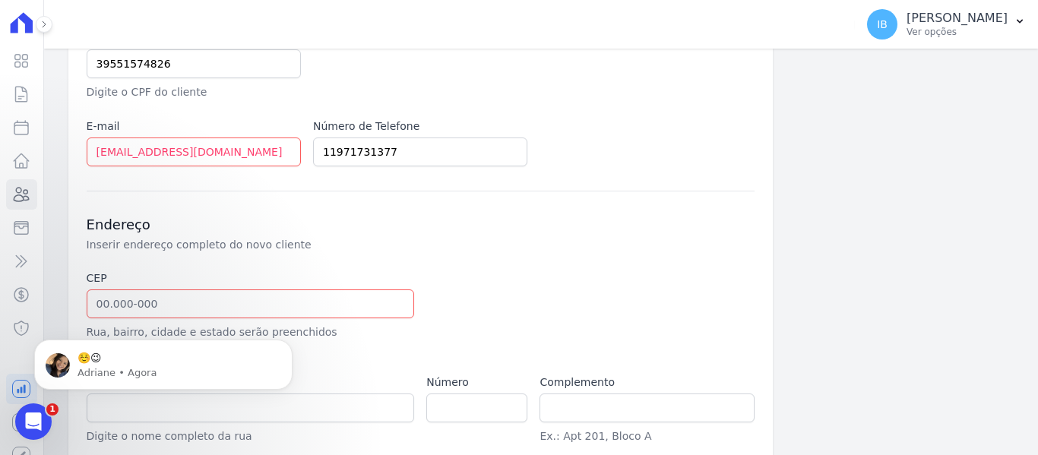
scroll to position [380, 0]
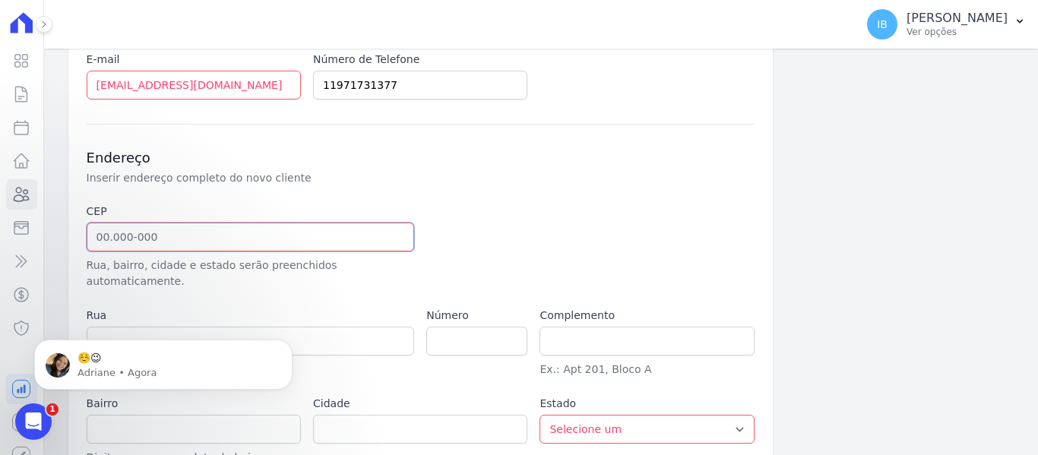
click at [189, 236] on input "text" at bounding box center [251, 237] width 328 height 29
type input "57.955-000"
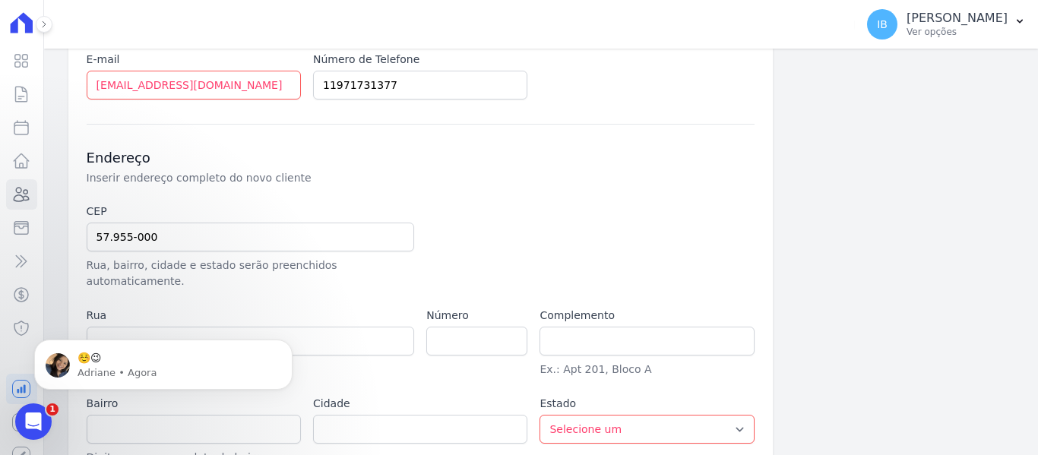
click at [295, 321] on body "☺️😉 Adriane • Agora" at bounding box center [163, 361] width 292 height 94
type input "Maragogi"
select select "AL"
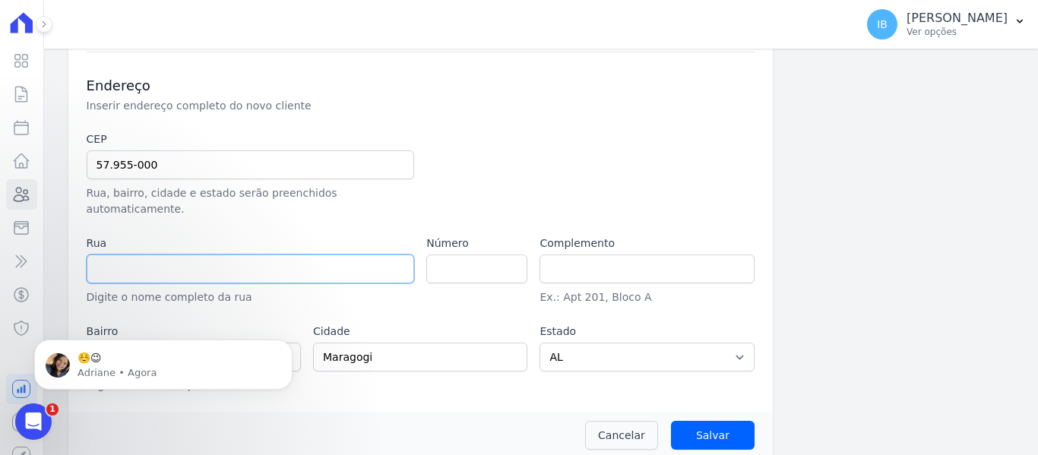
click at [119, 259] on input "text" at bounding box center [251, 269] width 328 height 29
type input "RUA SIMÃO R ALBUQUERQUE"
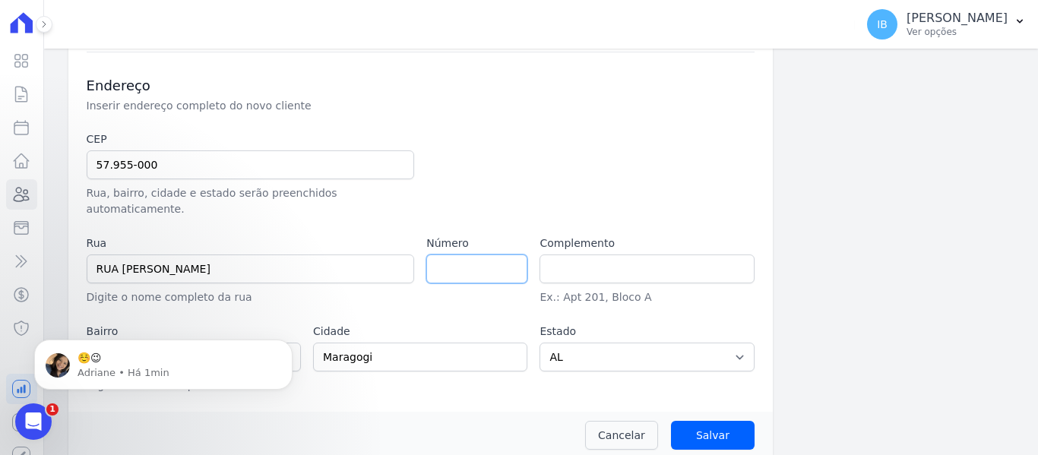
click at [470, 255] on input "number" at bounding box center [476, 269] width 101 height 29
type input "26"
click at [541, 255] on input "text" at bounding box center [647, 269] width 214 height 29
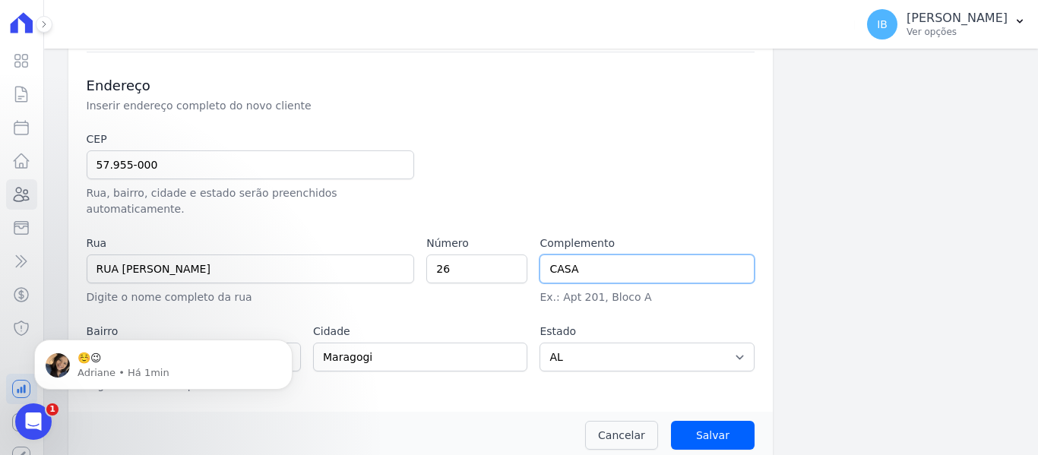
type input "CASA"
click at [263, 397] on body "☺️😉 Adriane • Há 1min" at bounding box center [163, 361] width 292 height 94
click at [217, 334] on body "☺️😉 Adriane • Há 1min" at bounding box center [163, 361] width 292 height 94
click at [192, 362] on p "☺️😉" at bounding box center [176, 358] width 196 height 15
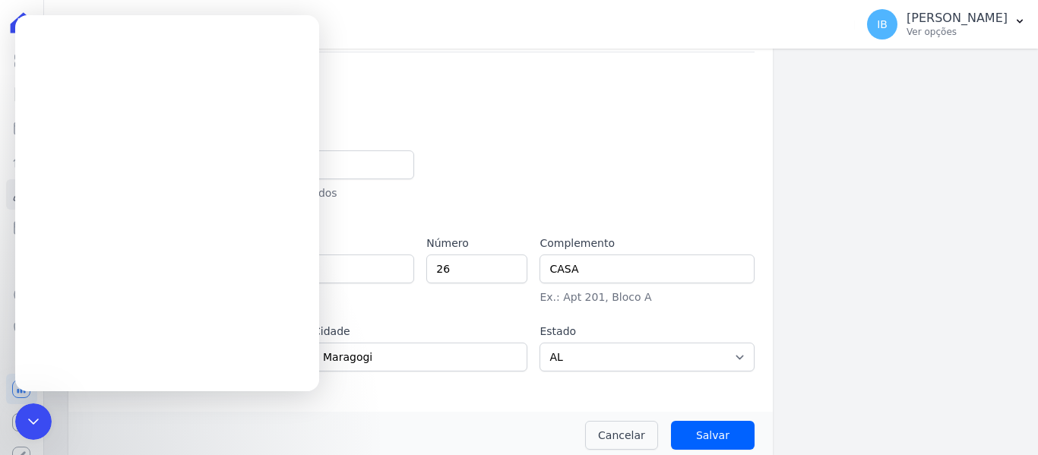
scroll to position [0, 0]
click at [277, 412] on div "Cancelar Salvar" at bounding box center [420, 435] width 704 height 47
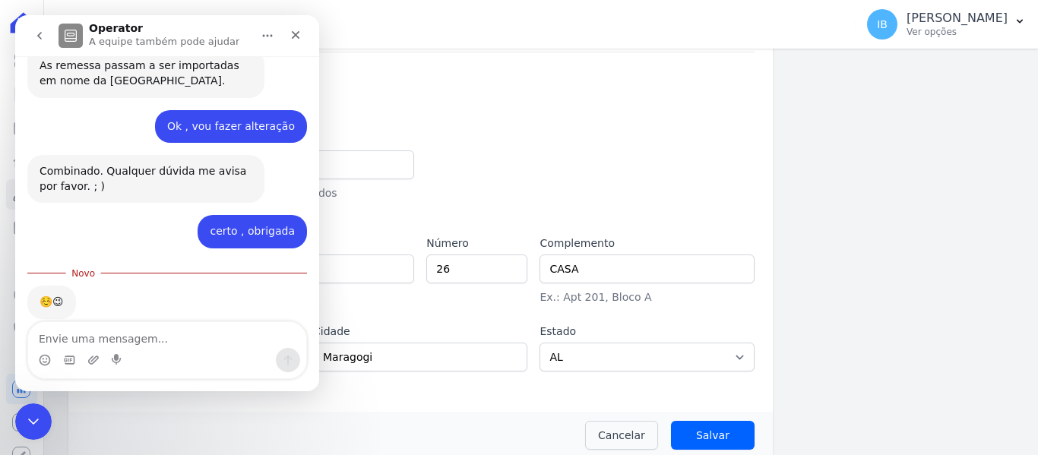
scroll to position [1325, 0]
click at [294, 33] on icon "Fechar" at bounding box center [296, 35] width 8 height 8
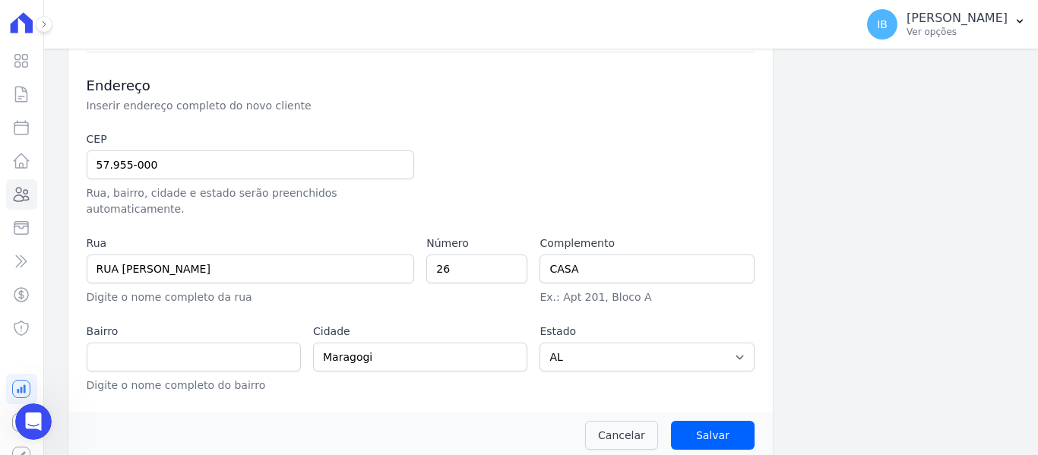
scroll to position [1300, 0]
click at [154, 343] on input "text" at bounding box center [194, 357] width 214 height 29
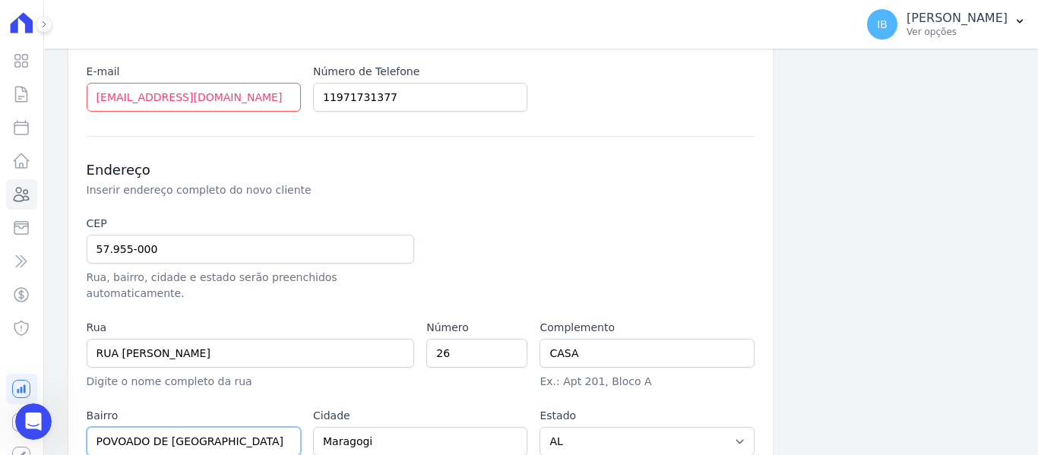
scroll to position [376, 0]
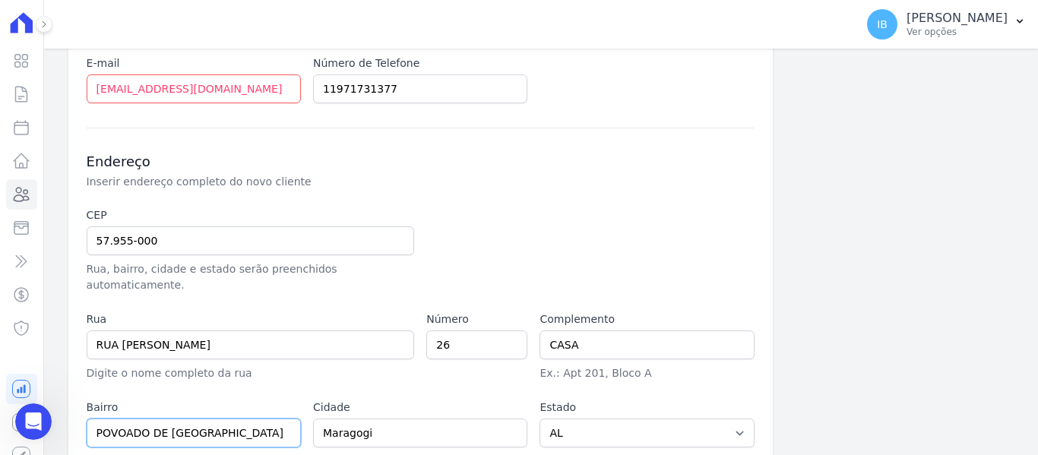
type input "POVOADO DE SÃO BENTO"
click at [221, 88] on input "CAMILA.RDES@YAHOO.CO.BR" at bounding box center [194, 88] width 214 height 29
type input "CAMILA.RDES@YAHOO.COM.BR"
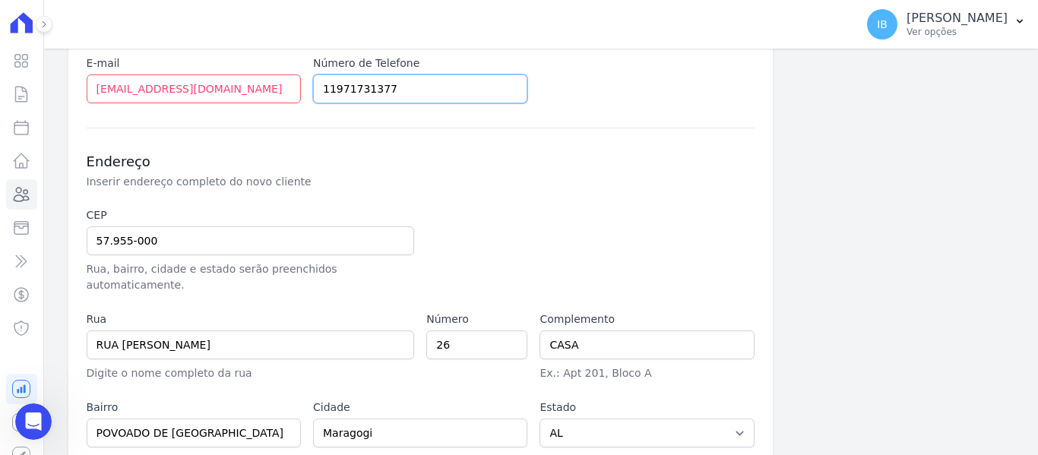
click at [391, 87] on input "11971731377" at bounding box center [420, 88] width 214 height 29
click at [330, 87] on input "11971731377" at bounding box center [420, 88] width 214 height 29
click at [344, 89] on input "11. 971731377" at bounding box center [420, 88] width 214 height 29
click at [334, 85] on input "11. 971731377" at bounding box center [420, 88] width 214 height 29
click at [313, 90] on input "11) 971731377" at bounding box center [420, 88] width 214 height 29
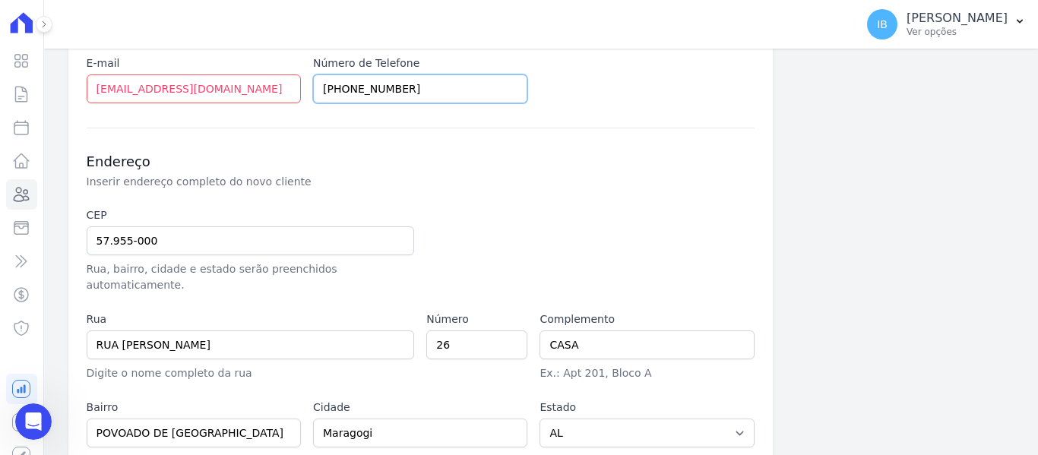
click at [350, 84] on input "(11) 971731377" at bounding box center [420, 88] width 214 height 29
type input "(11) 97.1731377"
click at [419, 121] on div "Informações Básicas Detalhes do novo cliente (nome, documento, email e telefone…" at bounding box center [420, 114] width 704 height 748
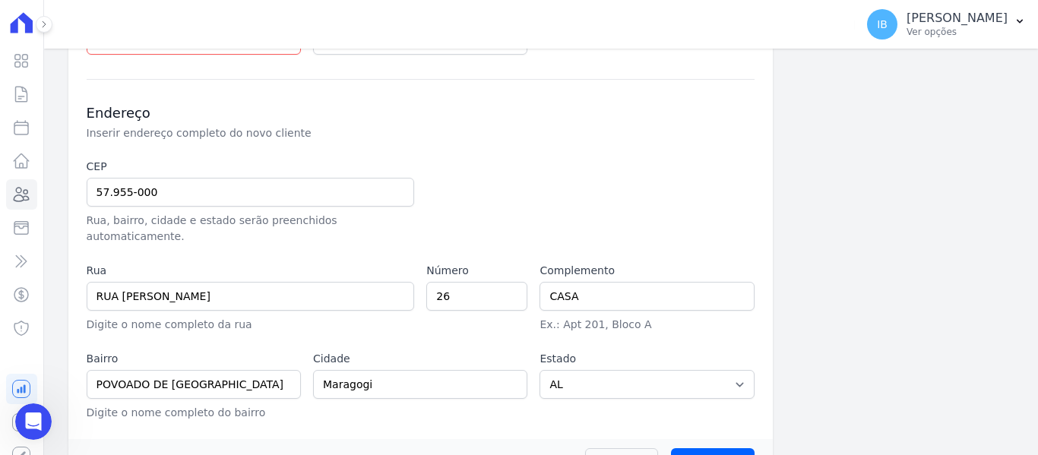
scroll to position [452, 0]
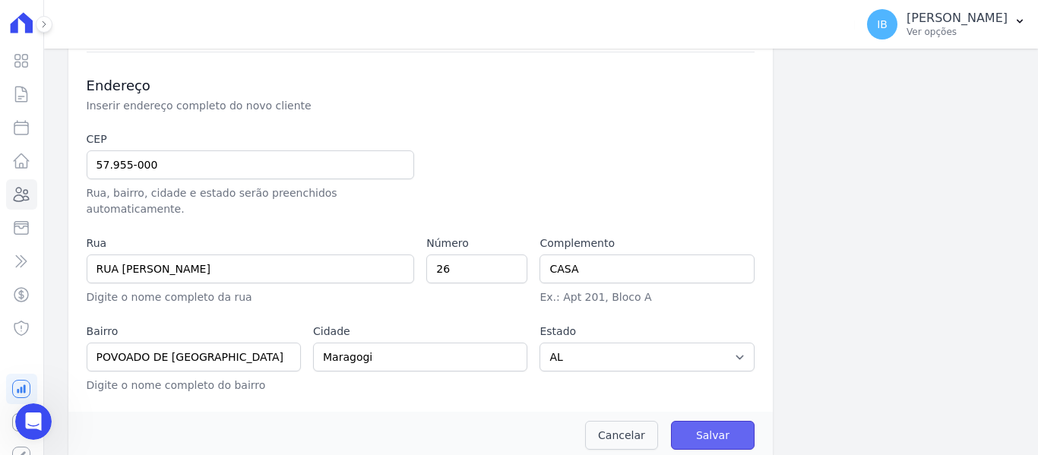
click at [714, 421] on input "Salvar" at bounding box center [713, 435] width 84 height 29
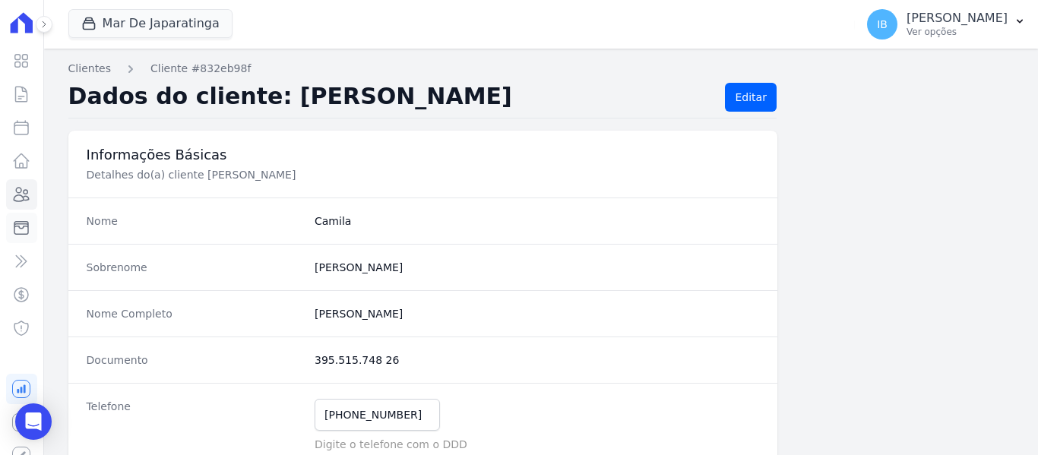
click at [14, 228] on icon at bounding box center [21, 228] width 18 height 18
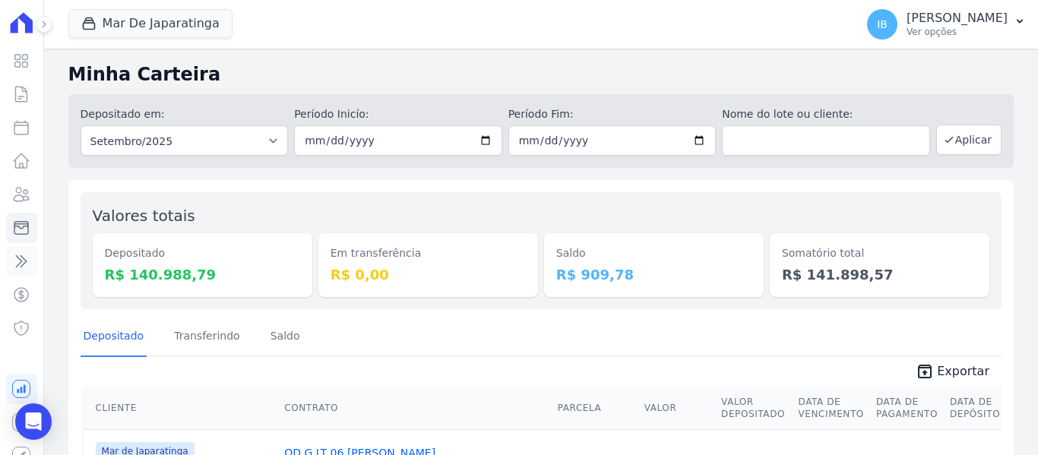
click at [17, 259] on icon at bounding box center [22, 261] width 11 height 11
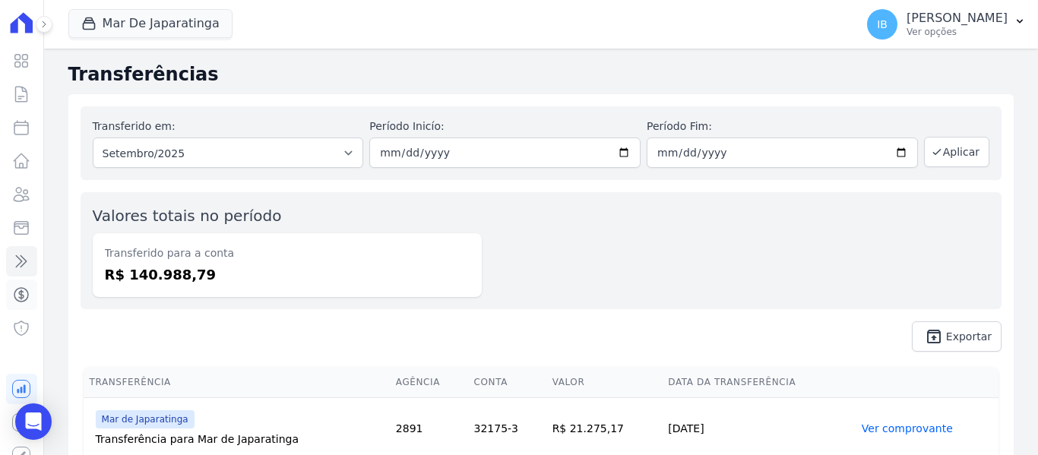
click at [13, 293] on icon at bounding box center [21, 295] width 18 height 18
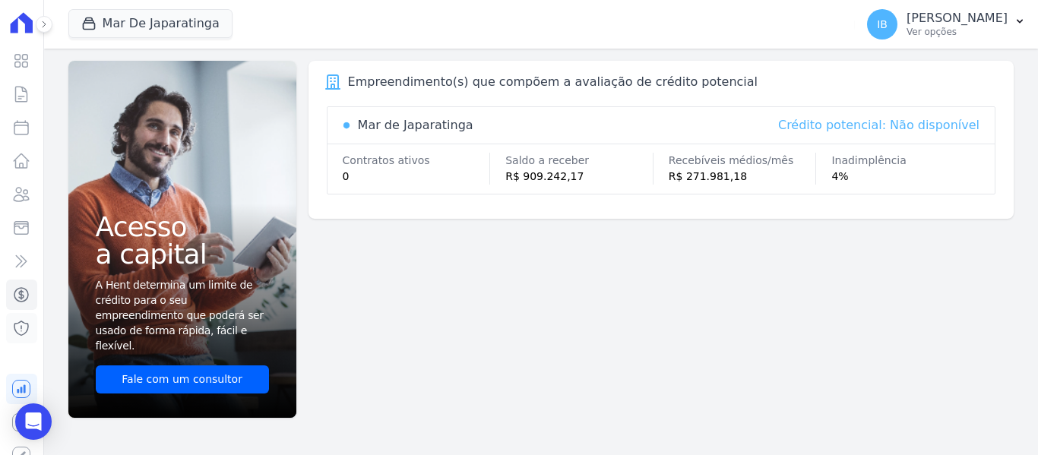
click at [16, 329] on icon at bounding box center [21, 328] width 18 height 18
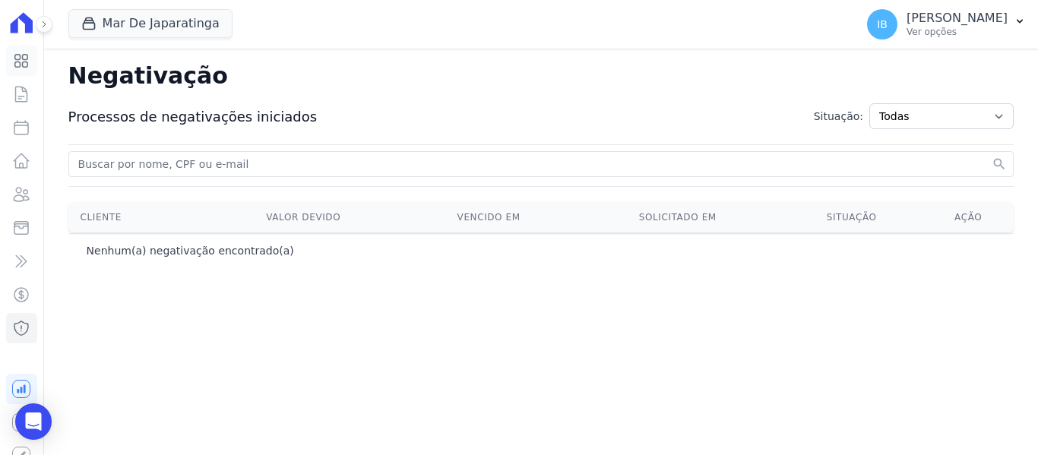
click at [14, 62] on icon at bounding box center [21, 61] width 18 height 18
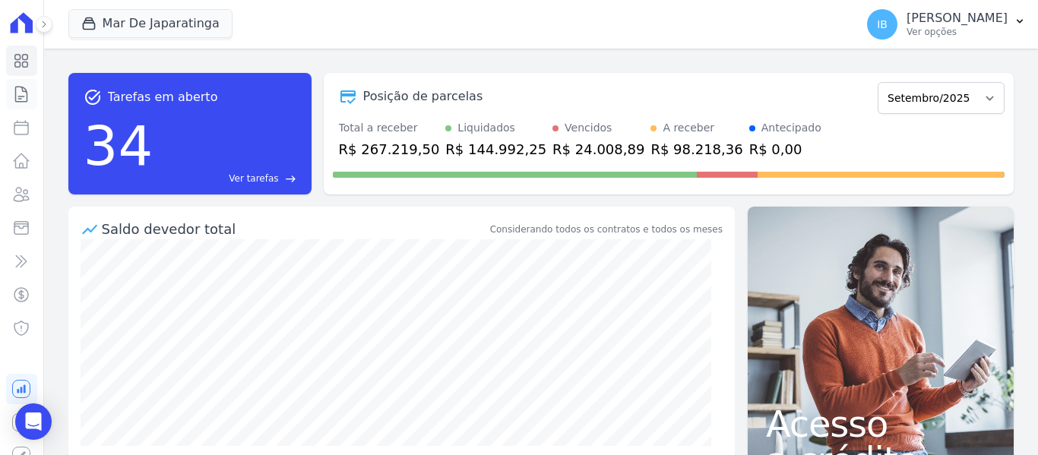
click at [19, 97] on icon at bounding box center [21, 94] width 18 height 18
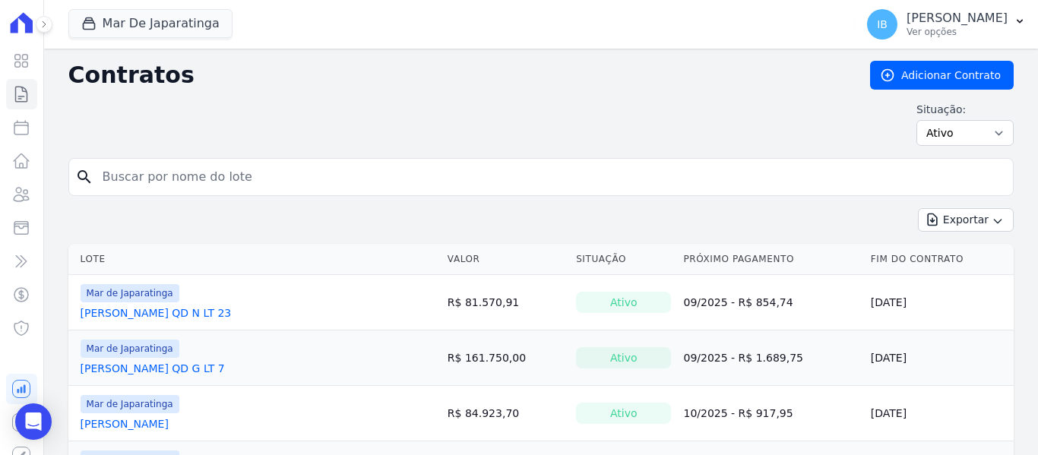
click at [150, 163] on input "search" at bounding box center [549, 177] width 913 height 30
type input "[PERSON_NAME]"
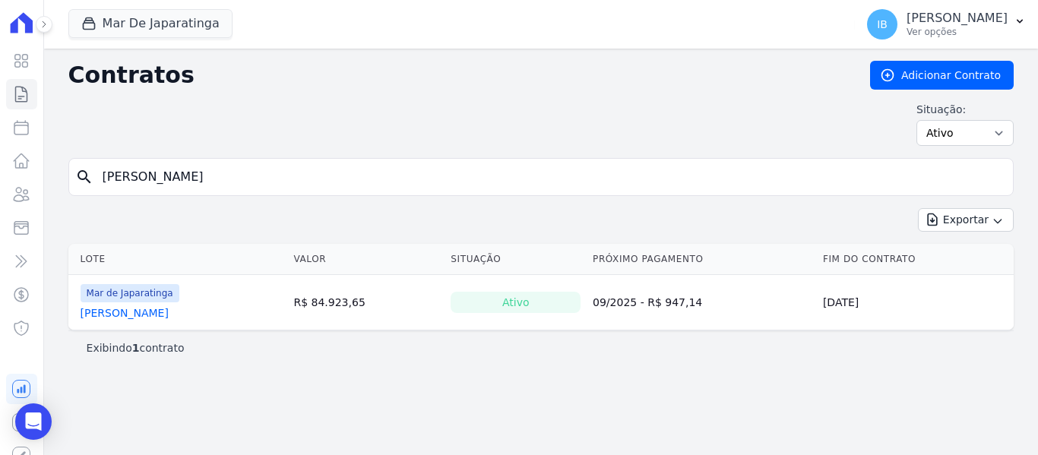
click at [169, 312] on link "[PERSON_NAME]" at bounding box center [125, 312] width 88 height 15
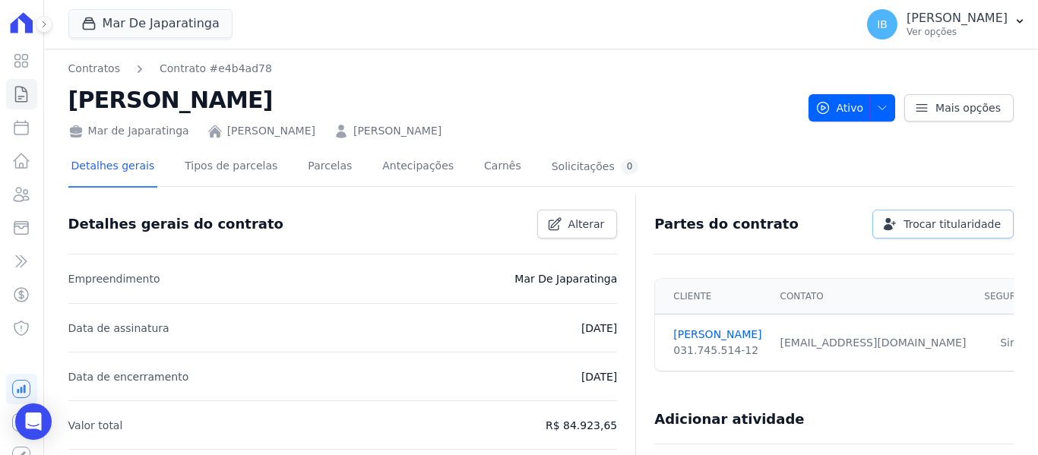
click at [932, 227] on span "Trocar titularidade" at bounding box center [952, 224] width 97 height 15
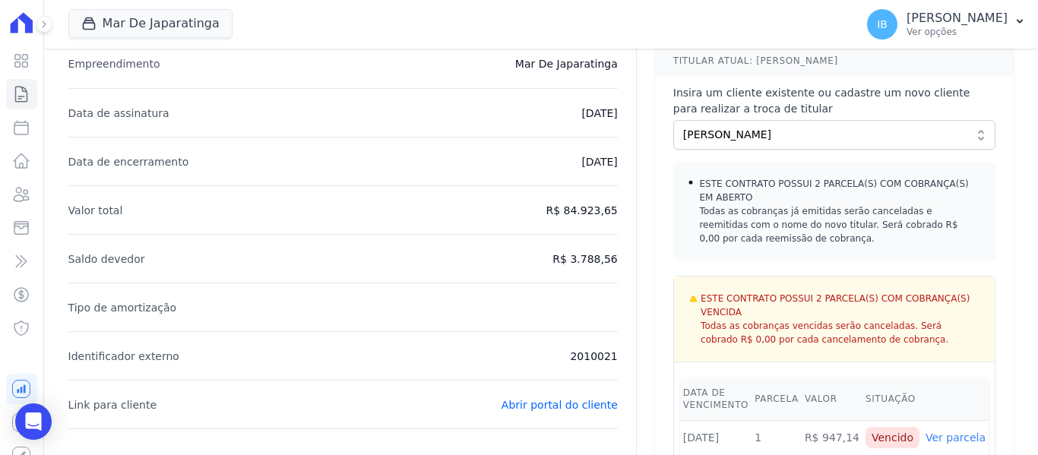
scroll to position [152, 0]
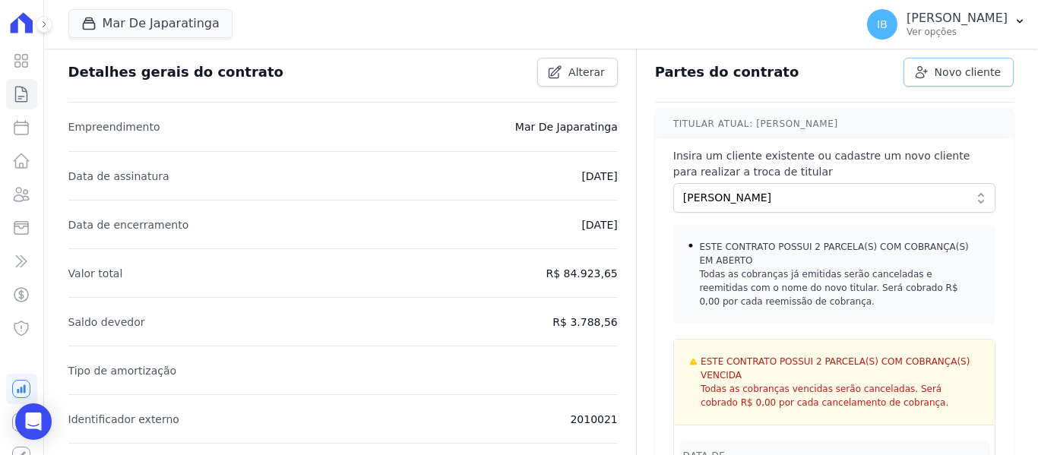
click at [936, 73] on span "Novo cliente" at bounding box center [968, 72] width 66 height 15
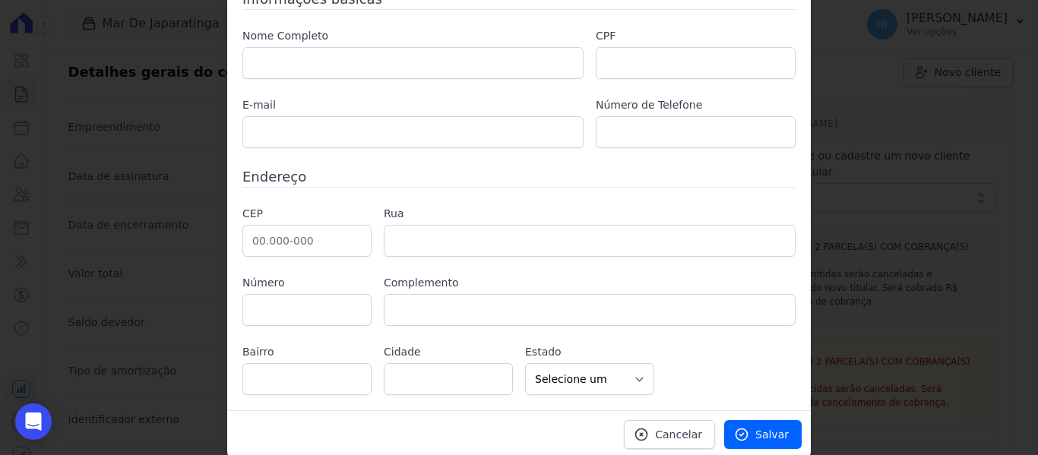
scroll to position [85, 0]
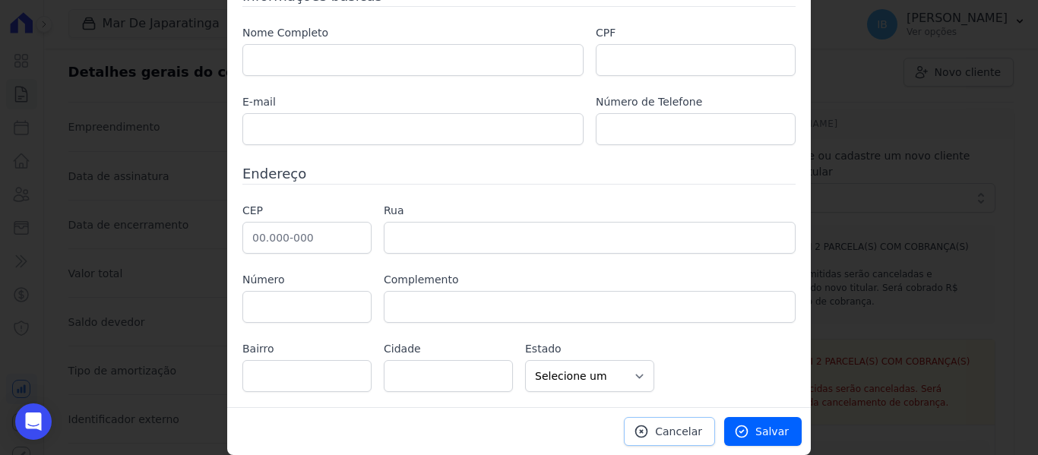
click at [704, 426] on link "Cancelar" at bounding box center [669, 431] width 91 height 29
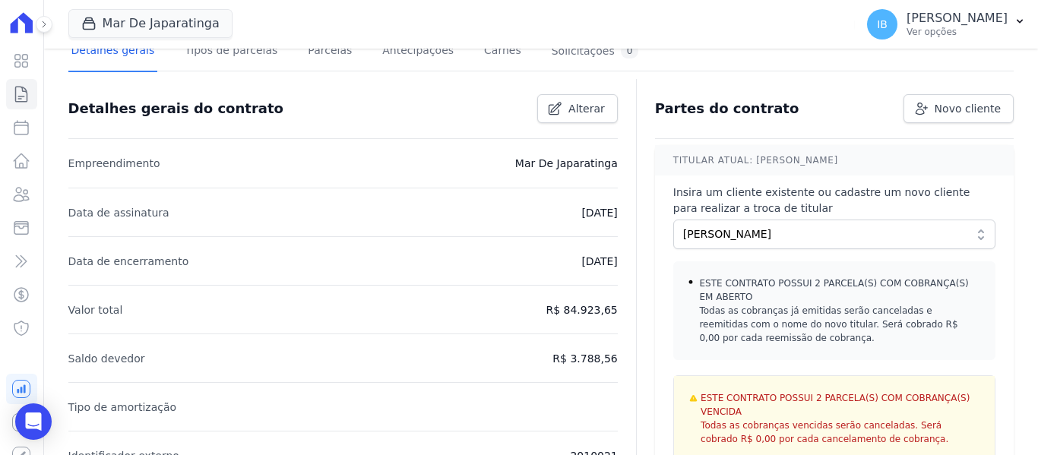
scroll to position [76, 0]
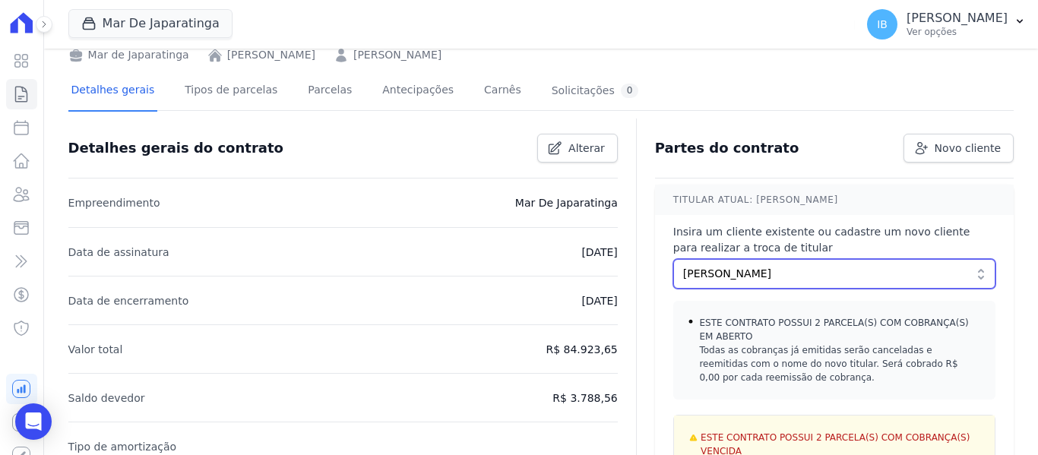
click at [884, 277] on span "[PERSON_NAME]" at bounding box center [823, 274] width 281 height 16
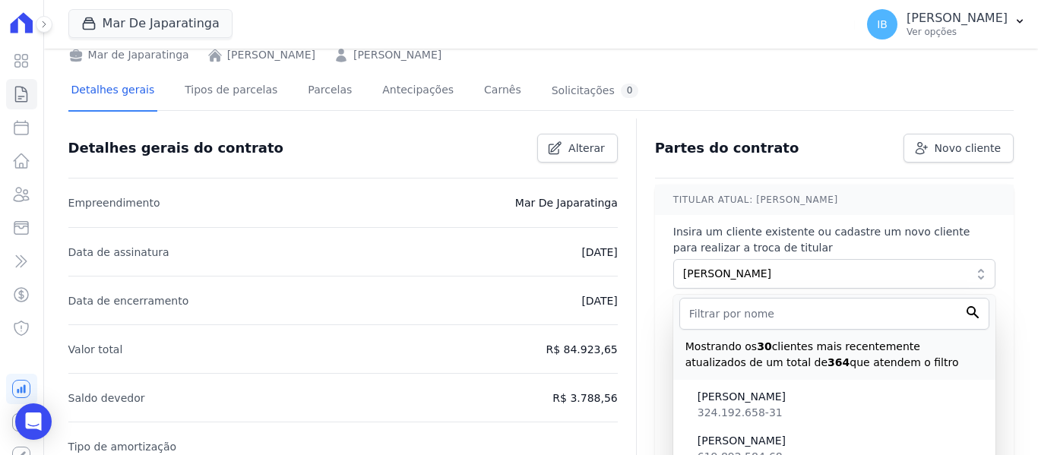
click at [886, 248] on label "Insira um cliente existente ou cadastre um novo cliente para realizar a troca d…" at bounding box center [834, 240] width 322 height 32
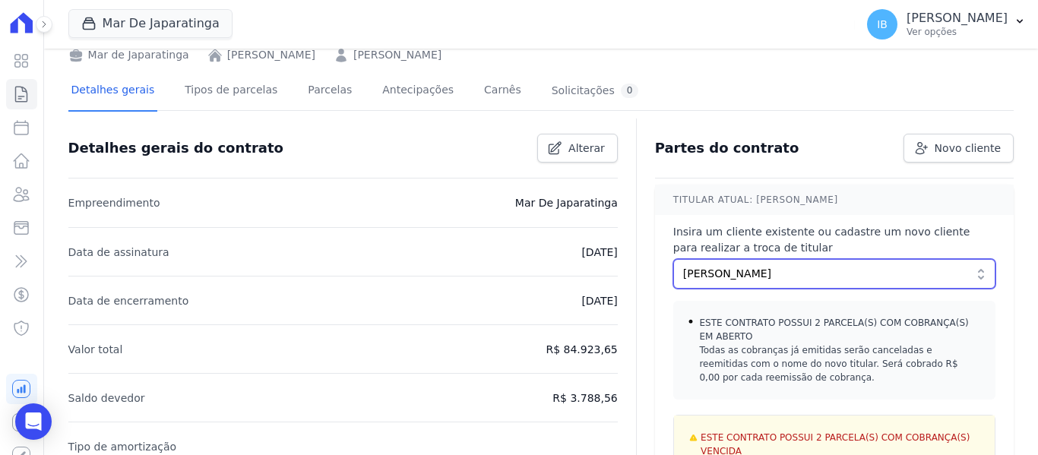
click at [970, 278] on button "[PERSON_NAME]" at bounding box center [834, 274] width 322 height 30
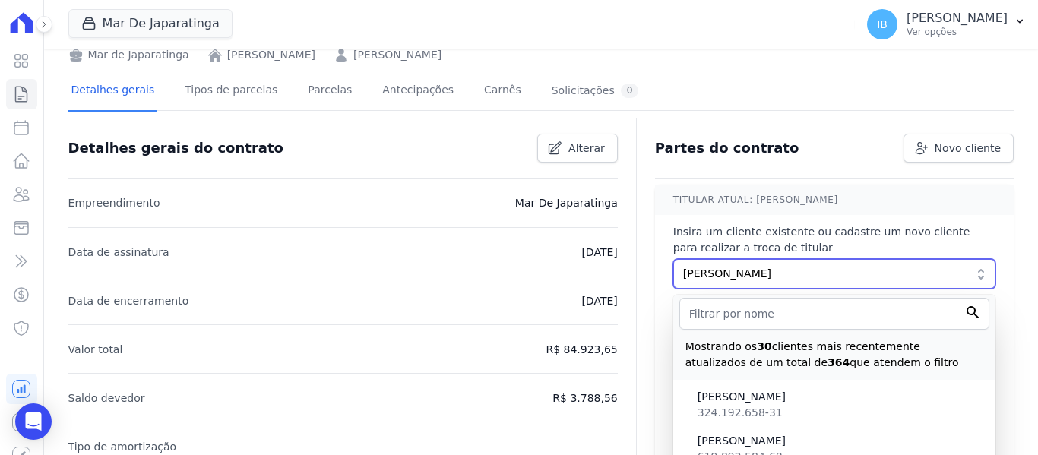
click at [885, 272] on span "[PERSON_NAME]" at bounding box center [823, 274] width 281 height 16
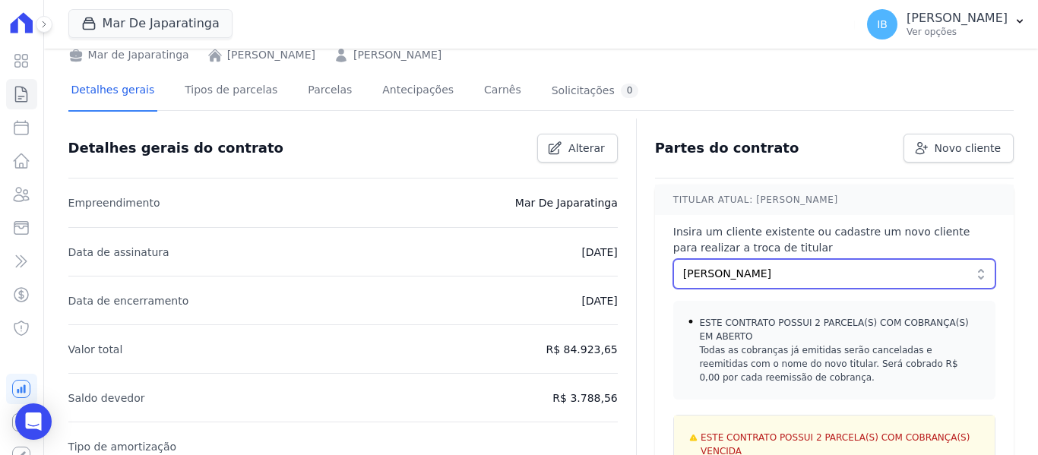
click at [857, 262] on button "[PERSON_NAME]" at bounding box center [834, 274] width 322 height 30
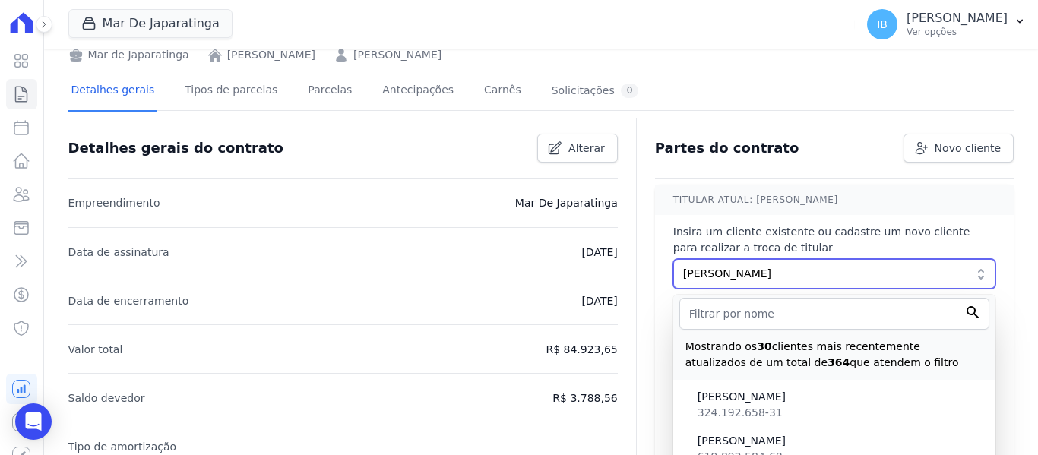
click at [849, 268] on span "[PERSON_NAME]" at bounding box center [823, 274] width 281 height 16
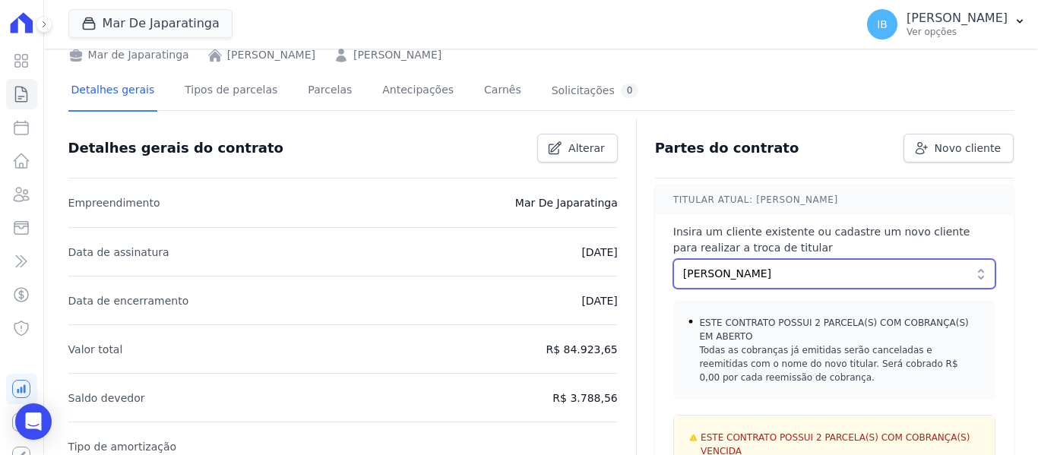
click at [971, 277] on button "[PERSON_NAME]" at bounding box center [834, 274] width 322 height 30
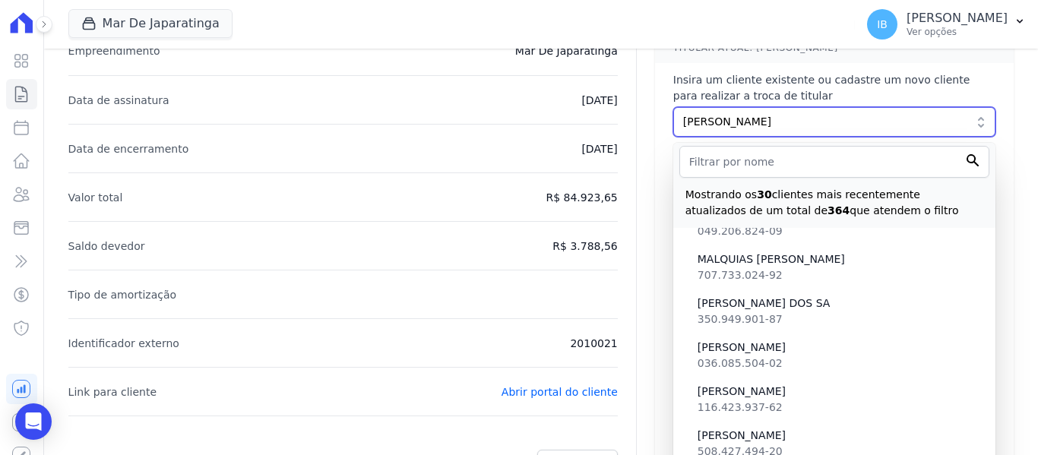
scroll to position [912, 0]
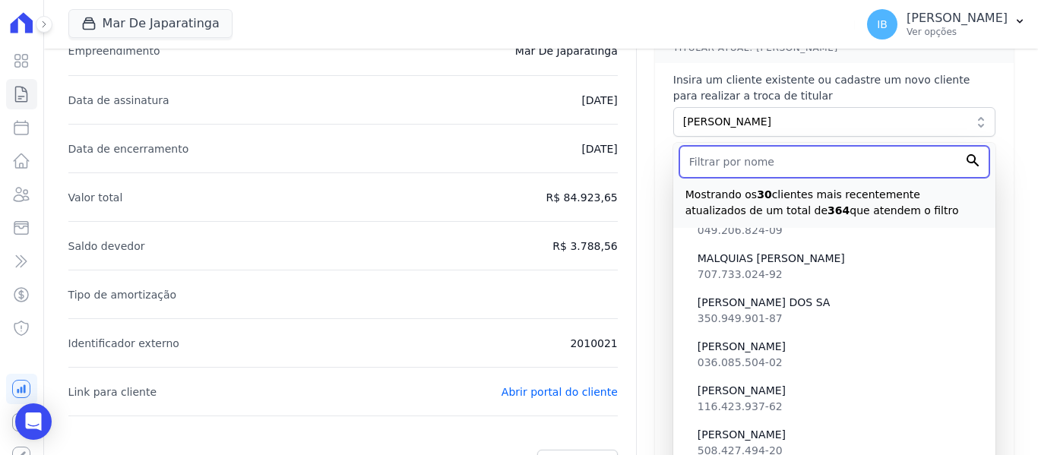
click at [717, 163] on input "text" at bounding box center [834, 162] width 310 height 32
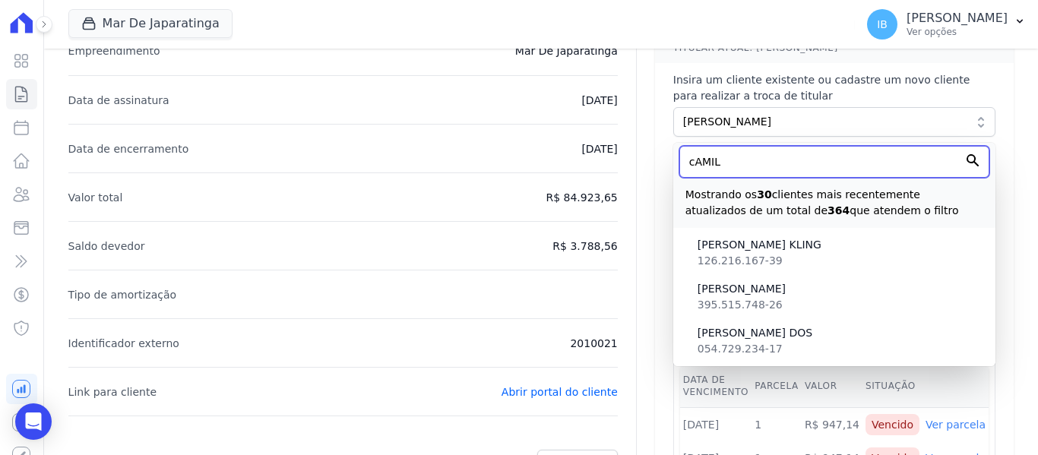
scroll to position [0, 0]
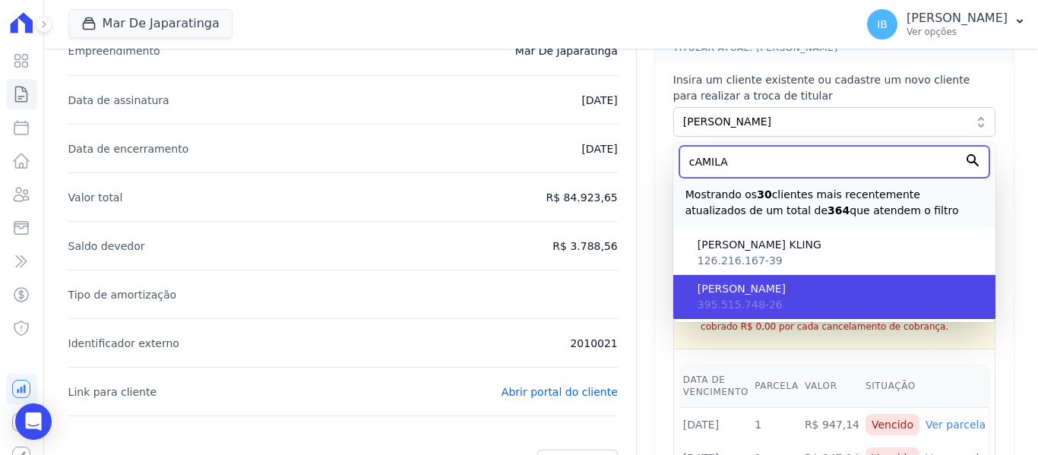
type input "cAMILA"
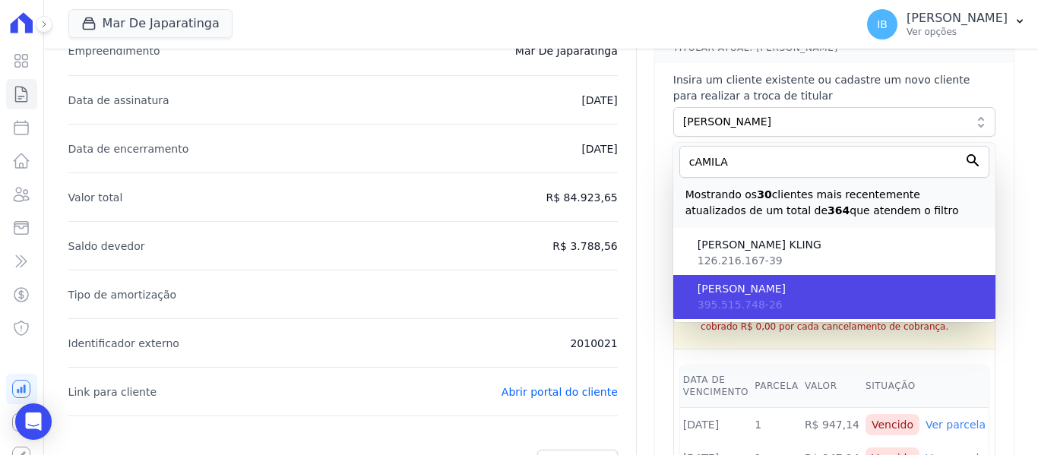
click at [752, 302] on span "395.515.748-26" at bounding box center [740, 305] width 85 height 12
type input "832eb98f-f0f0-4ab4-9b0b-43484157f75a"
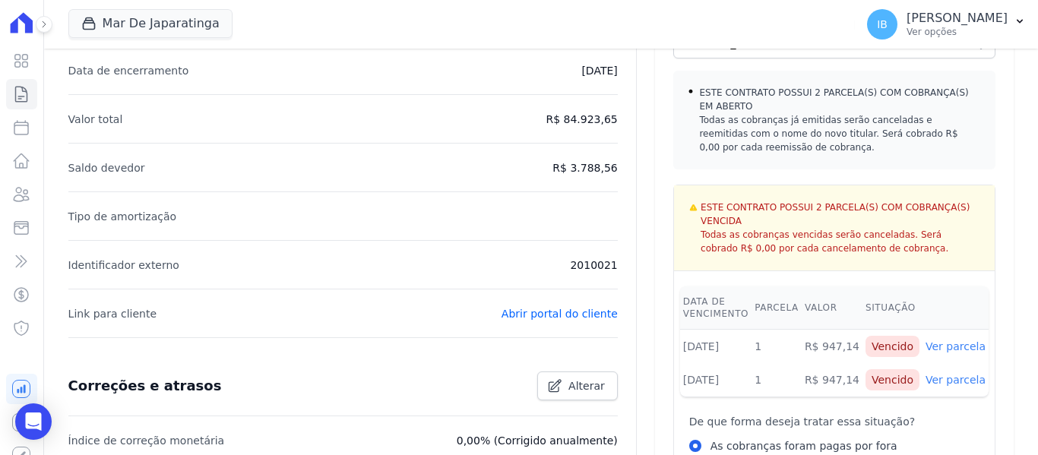
scroll to position [532, 0]
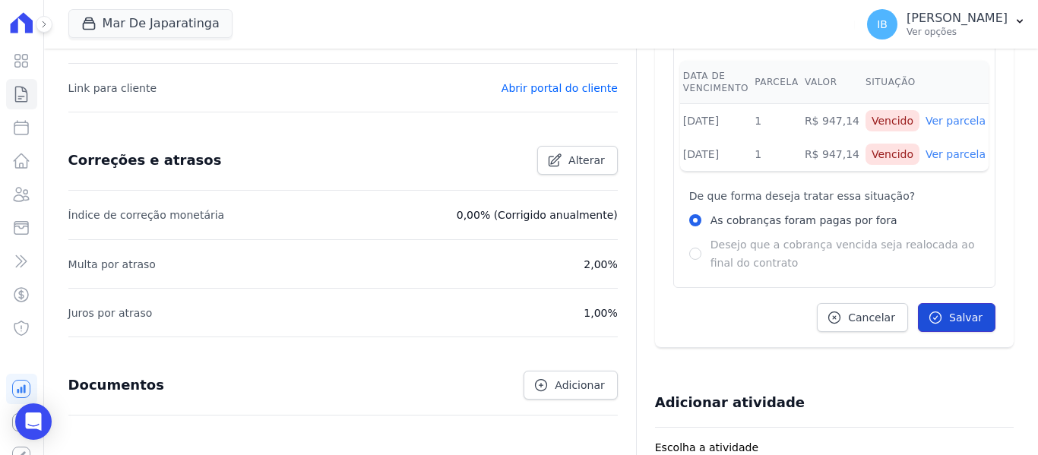
click at [949, 314] on span "Salvar" at bounding box center [965, 317] width 33 height 15
click at [0, 0] on div at bounding box center [0, 0] width 0 height 0
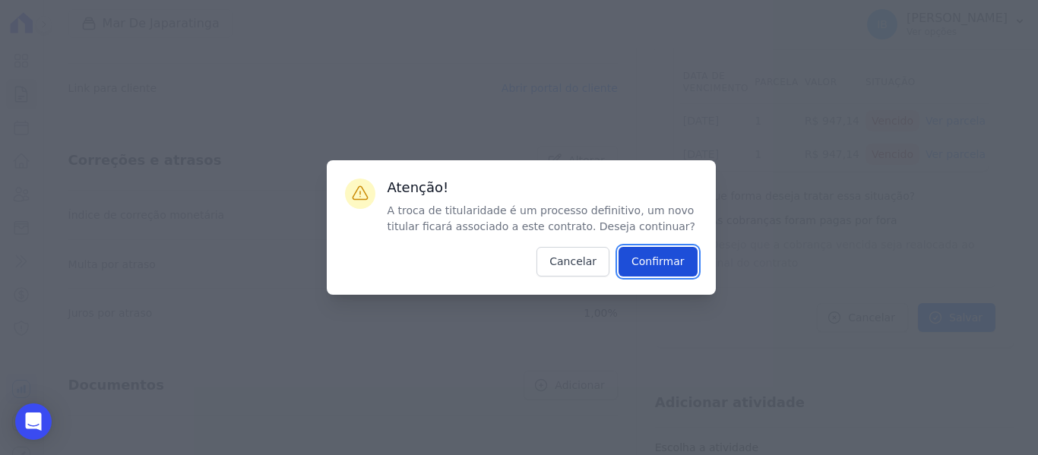
click at [653, 260] on input "Confirmar" at bounding box center [658, 262] width 79 height 30
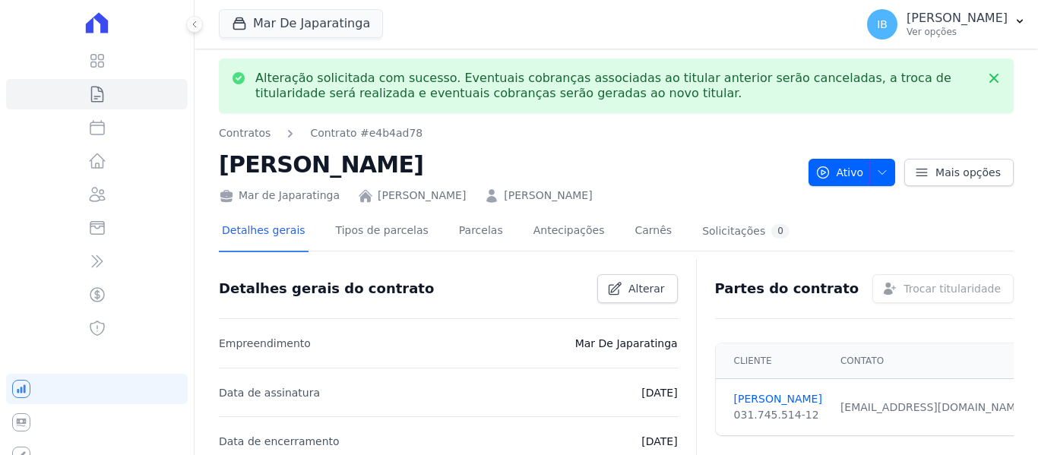
scroll to position [0, 0]
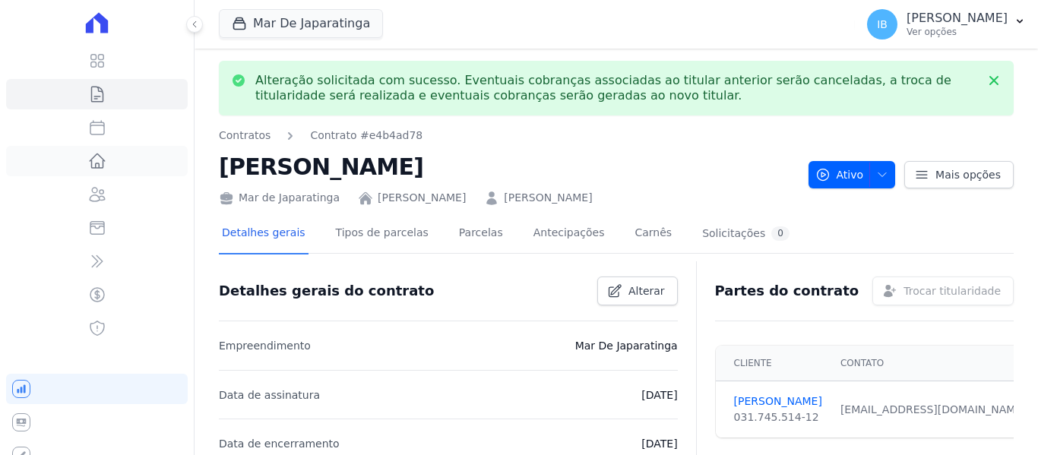
click at [99, 161] on icon at bounding box center [97, 161] width 15 height 14
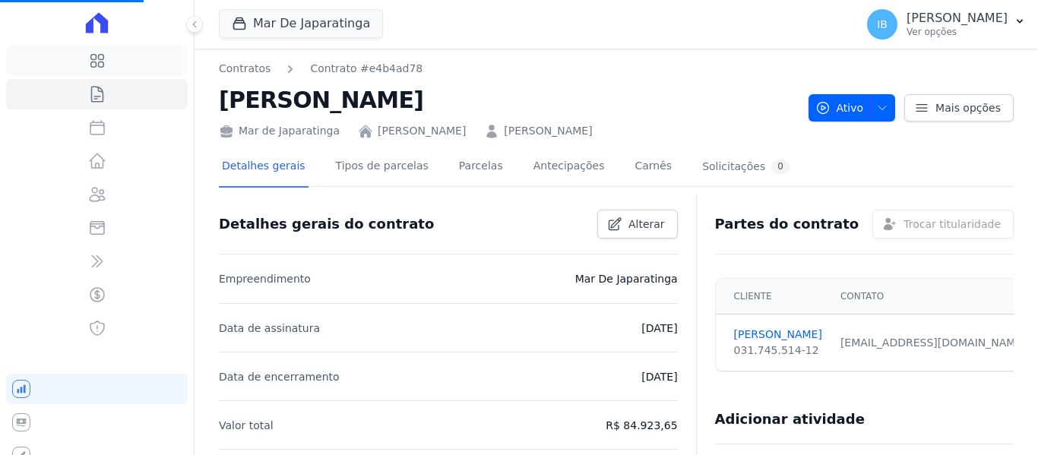
click at [90, 64] on icon at bounding box center [96, 61] width 13 height 13
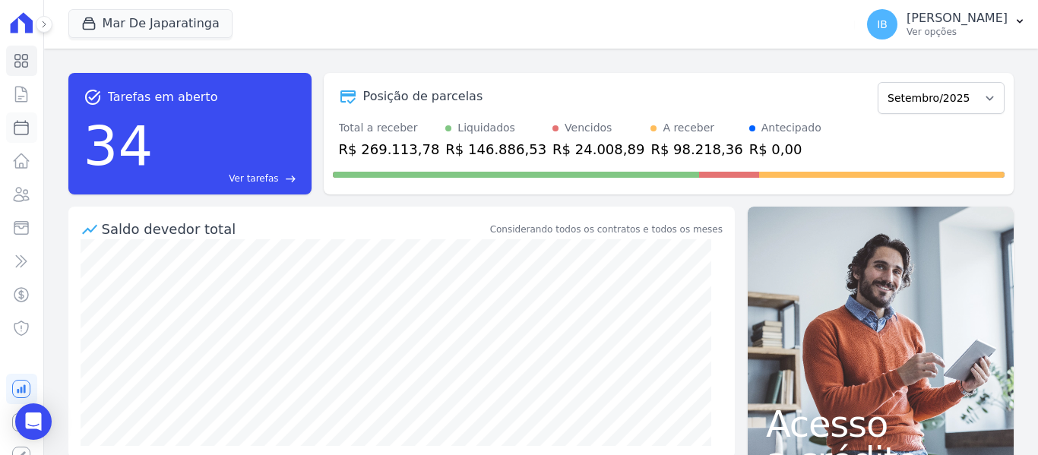
click at [12, 125] on icon at bounding box center [21, 128] width 18 height 18
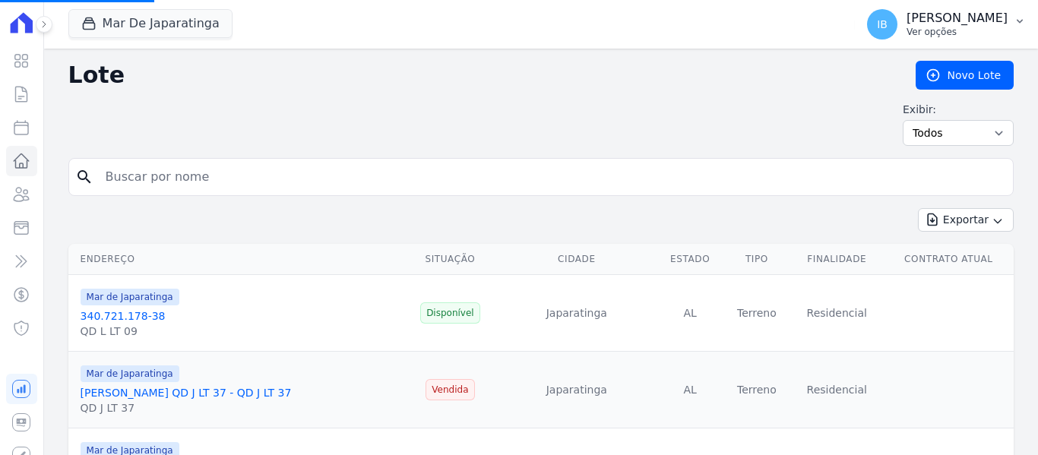
click at [1018, 17] on icon "button" at bounding box center [1020, 21] width 12 height 12
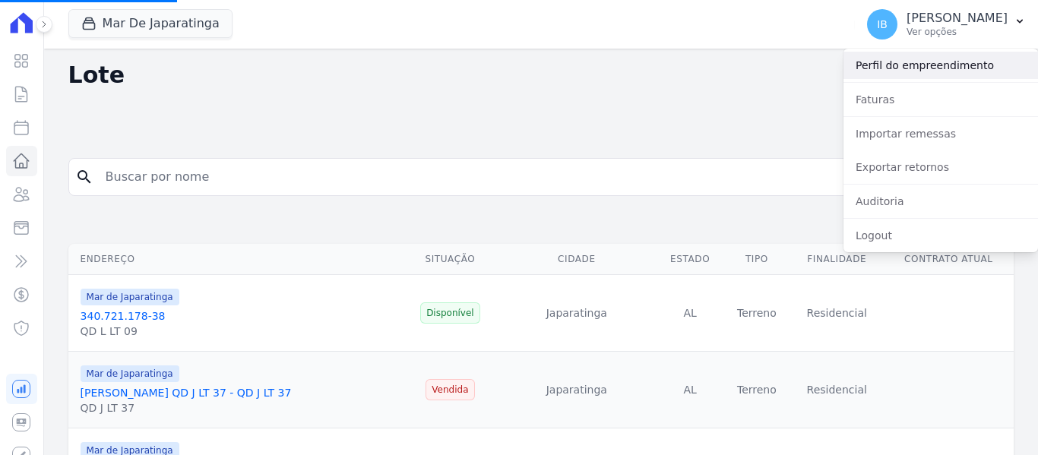
select select
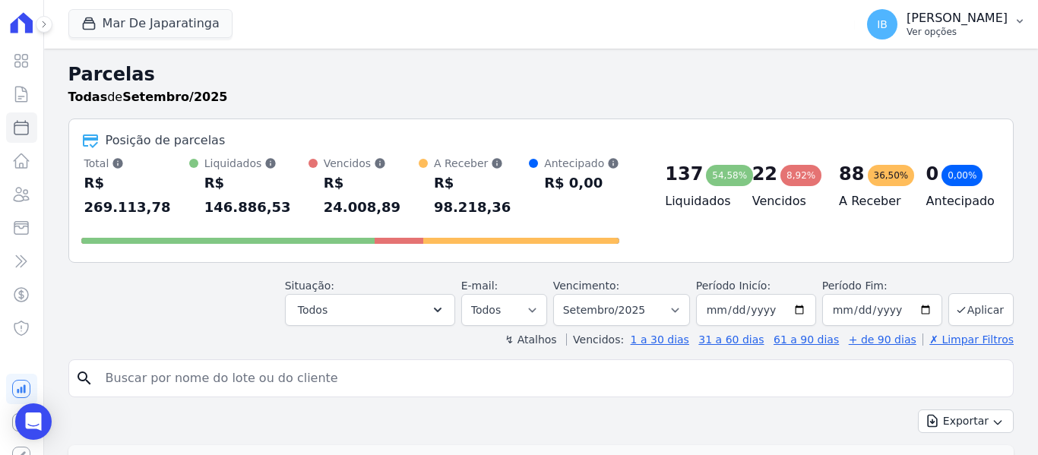
click at [1018, 18] on icon "button" at bounding box center [1020, 21] width 12 height 12
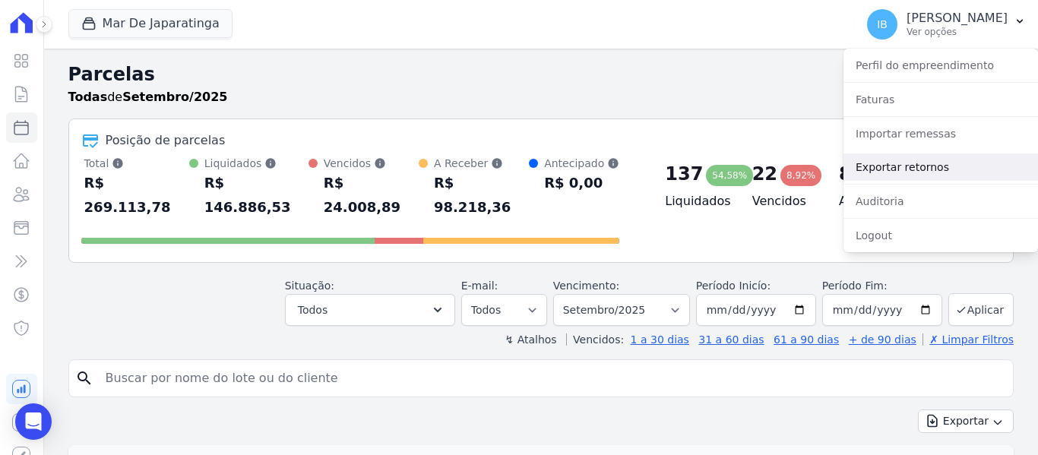
click at [887, 169] on link "Exportar retornos" at bounding box center [941, 167] width 195 height 27
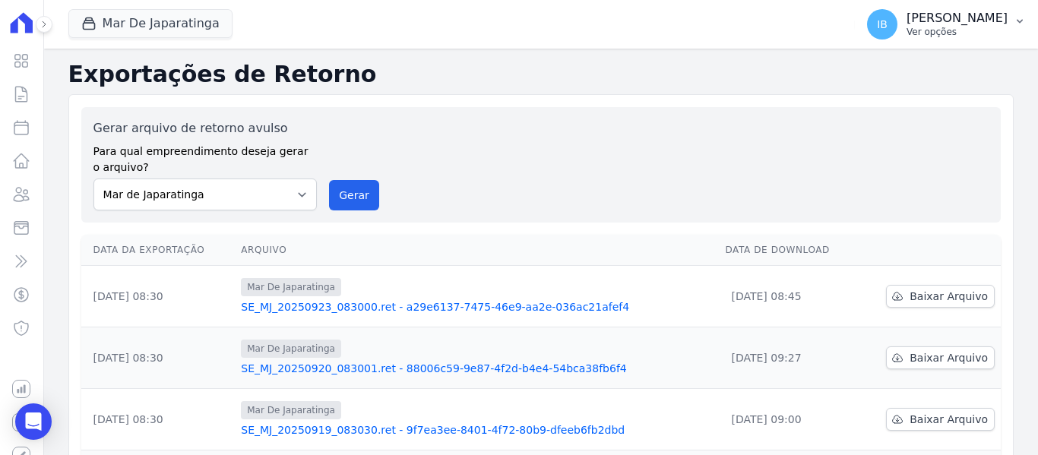
click at [1020, 16] on icon "button" at bounding box center [1020, 21] width 12 height 12
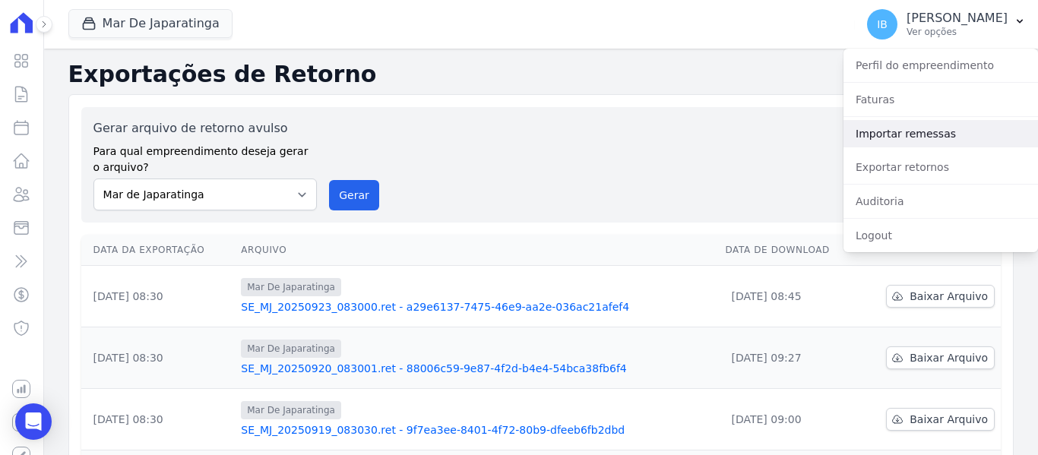
click at [916, 129] on link "Importar remessas" at bounding box center [941, 133] width 195 height 27
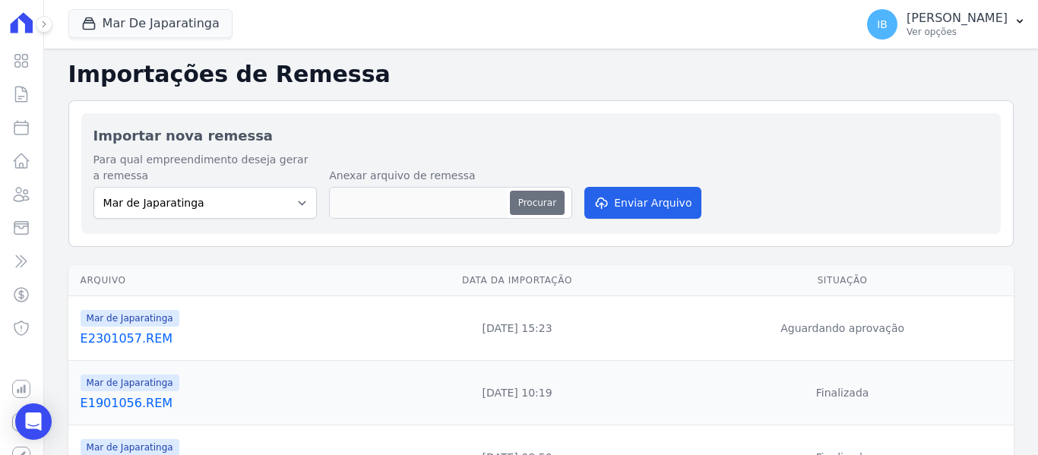
click at [534, 200] on button "Procurar" at bounding box center [537, 203] width 55 height 24
type input "E2301057.REM"
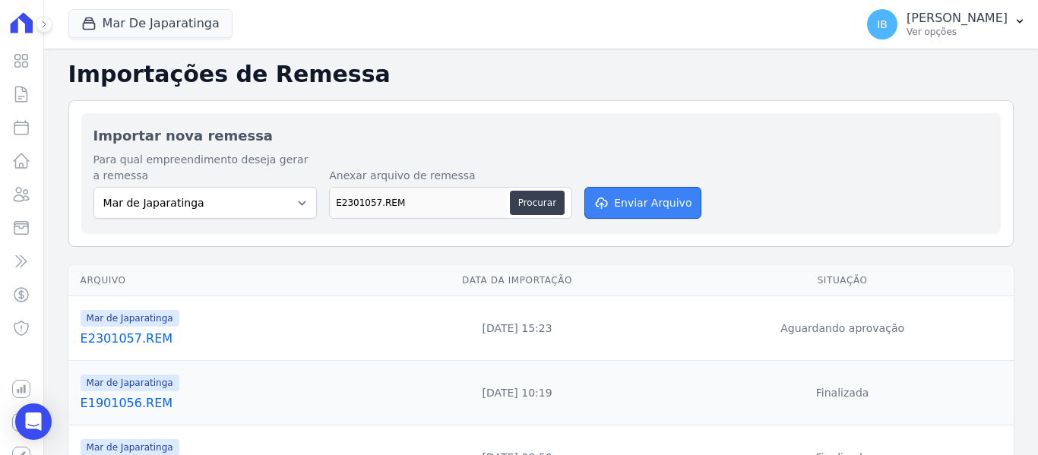
click at [620, 201] on button "Enviar Arquivo" at bounding box center [642, 203] width 117 height 32
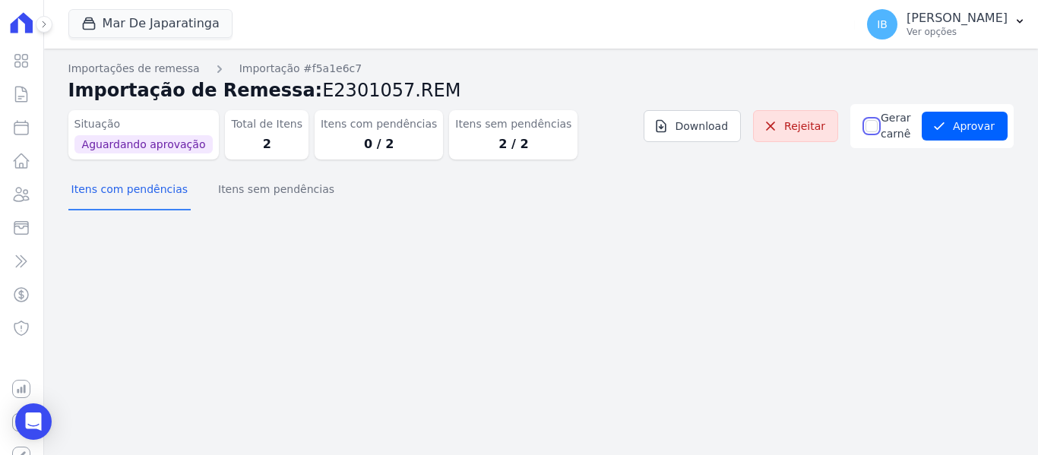
drag, startPoint x: 862, startPoint y: 126, endPoint x: 871, endPoint y: 134, distance: 11.9
click at [866, 125] on input "Gerar carnê" at bounding box center [872, 126] width 12 height 12
checkbox input "true"
click at [966, 126] on button "Aprovar" at bounding box center [965, 126] width 86 height 29
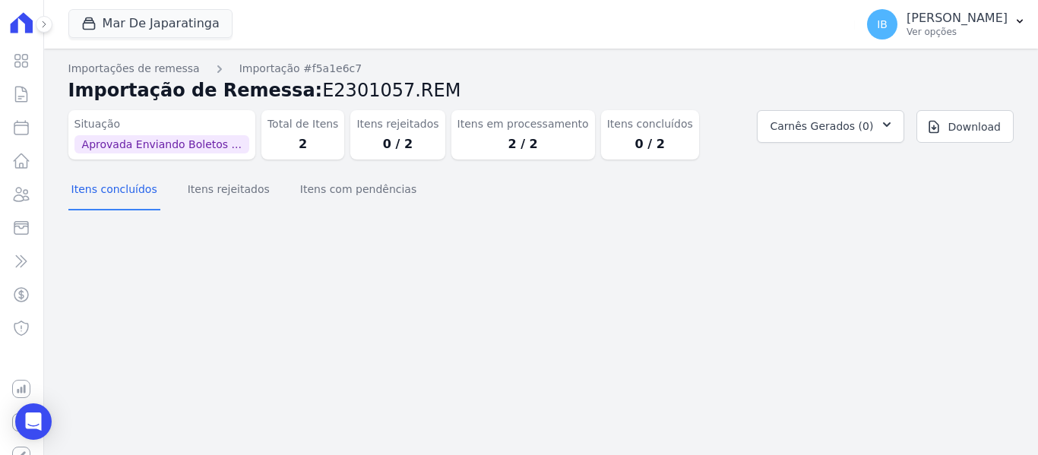
click at [651, 296] on div "Importação aprovada e operações agendadas. Importações de remessa Importação #f…" at bounding box center [541, 252] width 994 height 407
click at [15, 130] on icon at bounding box center [21, 128] width 18 height 18
select select
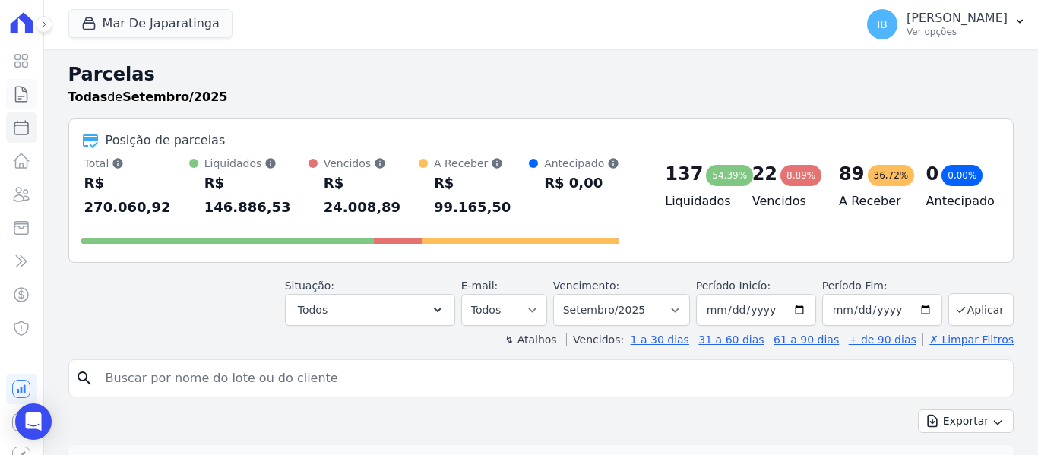
click at [19, 100] on icon at bounding box center [21, 94] width 18 height 18
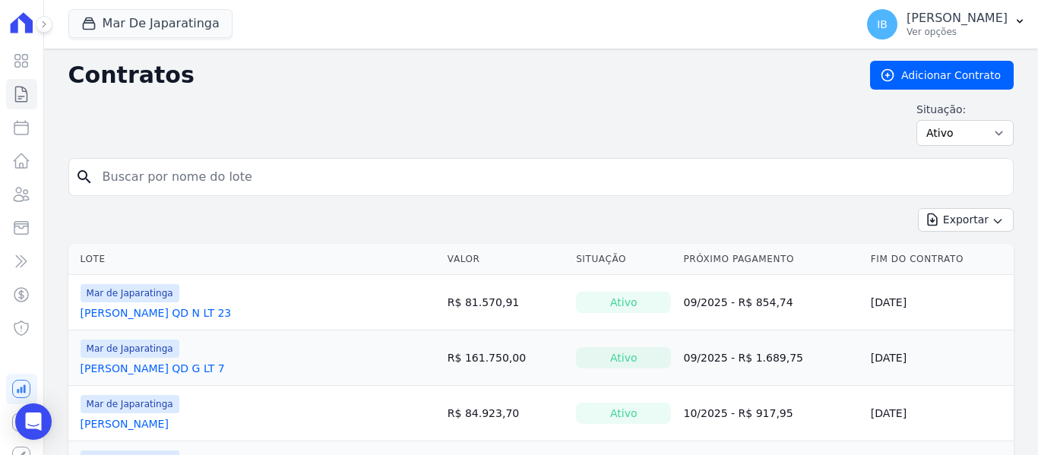
click at [150, 170] on input "search" at bounding box center [549, 177] width 913 height 30
type input "c"
click at [198, 174] on input "search" at bounding box center [549, 177] width 913 height 30
type input "Camila"
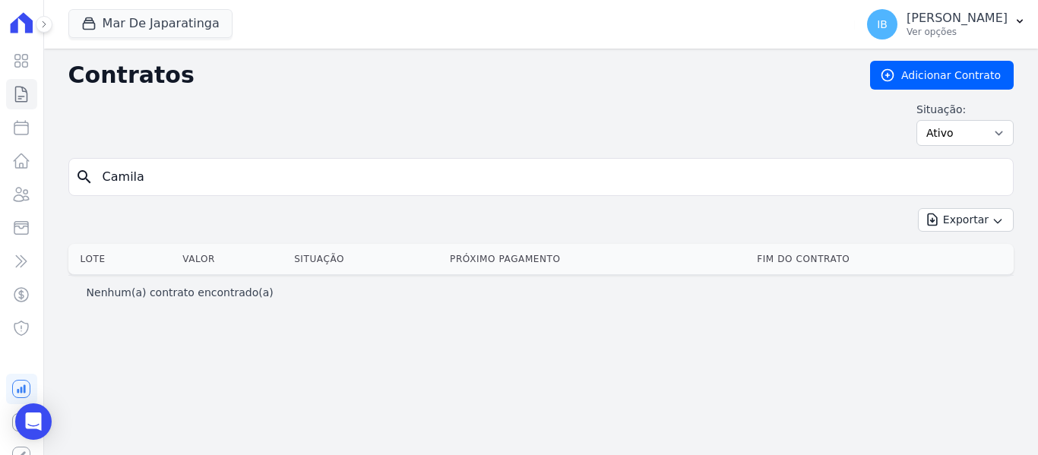
click at [165, 176] on input "Camila" at bounding box center [549, 177] width 913 height 30
type input "C"
click at [165, 176] on input "search" at bounding box center [549, 177] width 913 height 30
type input "Camila Ribeiro"
click at [14, 128] on icon at bounding box center [21, 128] width 18 height 18
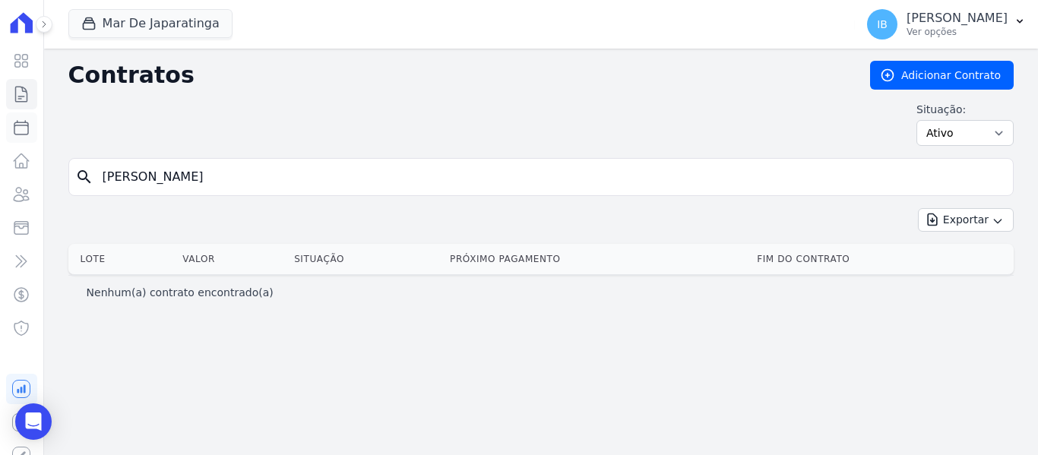
select select
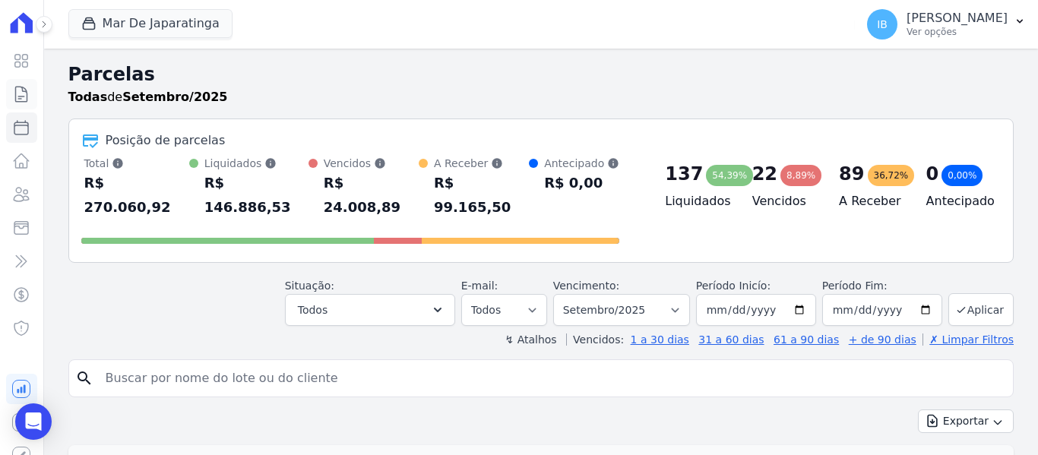
click at [16, 91] on icon at bounding box center [21, 94] width 11 height 15
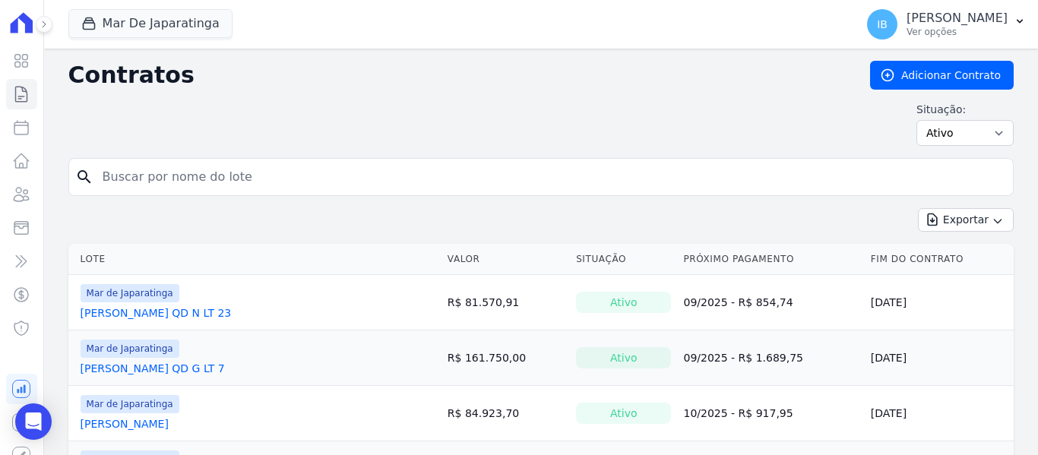
click at [144, 178] on input "search" at bounding box center [549, 177] width 913 height 30
type input "Camila"
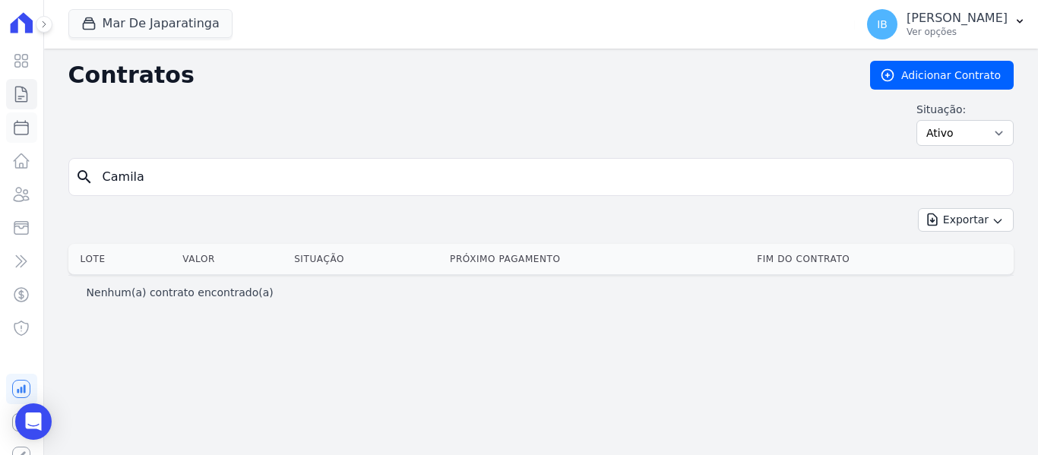
click at [14, 128] on icon at bounding box center [21, 128] width 18 height 18
select select
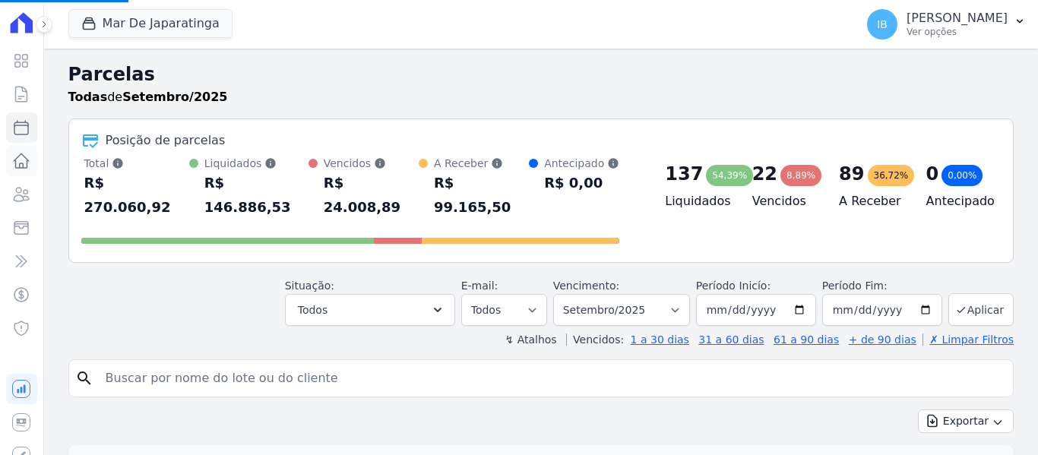
click at [16, 167] on icon at bounding box center [21, 161] width 18 height 18
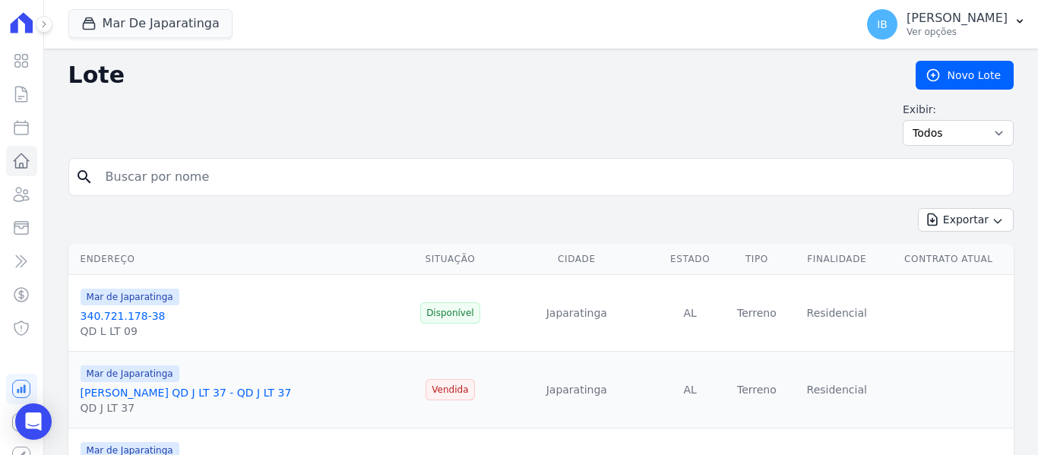
select select
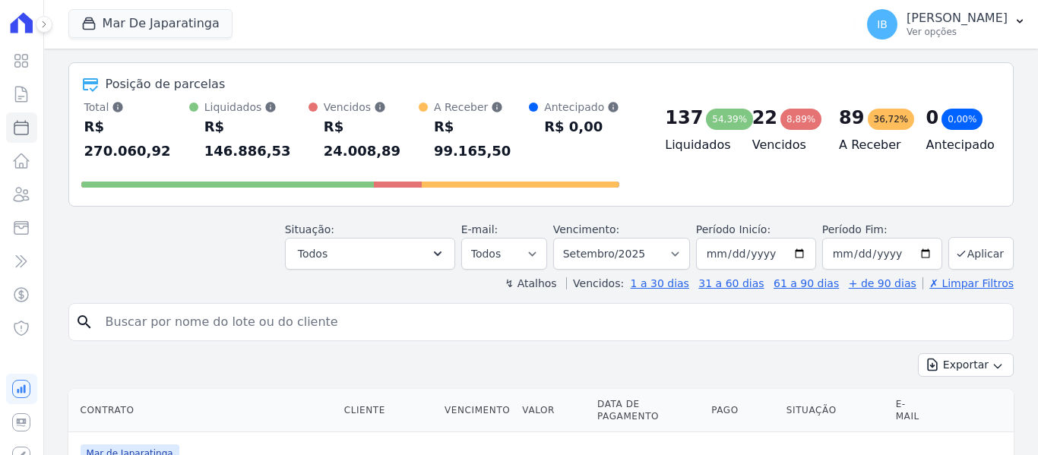
scroll to position [228, 0]
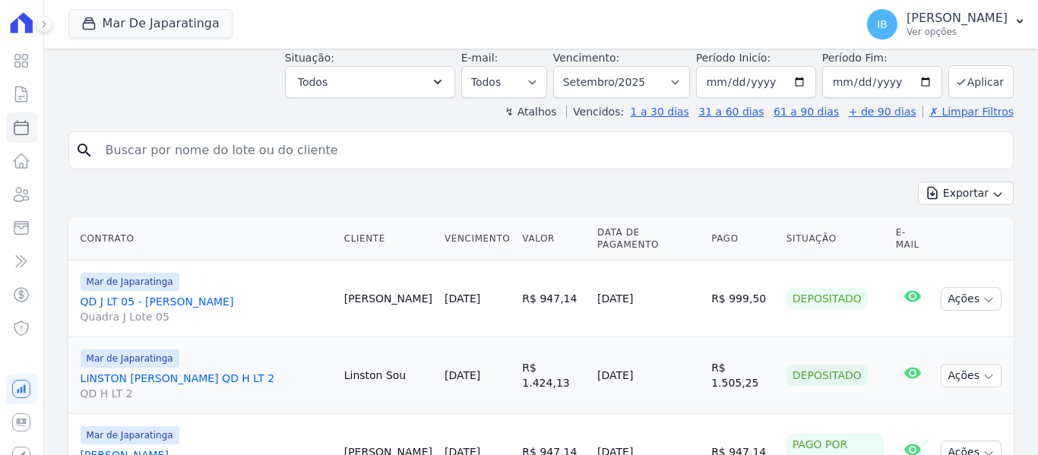
click at [174, 135] on input "search" at bounding box center [552, 150] width 910 height 30
type input "[PERSON_NAME]"
select select
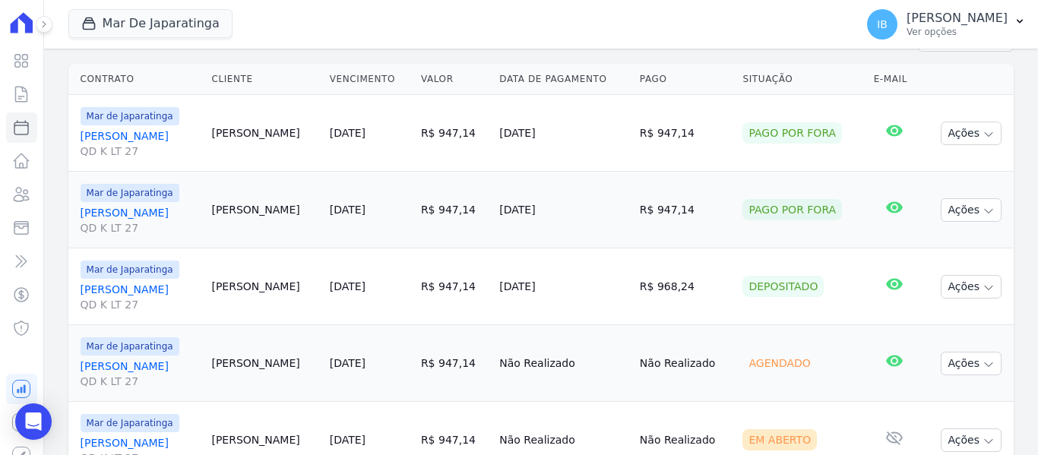
scroll to position [298, 0]
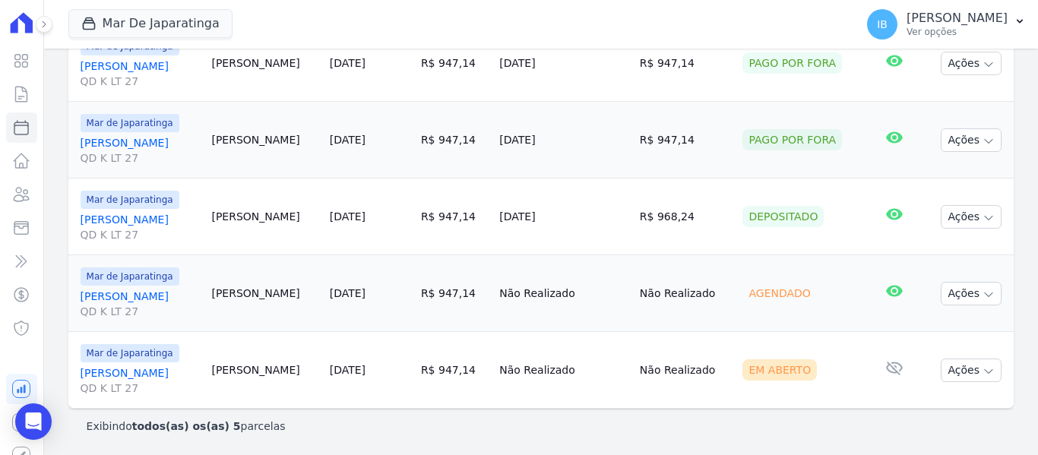
click at [153, 372] on link "JOSE OLIMPIO DA SILVA FILHO QD K LT 27" at bounding box center [140, 381] width 119 height 30
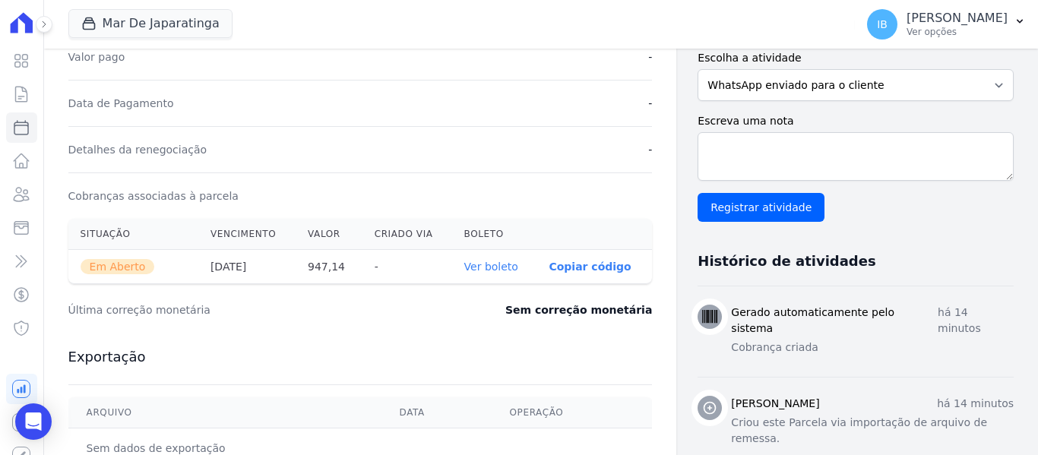
scroll to position [380, 0]
click at [482, 265] on link "Ver boleto" at bounding box center [491, 265] width 54 height 12
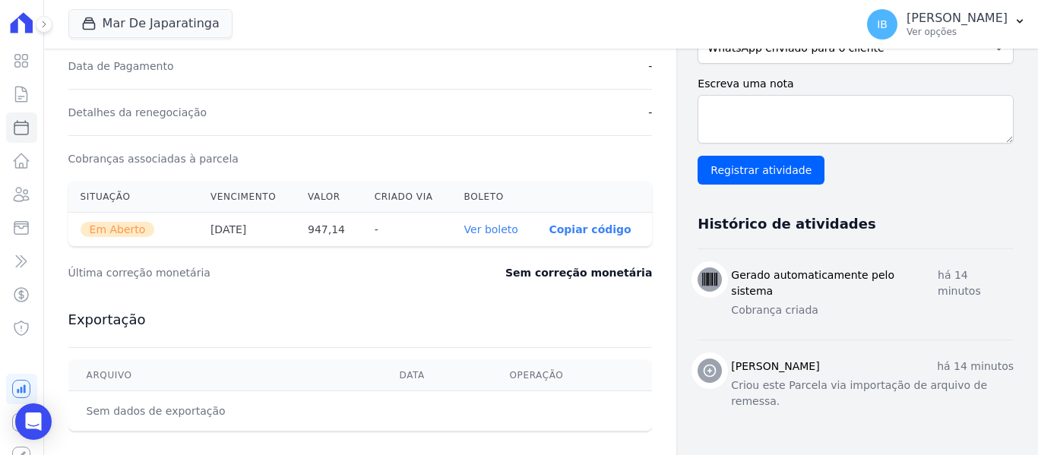
scroll to position [456, 0]
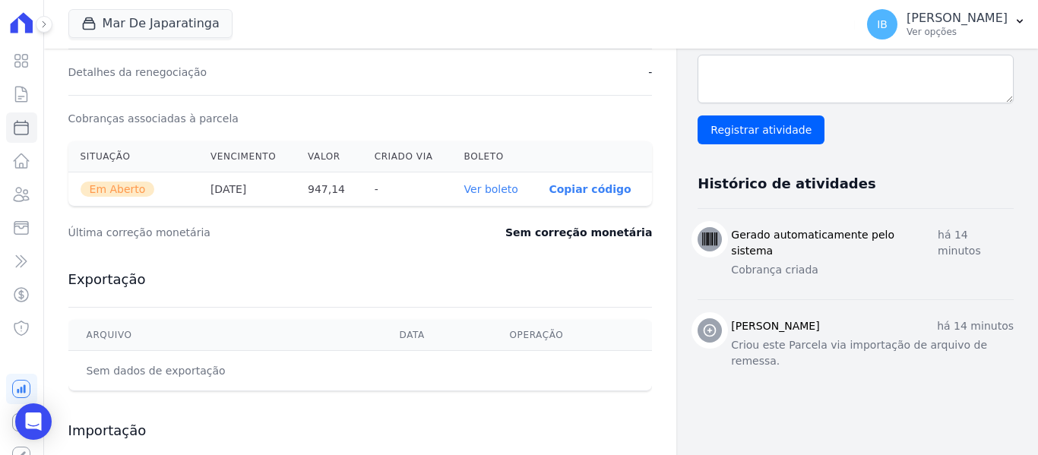
click at [508, 191] on link "Ver boleto" at bounding box center [491, 189] width 54 height 12
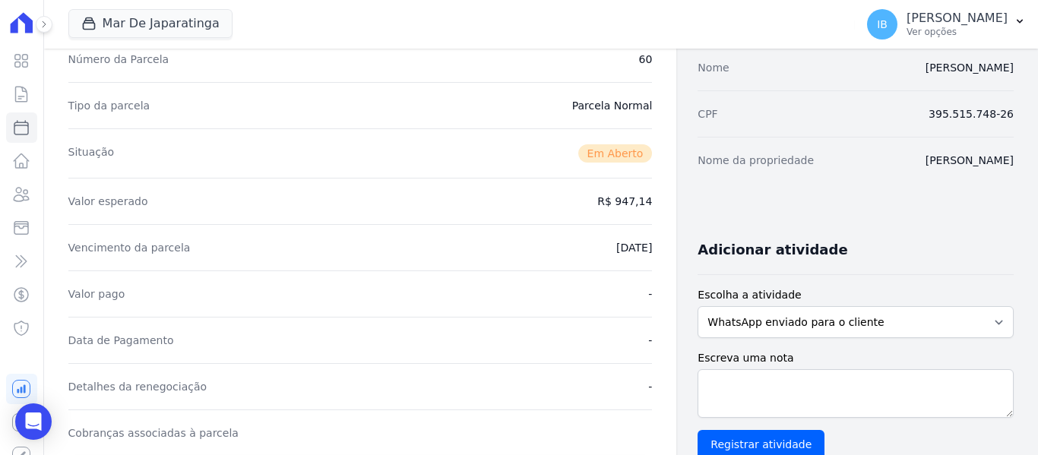
scroll to position [54, 0]
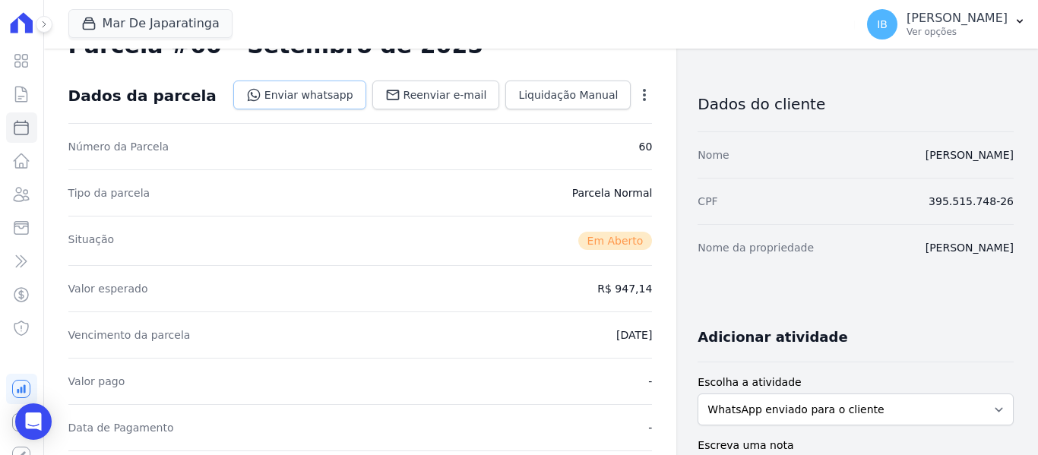
click at [340, 96] on link "Enviar whatsapp" at bounding box center [299, 95] width 133 height 29
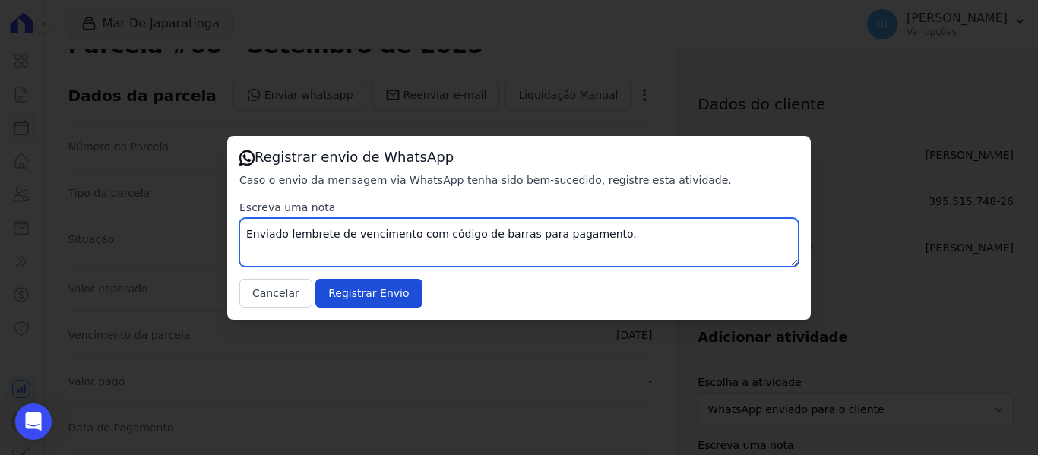
click at [306, 242] on textarea "Enviado lembrete de vencimento com código de barras para pagamento." at bounding box center [518, 242] width 559 height 49
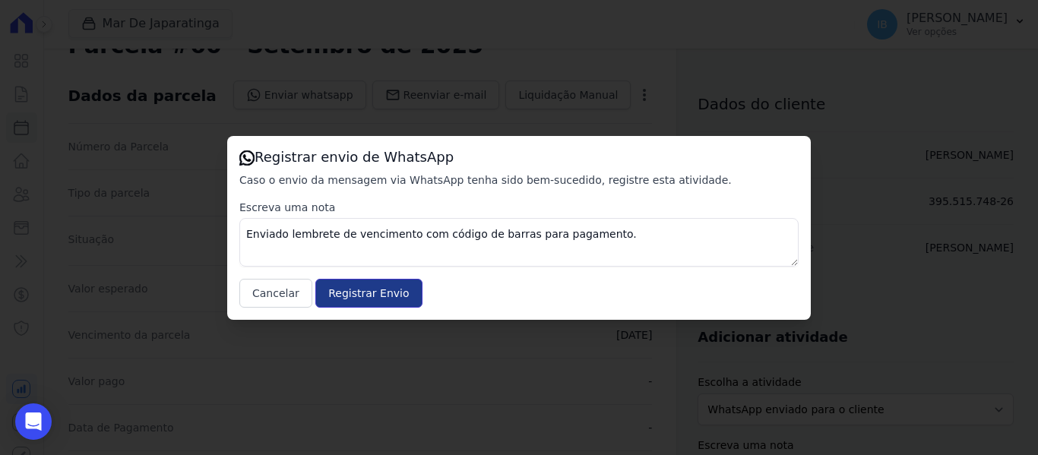
click at [366, 296] on input "Registrar Envio" at bounding box center [368, 293] width 106 height 29
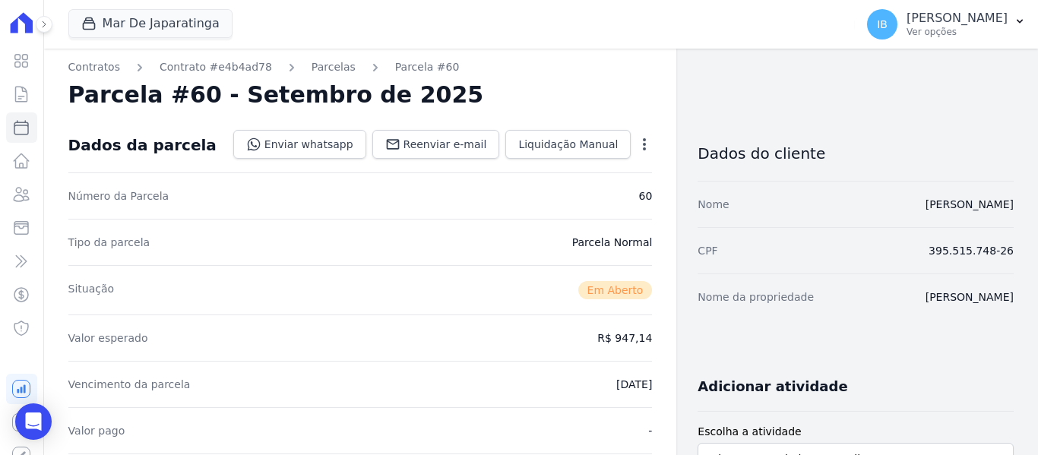
scroll to position [0, 0]
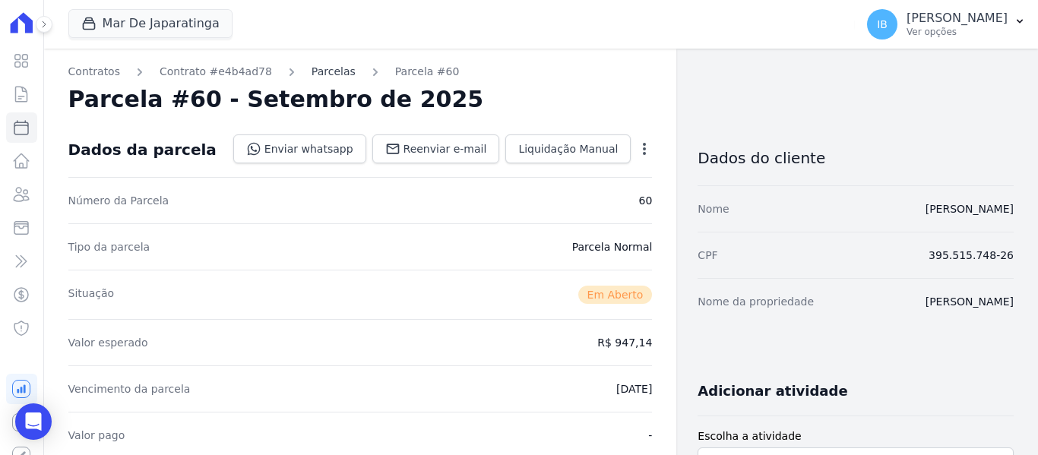
click at [315, 70] on link "Parcelas" at bounding box center [334, 72] width 44 height 16
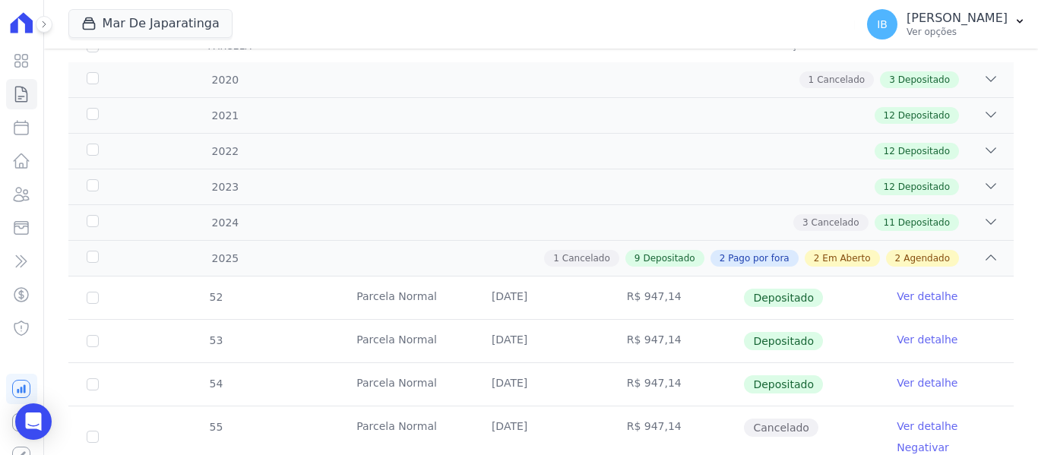
scroll to position [192, 0]
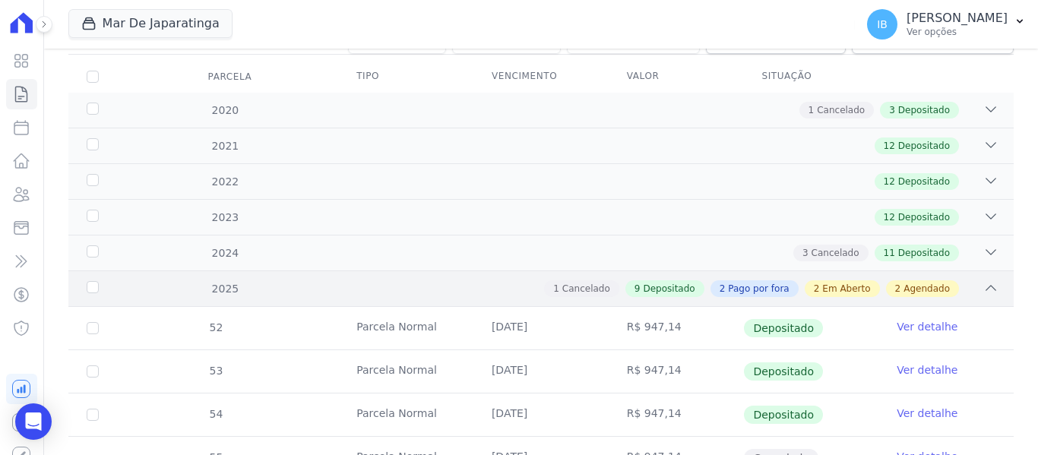
click at [745, 289] on span "Pago por fora" at bounding box center [758, 289] width 61 height 14
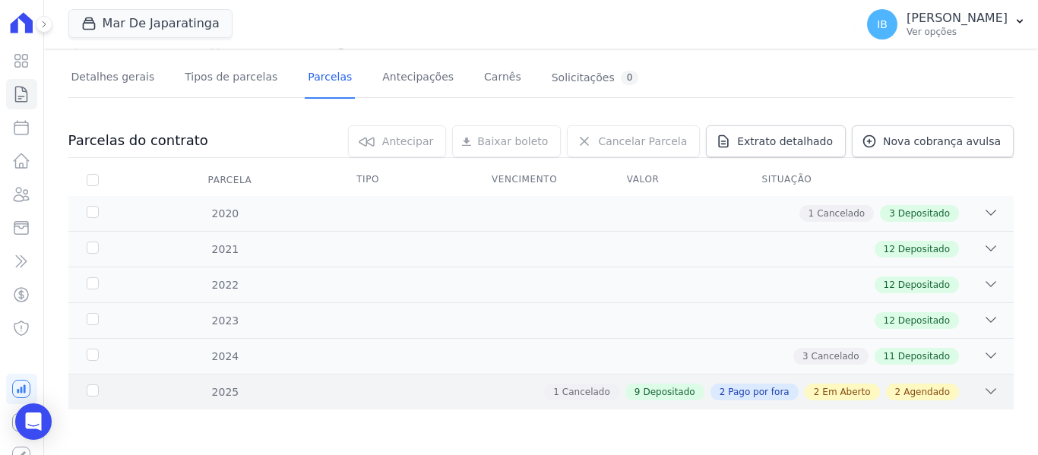
scroll to position [89, 0]
click at [84, 388] on div "2025" at bounding box center [126, 393] width 84 height 16
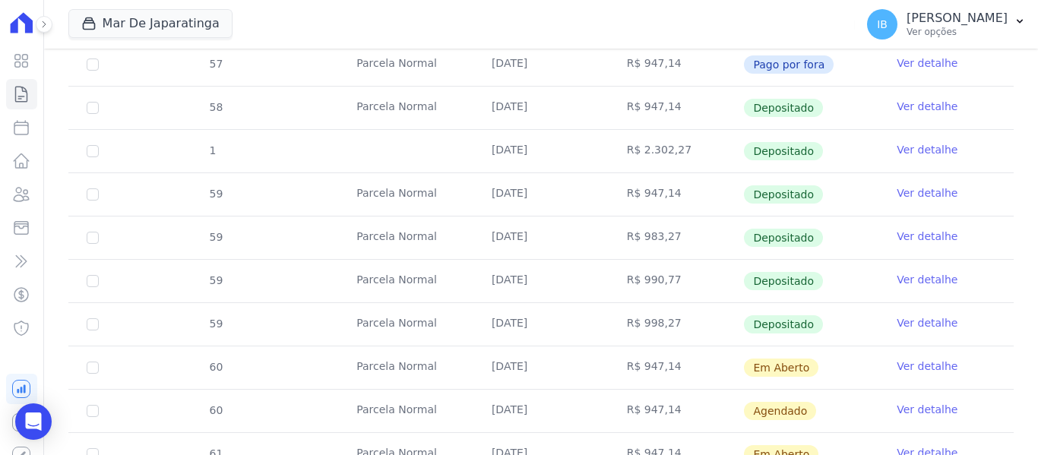
scroll to position [724, 0]
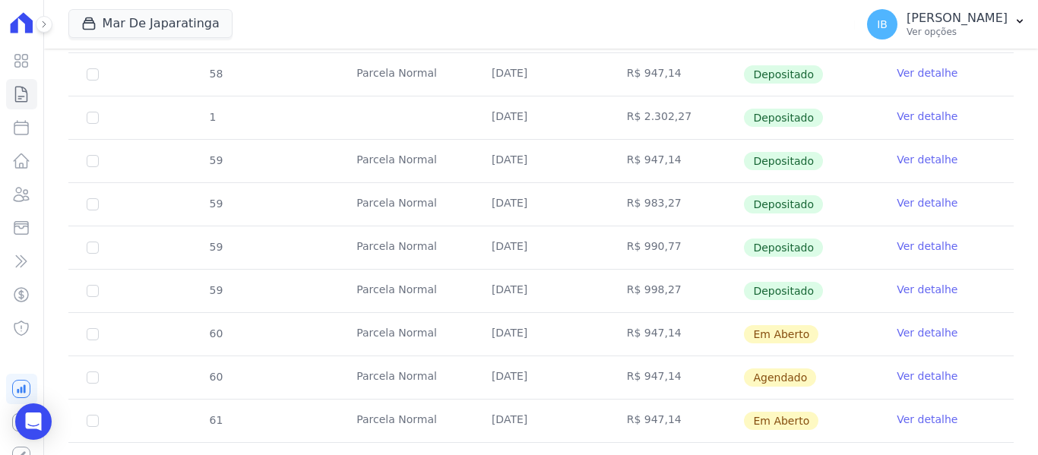
click at [912, 379] on link "Ver detalhe" at bounding box center [927, 376] width 61 height 15
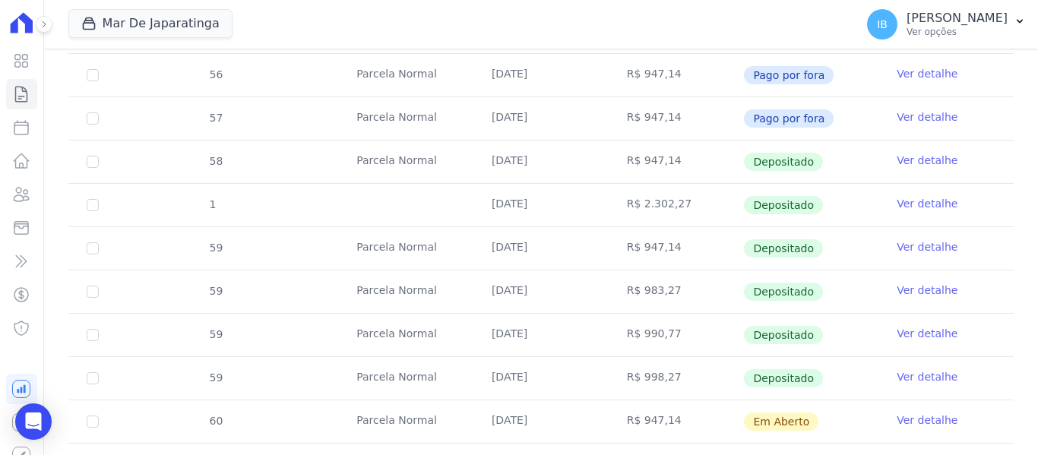
scroll to position [684, 0]
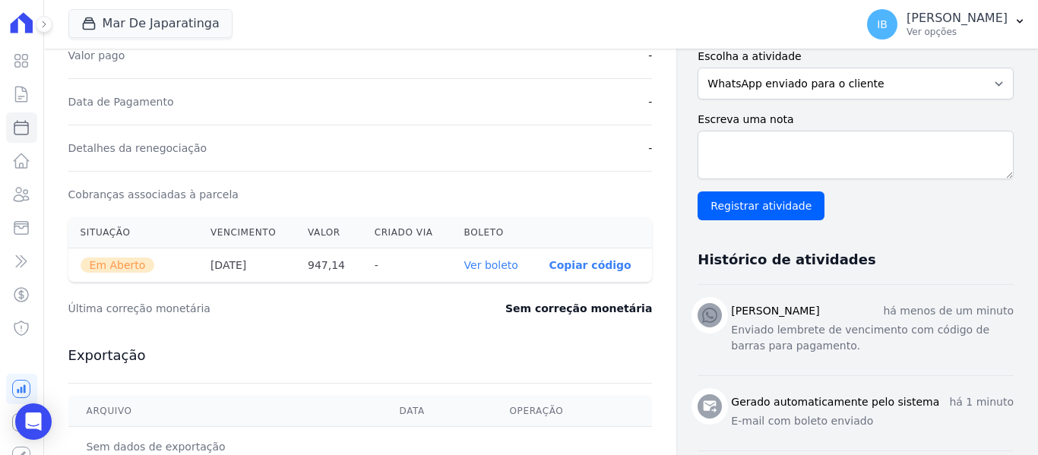
scroll to position [358, 0]
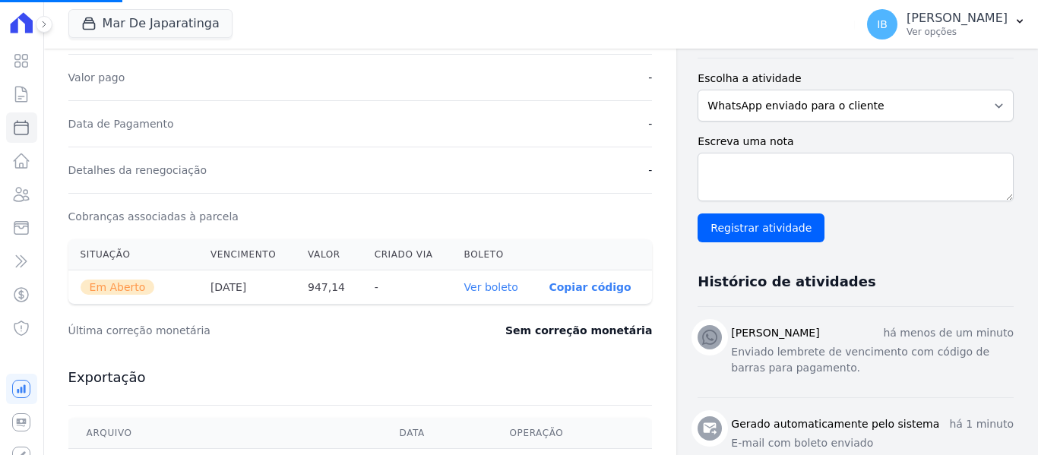
select select
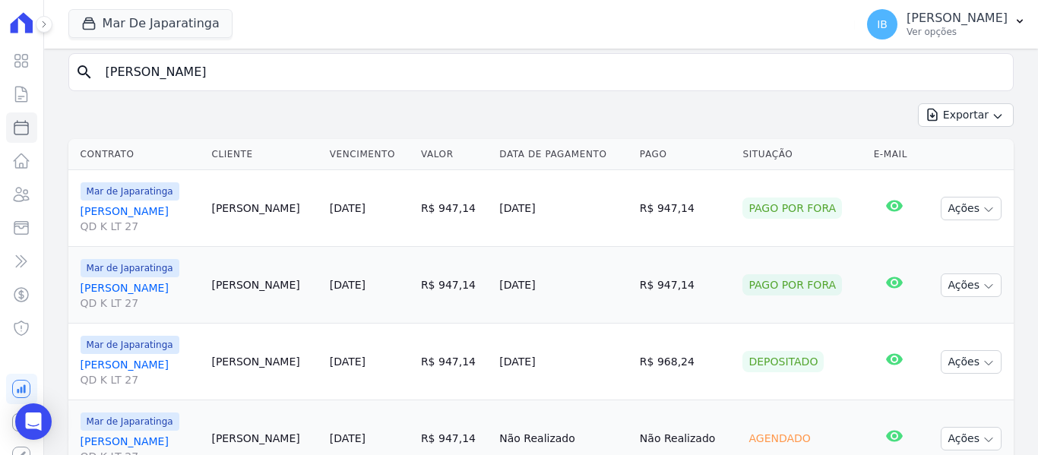
scroll to position [298, 0]
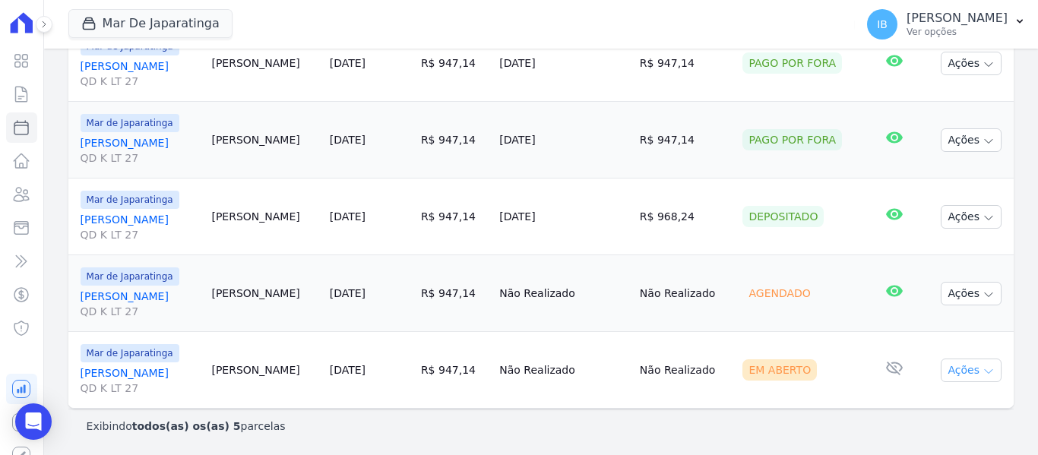
click at [983, 371] on icon "button" at bounding box center [989, 372] width 12 height 12
click at [929, 410] on link "Ver boleto" at bounding box center [965, 405] width 146 height 28
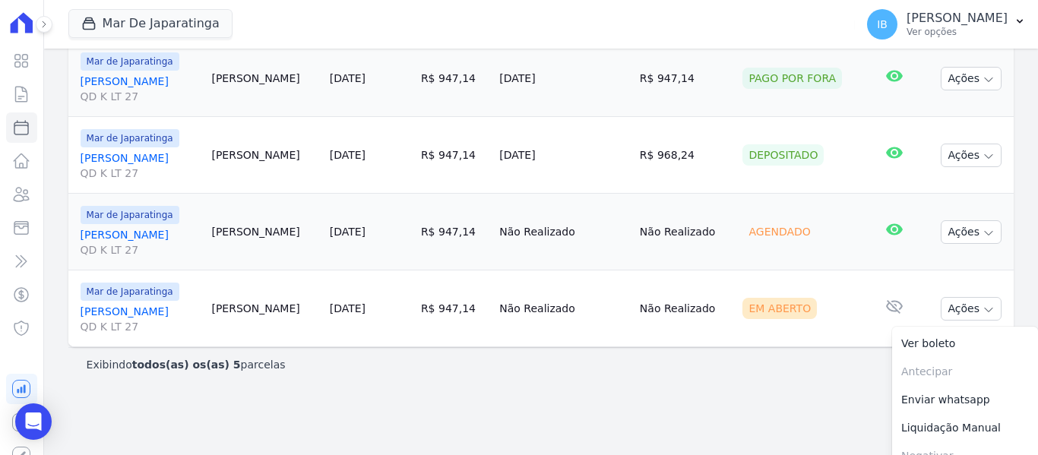
scroll to position [378, 0]
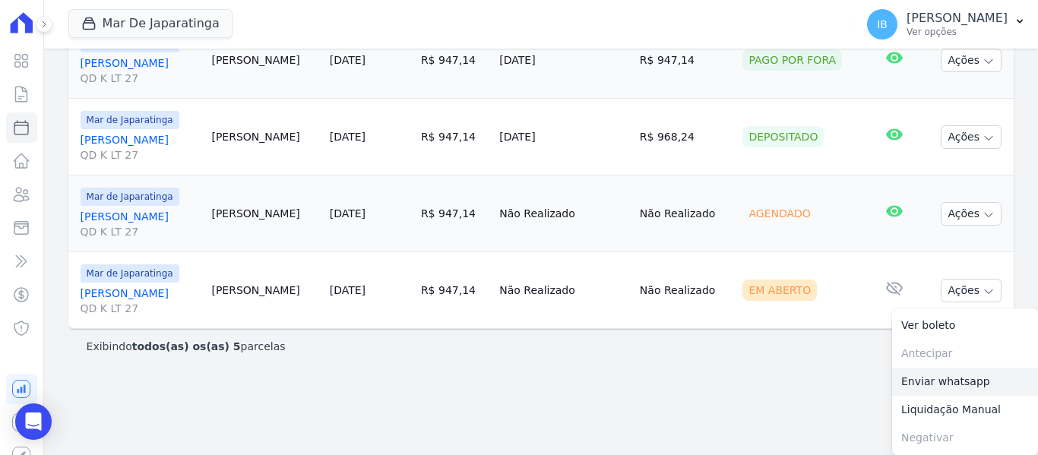
click at [899, 386] on link "Enviar whatsapp" at bounding box center [965, 382] width 146 height 28
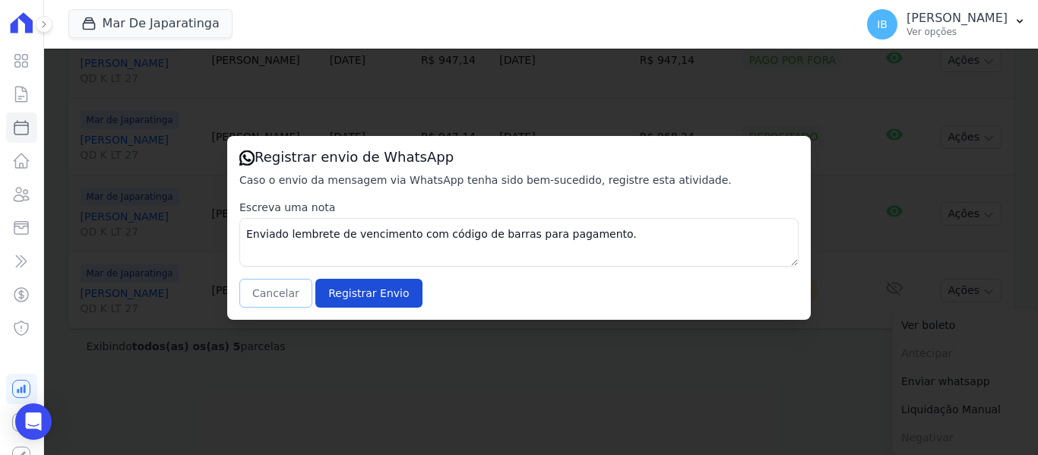
click at [288, 296] on button "Cancelar" at bounding box center [275, 293] width 73 height 29
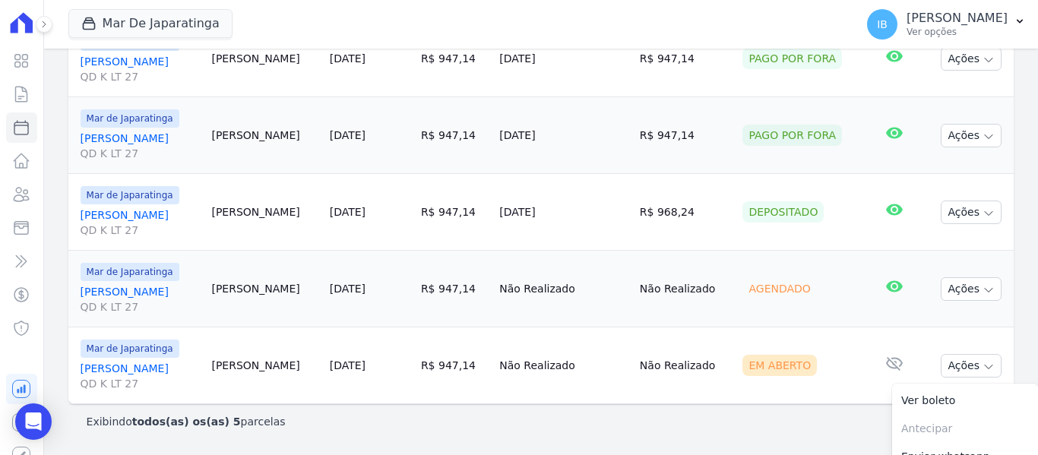
scroll to position [74, 0]
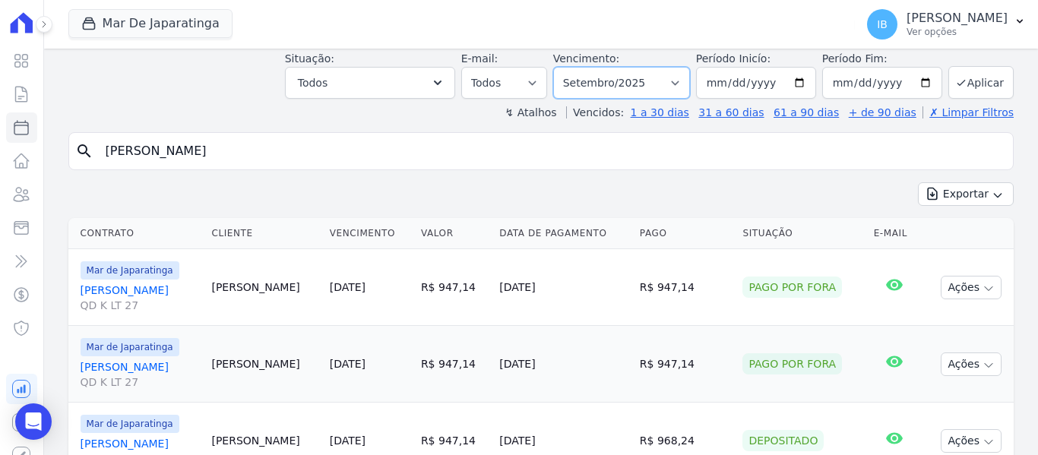
click at [679, 82] on select "Filtrar por período ──────── Todos os meses Outubro/2020 Novembro/2020 Dezembro…" at bounding box center [621, 83] width 137 height 32
select select "10/2025"
click at [563, 67] on select "Filtrar por período ──────── Todos os meses Outubro/2020 Novembro/2020 Dezembro…" at bounding box center [621, 83] width 137 height 32
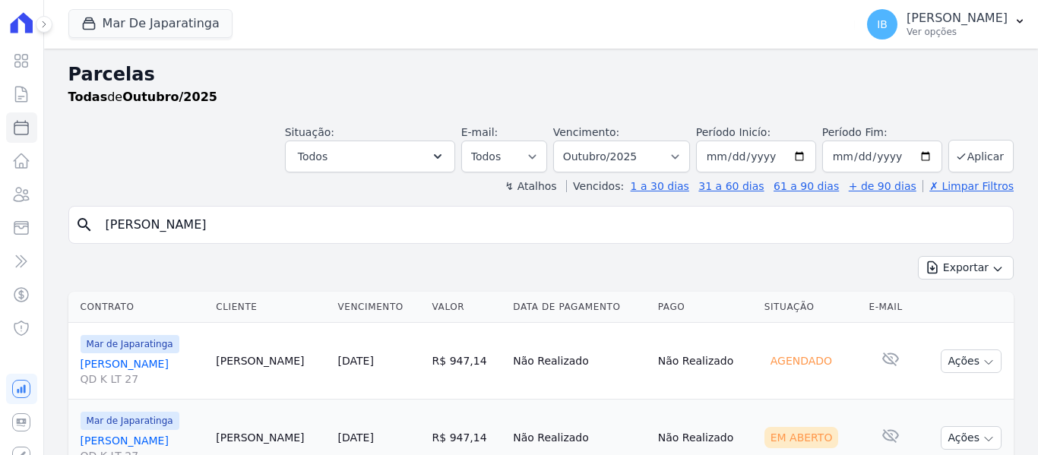
select select
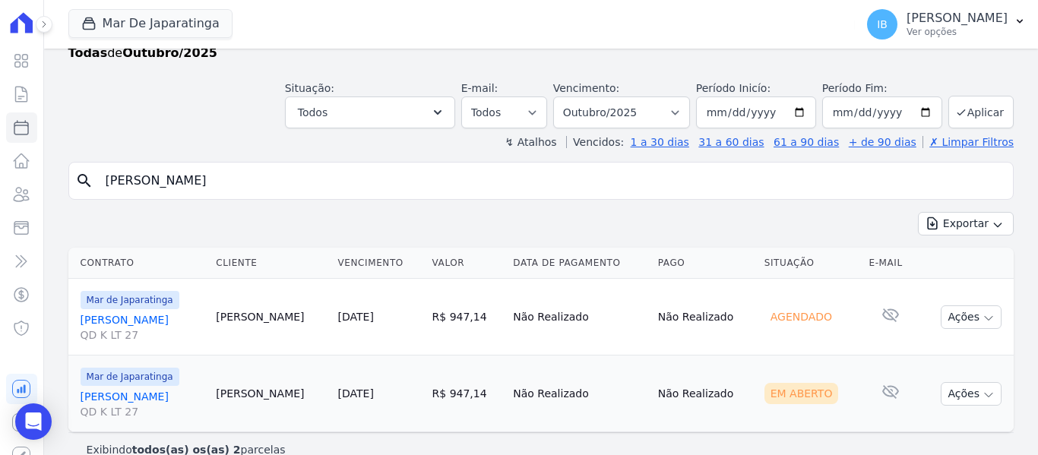
scroll to position [68, 0]
